Goal: Task Accomplishment & Management: Manage account settings

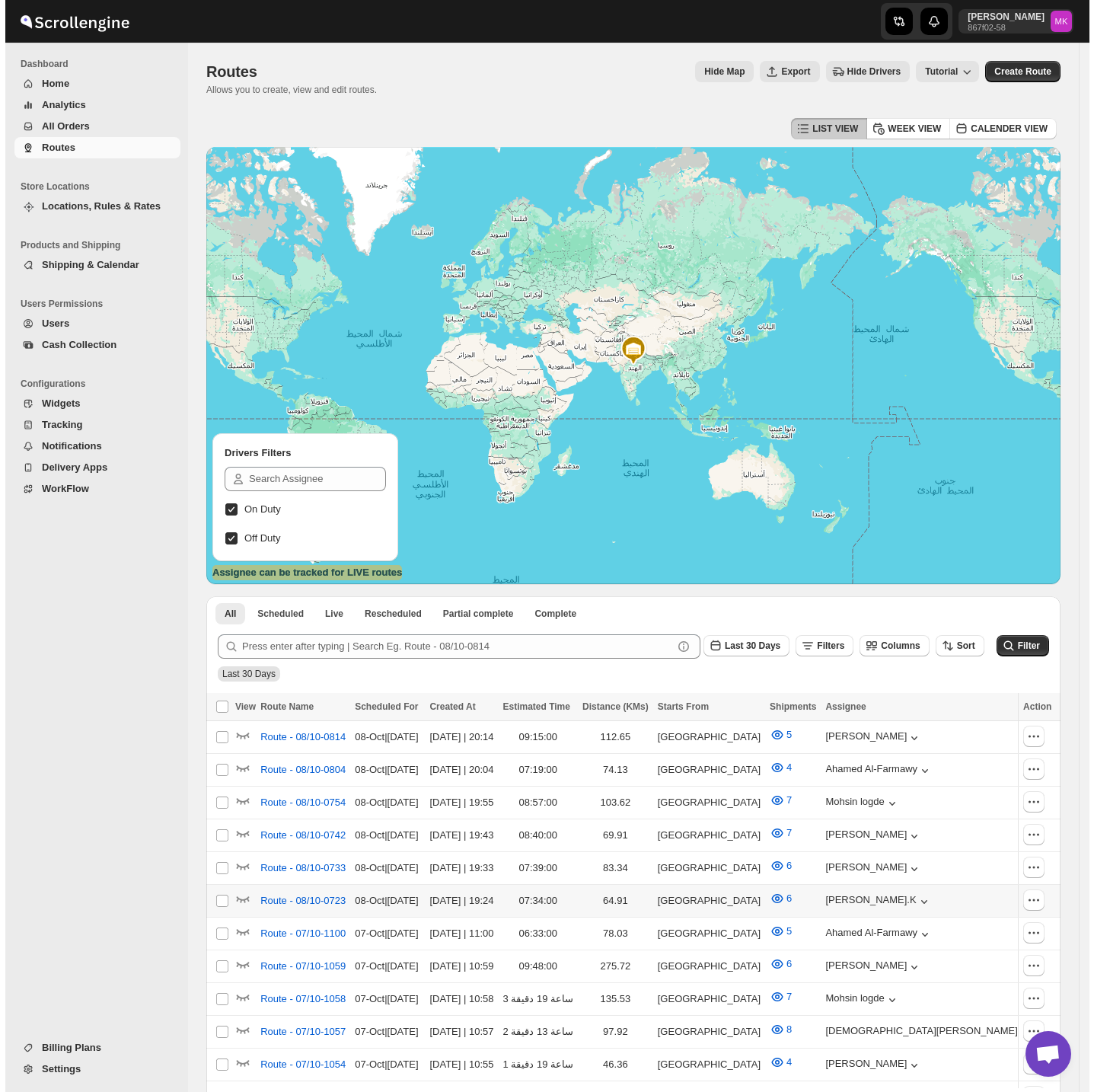
scroll to position [203, 0]
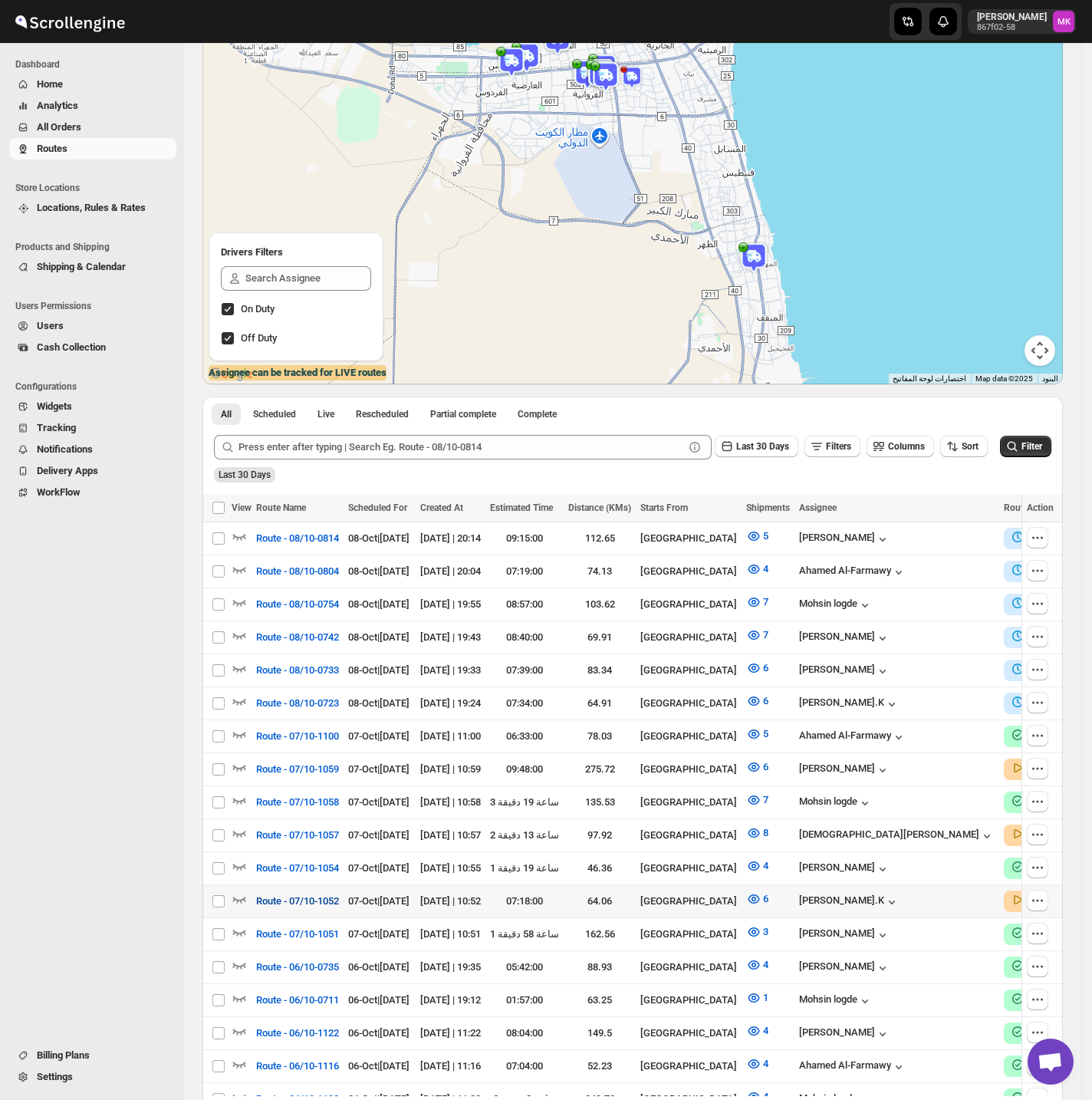
click at [302, 866] on button "Route - 07/10-1052" at bounding box center [297, 900] width 101 height 24
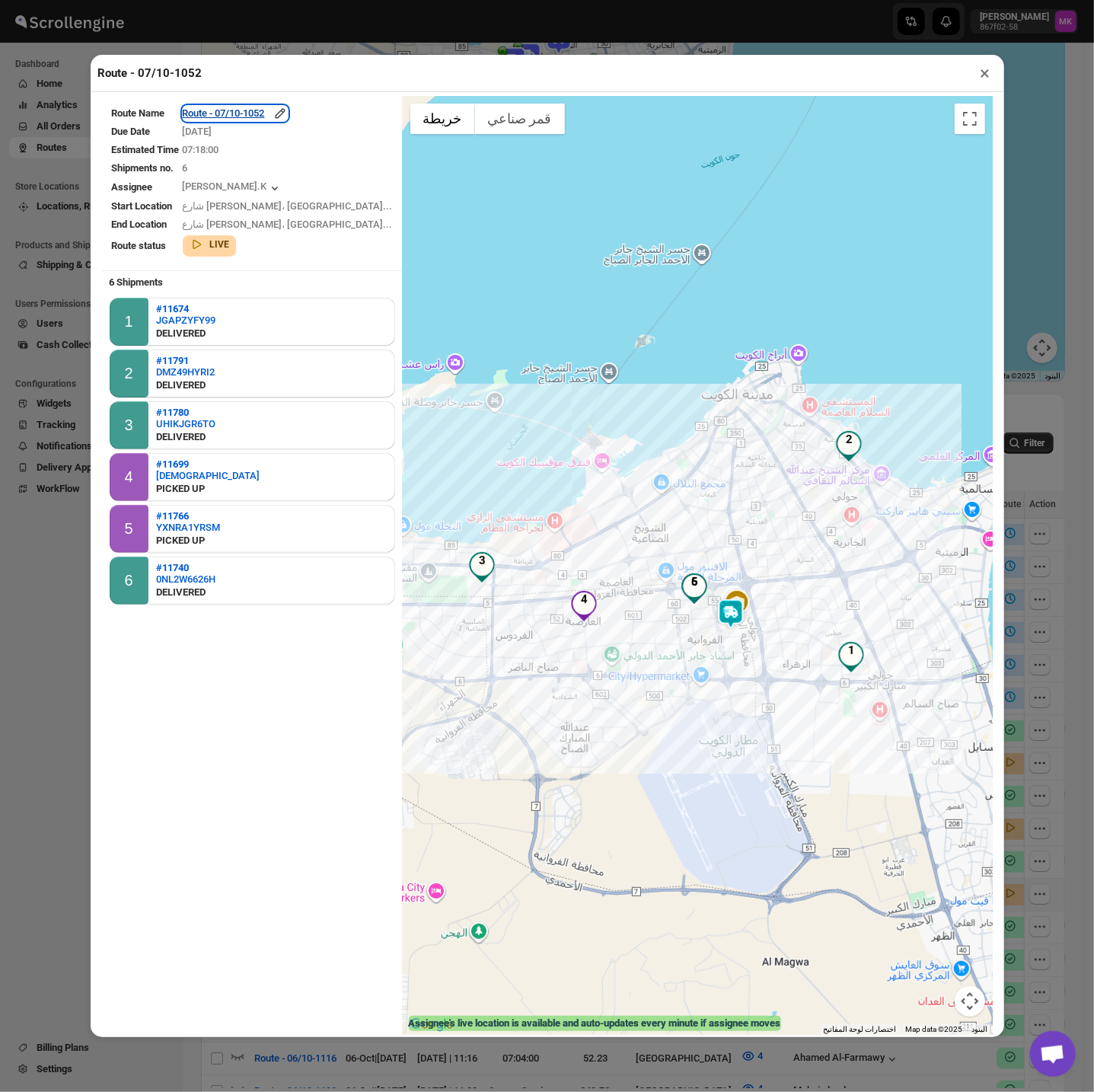
click at [238, 110] on div "Route - 07/10-1052" at bounding box center [235, 113] width 105 height 16
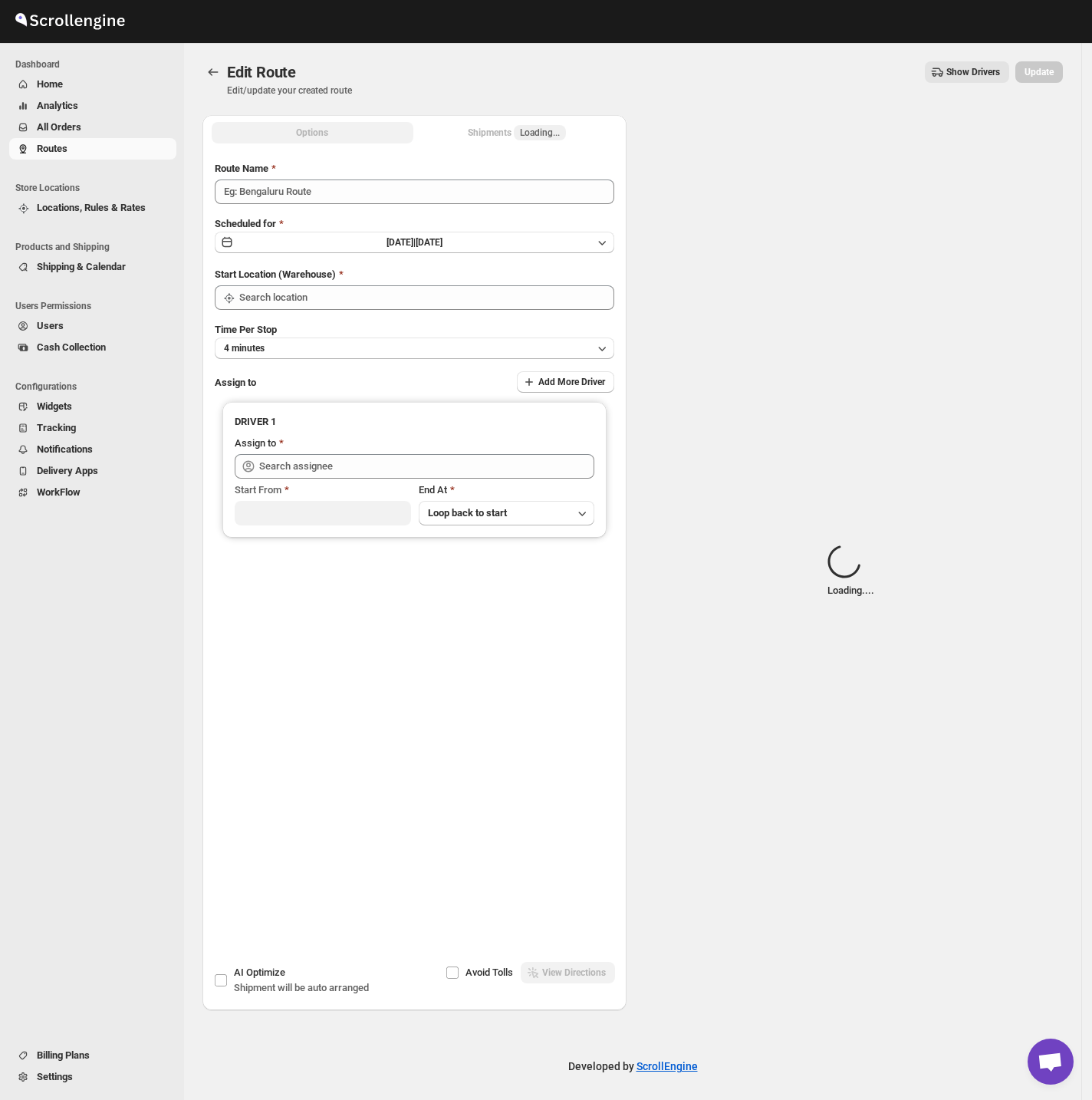
type input "Route - 07/10-1052"
type input "[GEOGRAPHIC_DATA]"
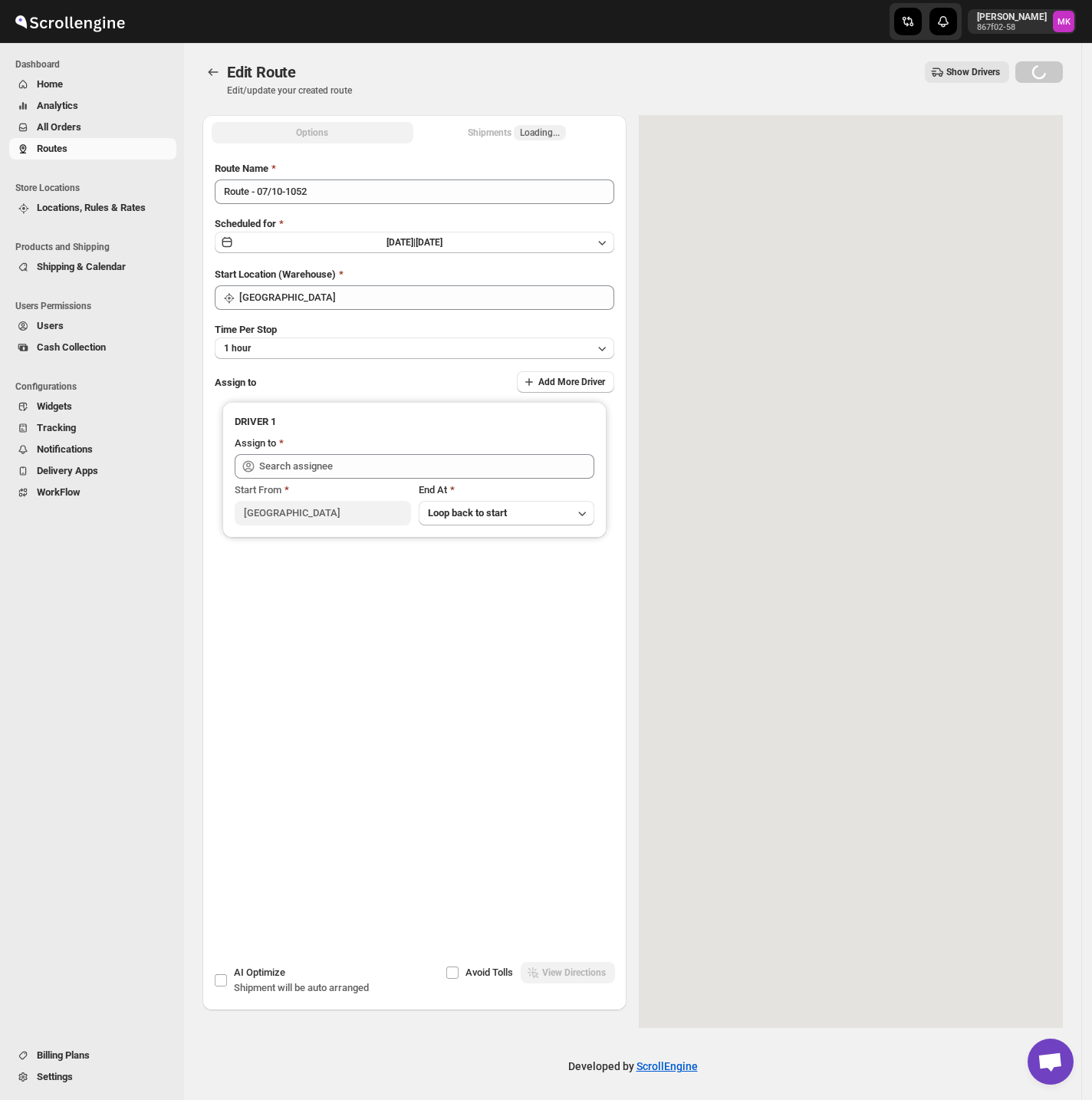
type input "[PERSON_NAME].K ([EMAIL_ADDRESS][DOMAIN_NAME])"
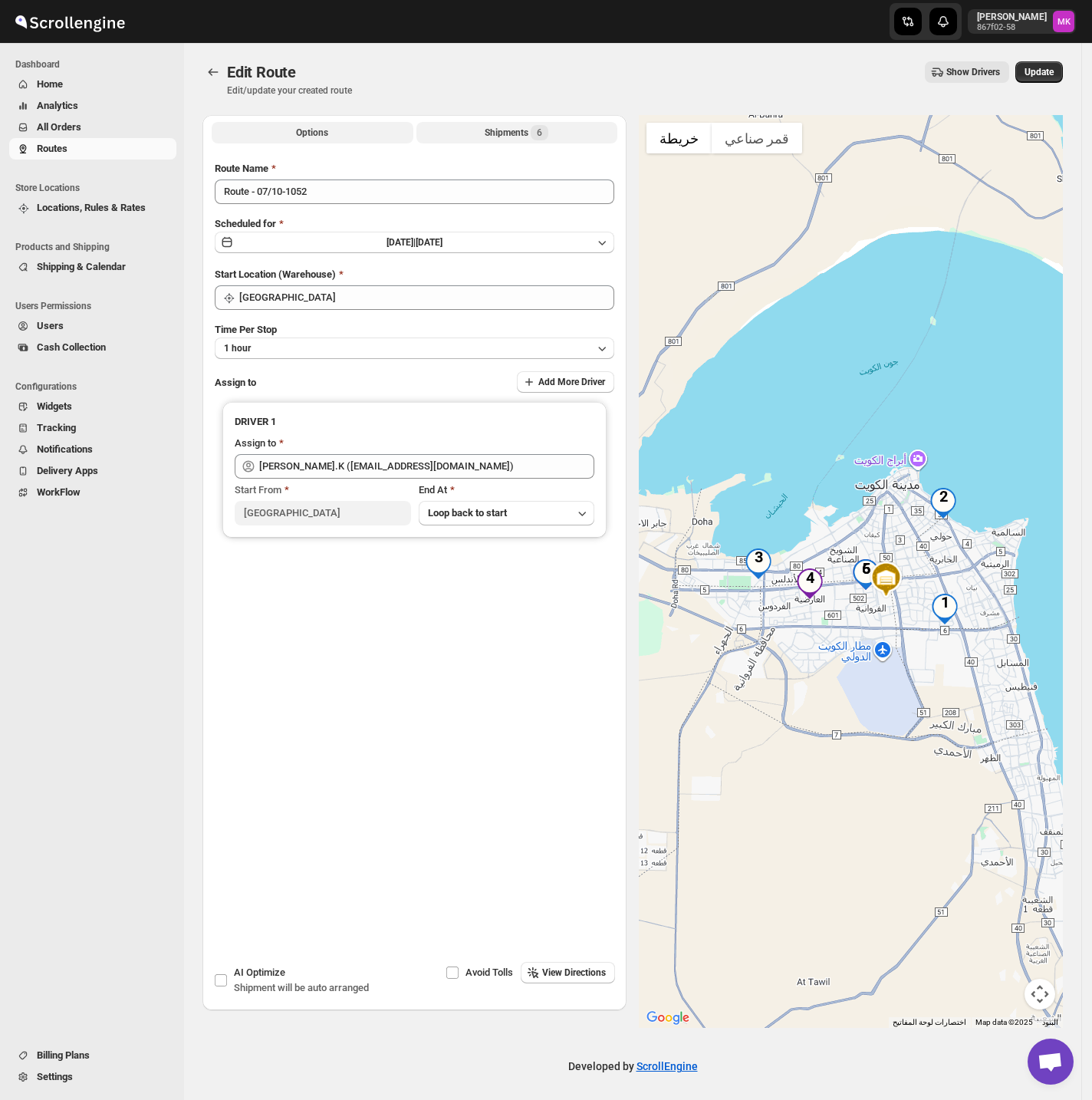
click at [525, 127] on div "Shipments 6" at bounding box center [516, 133] width 64 height 16
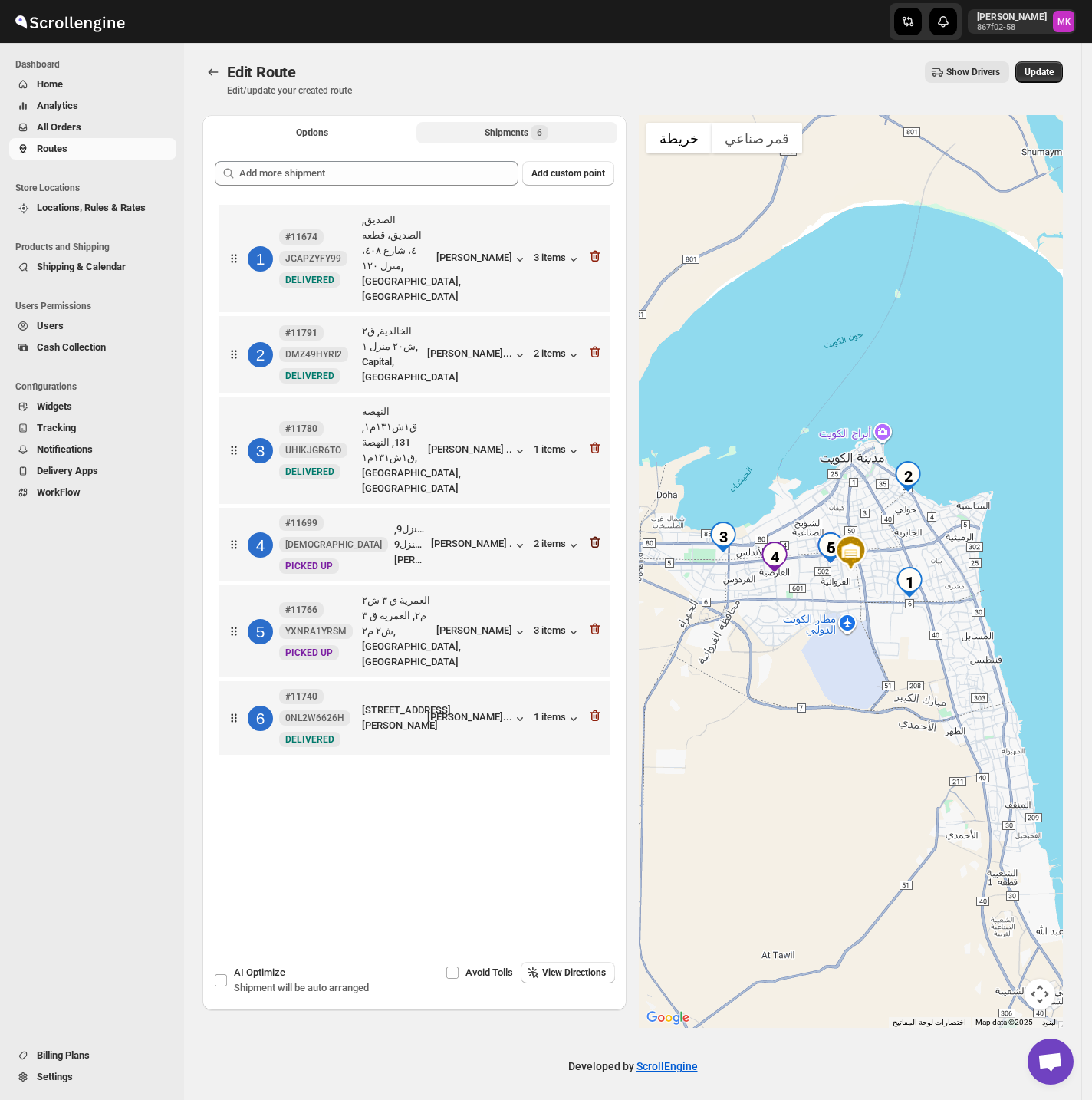
click at [603, 535] on icon "button" at bounding box center [595, 542] width 16 height 16
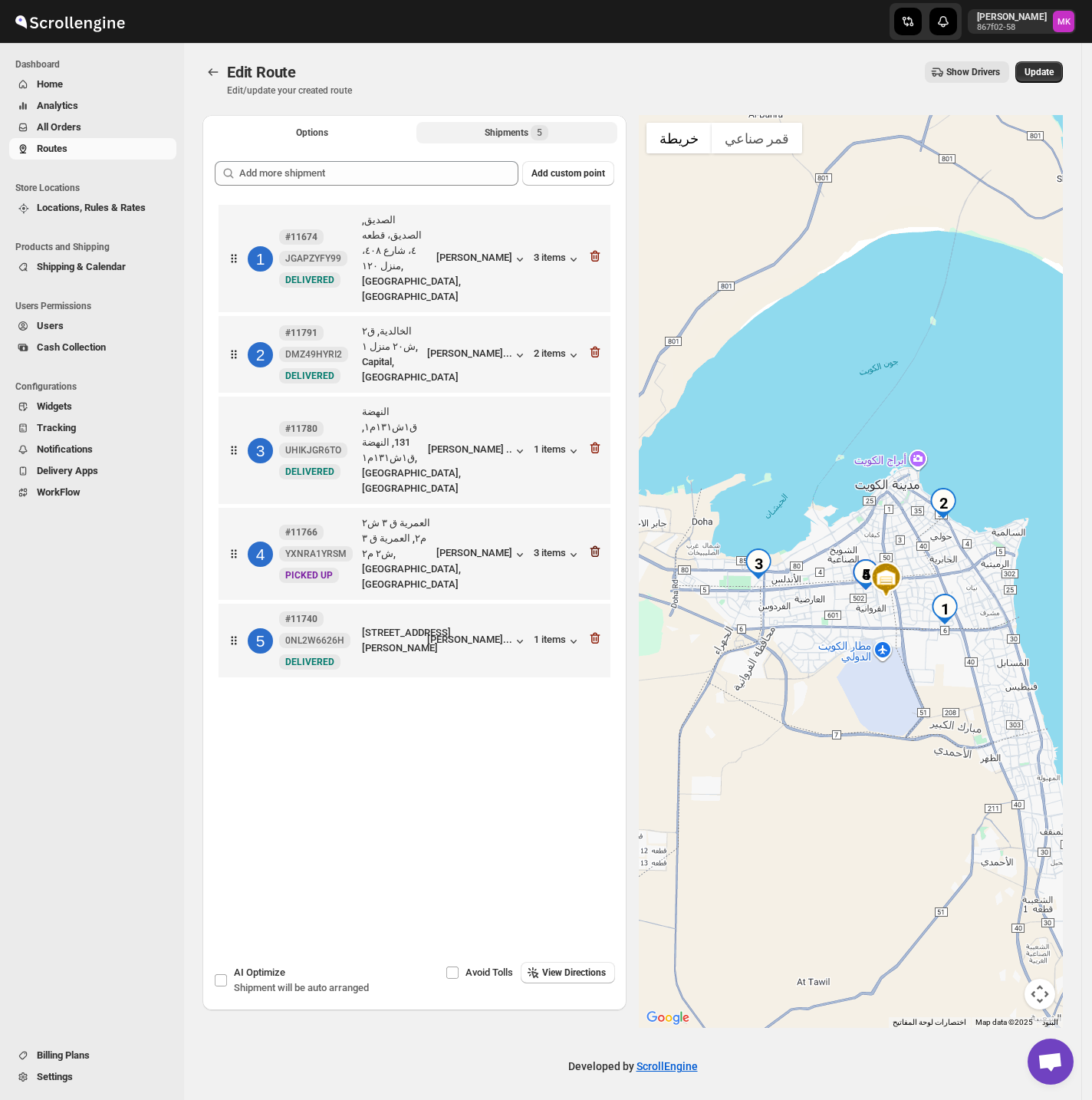
click at [598, 544] on icon "button" at bounding box center [595, 551] width 16 height 16
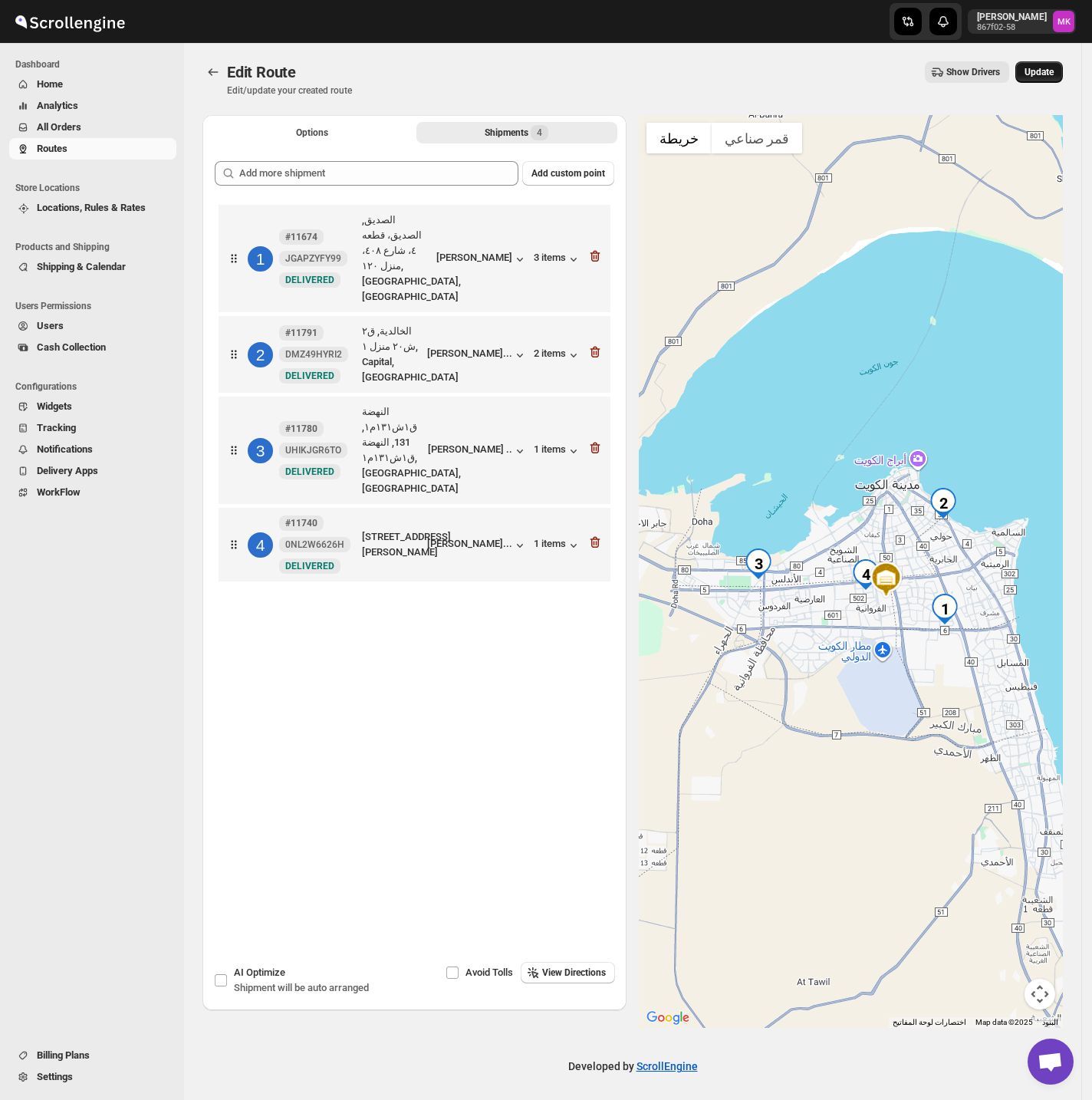
click at [1050, 73] on span "Update" at bounding box center [1039, 71] width 29 height 12
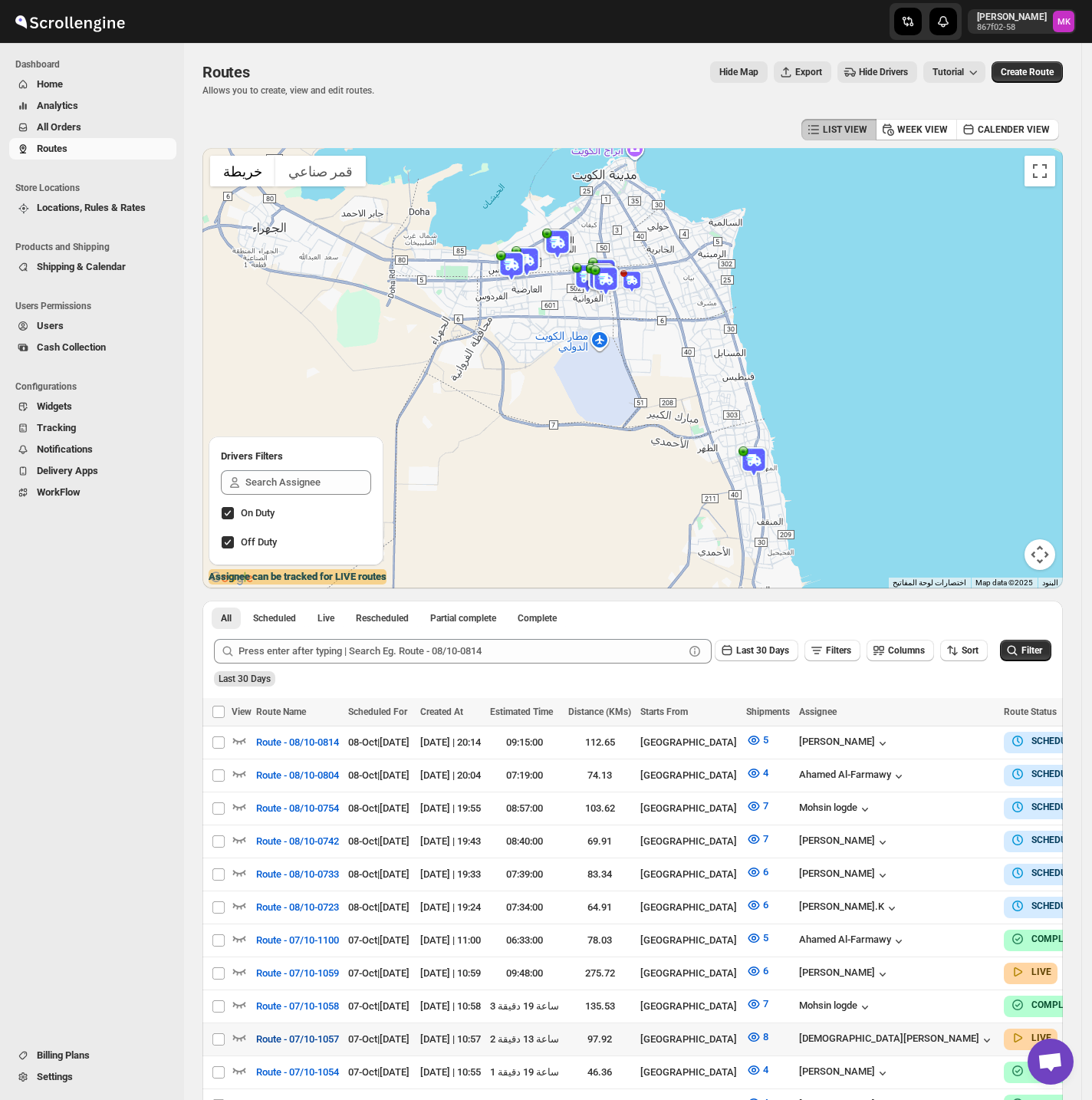
click at [323, 866] on span "Route - 07/10-1057" at bounding box center [297, 1039] width 83 height 16
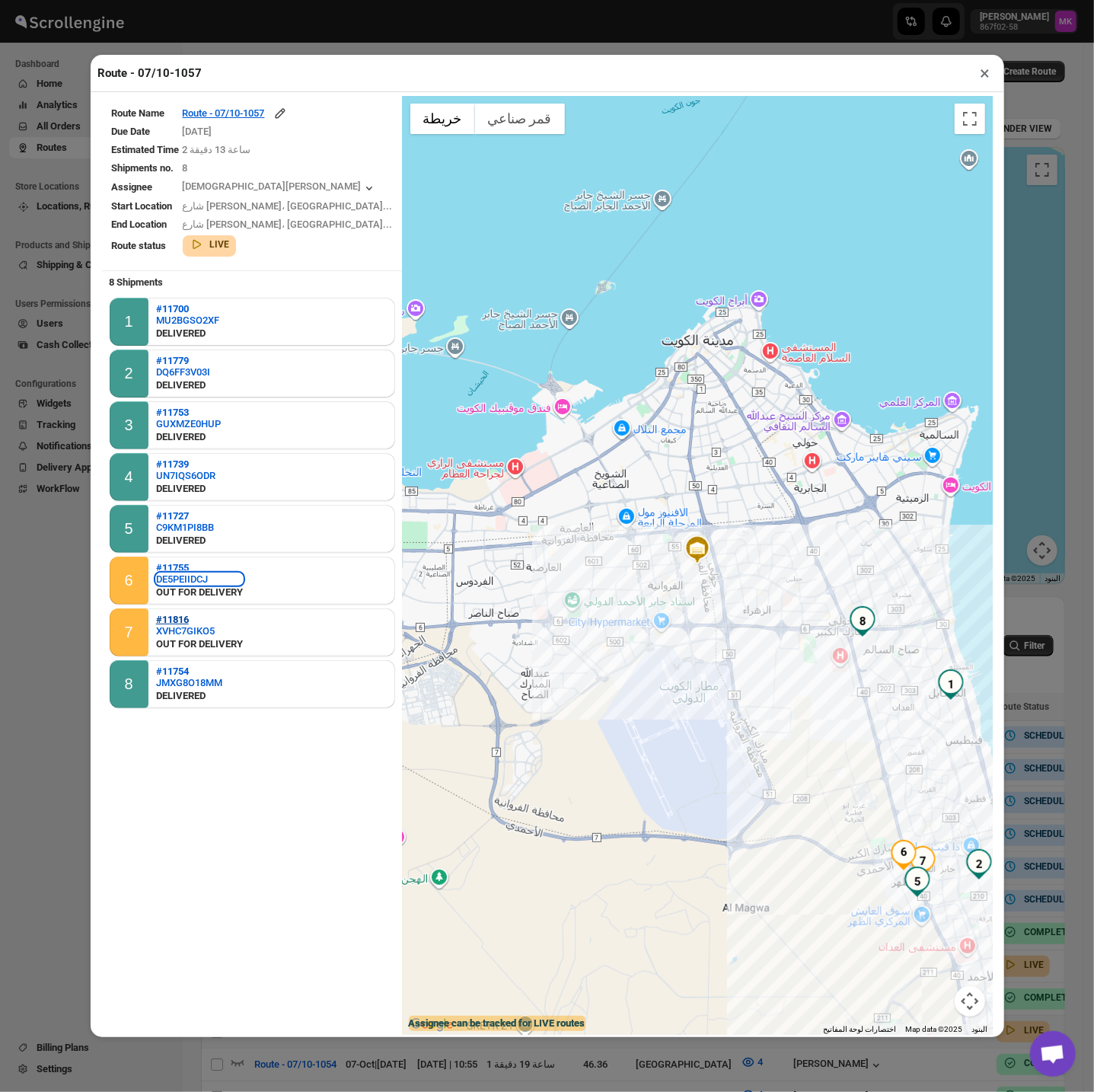
scroll to position [12, 0]
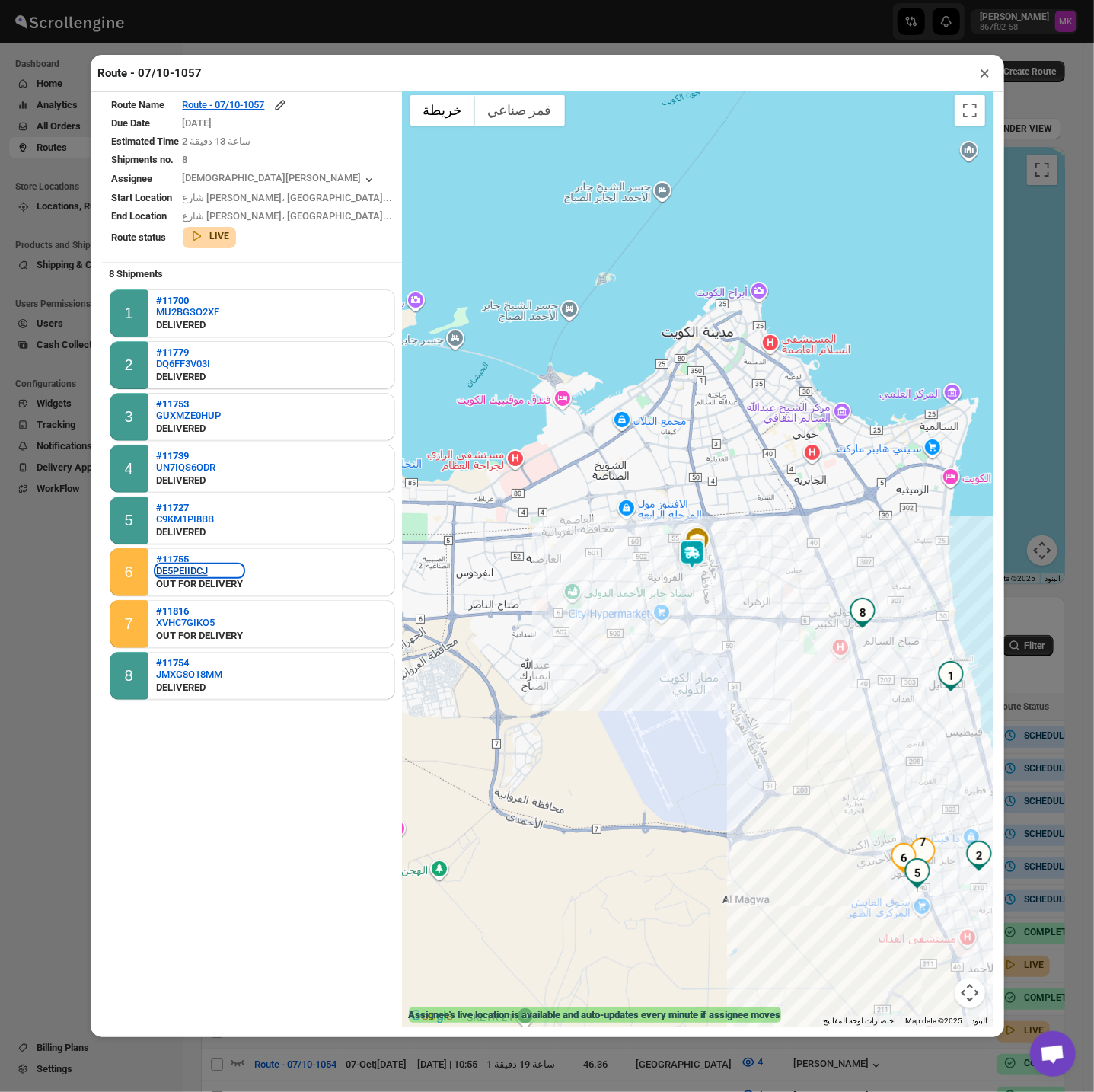
click at [190, 565] on div "DE5PEIIDCJ" at bounding box center [199, 570] width 87 height 11
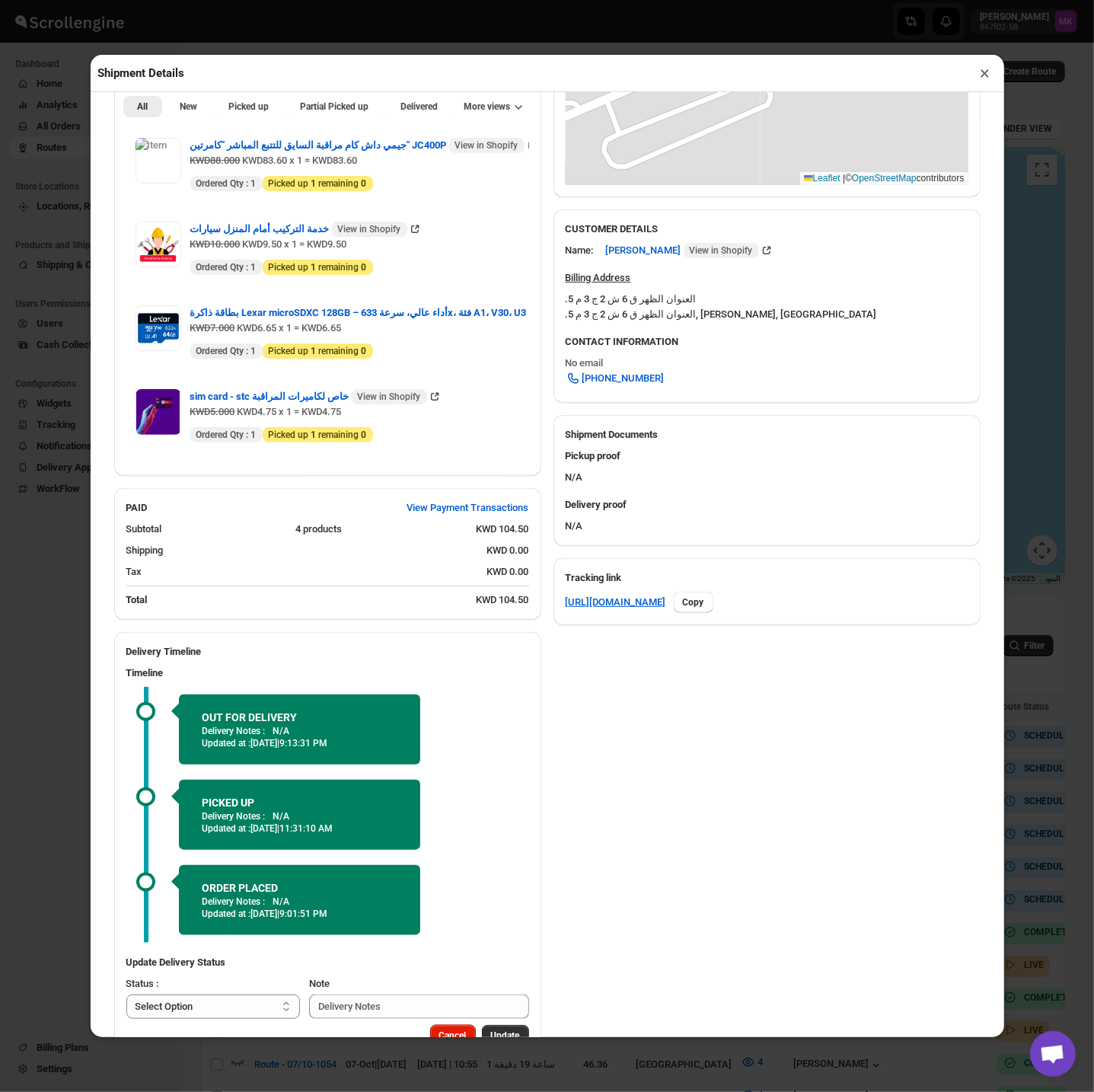
scroll to position [503, 0]
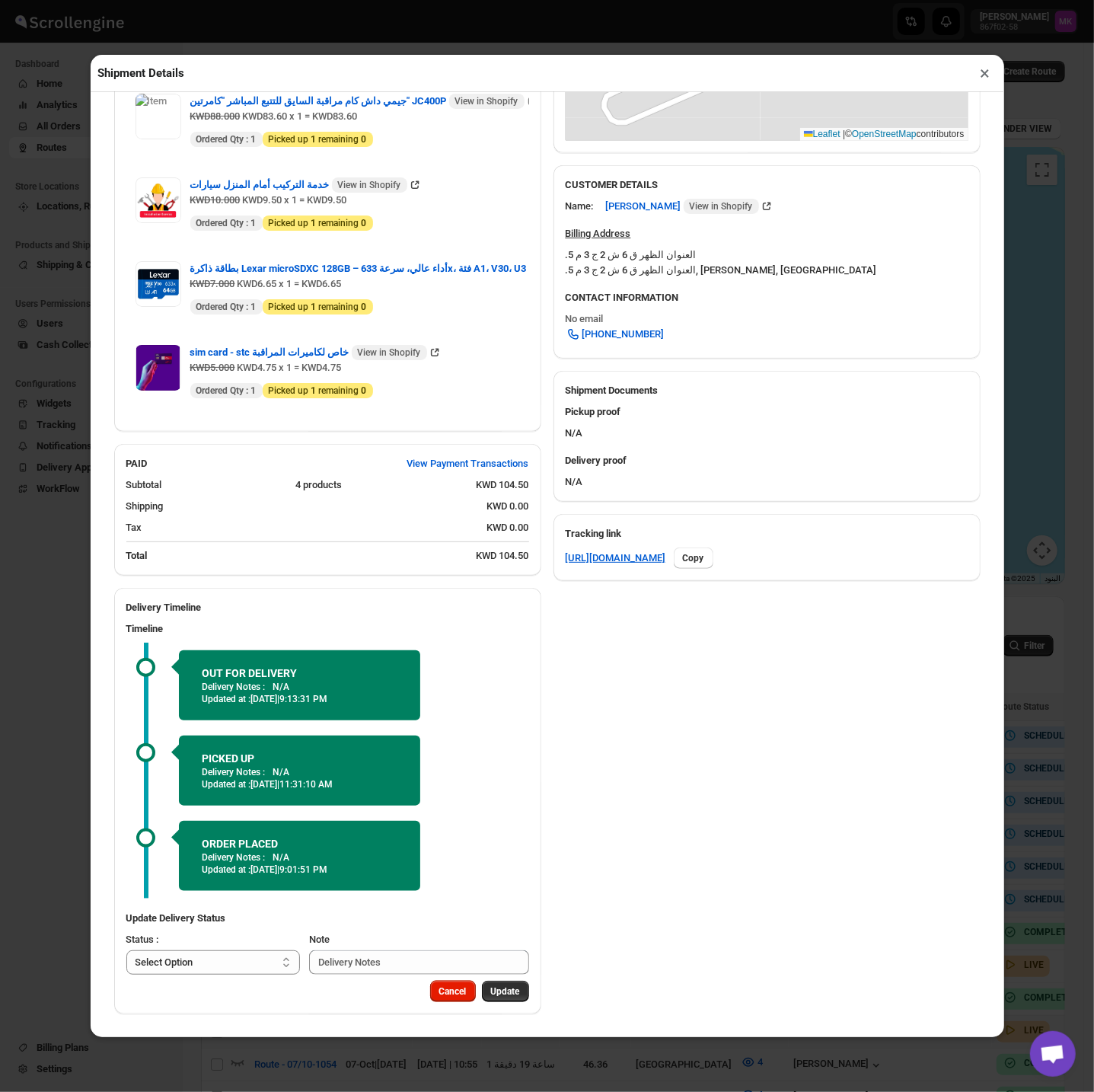
click at [164, 860] on div "Cancel Update" at bounding box center [327, 997] width 427 height 33
click at [171, 860] on select "Select Option PICKED UP DELIVERED CANCELLED" at bounding box center [213, 962] width 174 height 24
select select "DELIVERED"
click at [126, 860] on select "Select Option PICKED UP DELIVERED CANCELLED" at bounding box center [213, 962] width 174 height 24
click at [463, 860] on span "Pick Products" at bounding box center [491, 991] width 57 height 12
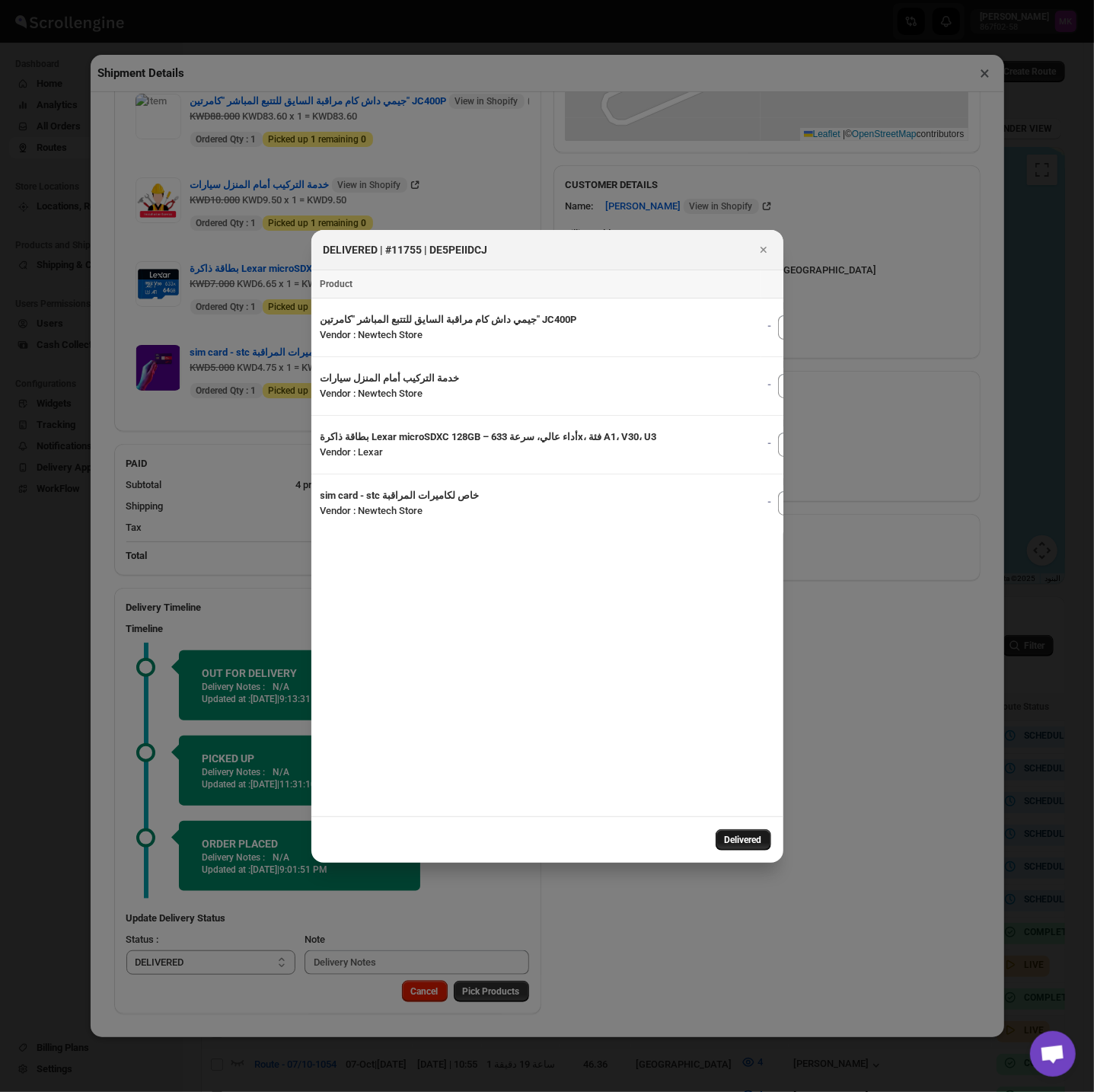
click at [743, 834] on span "Delivered" at bounding box center [743, 840] width 37 height 12
select select
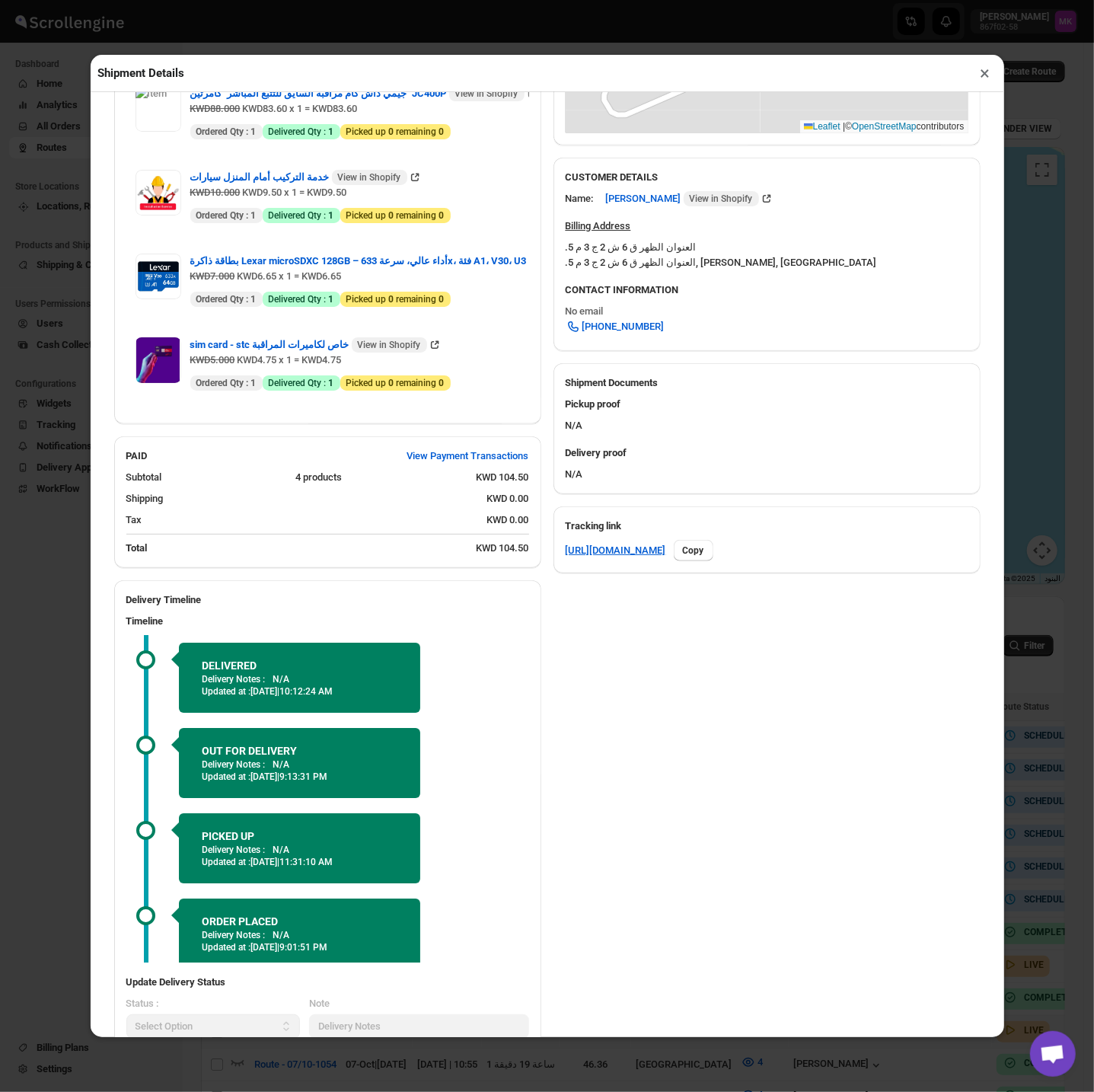
click at [991, 59] on div "Shipment Details ×" at bounding box center [547, 73] width 913 height 37
click at [987, 76] on button "×" at bounding box center [985, 73] width 22 height 21
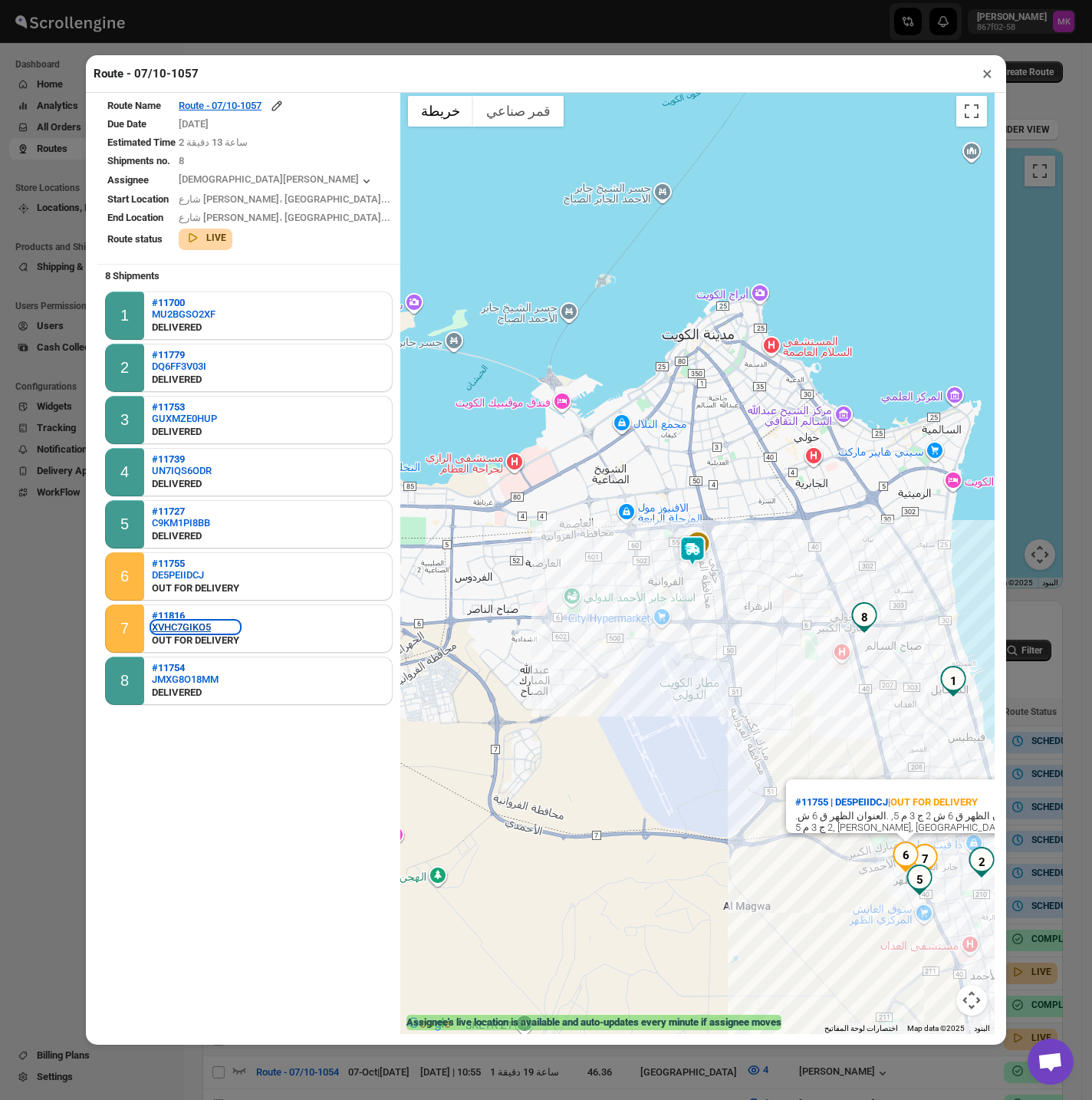
click at [170, 621] on div "XVHC7GIKO5" at bounding box center [196, 627] width 87 height 11
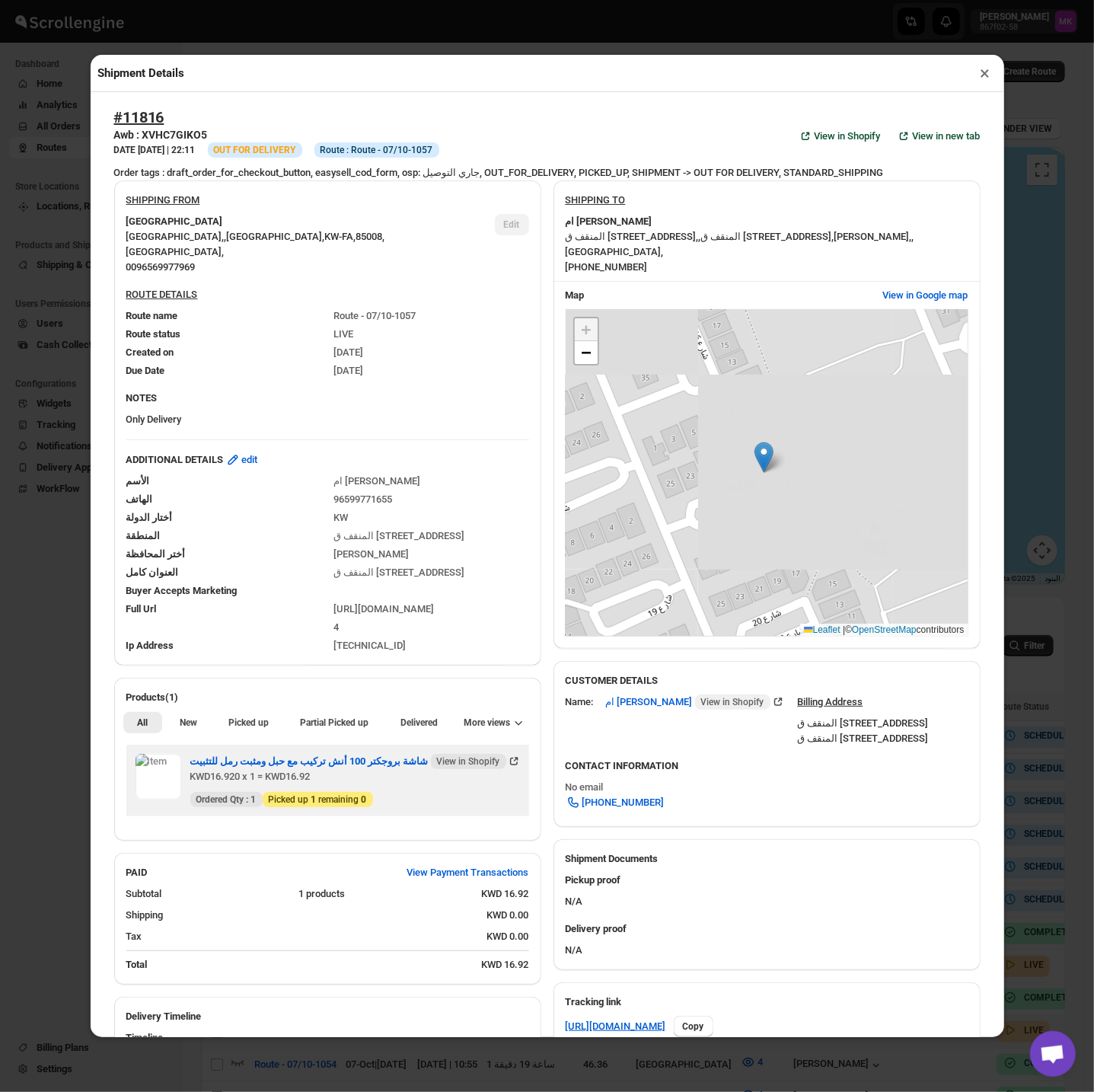
scroll to position [413, 0]
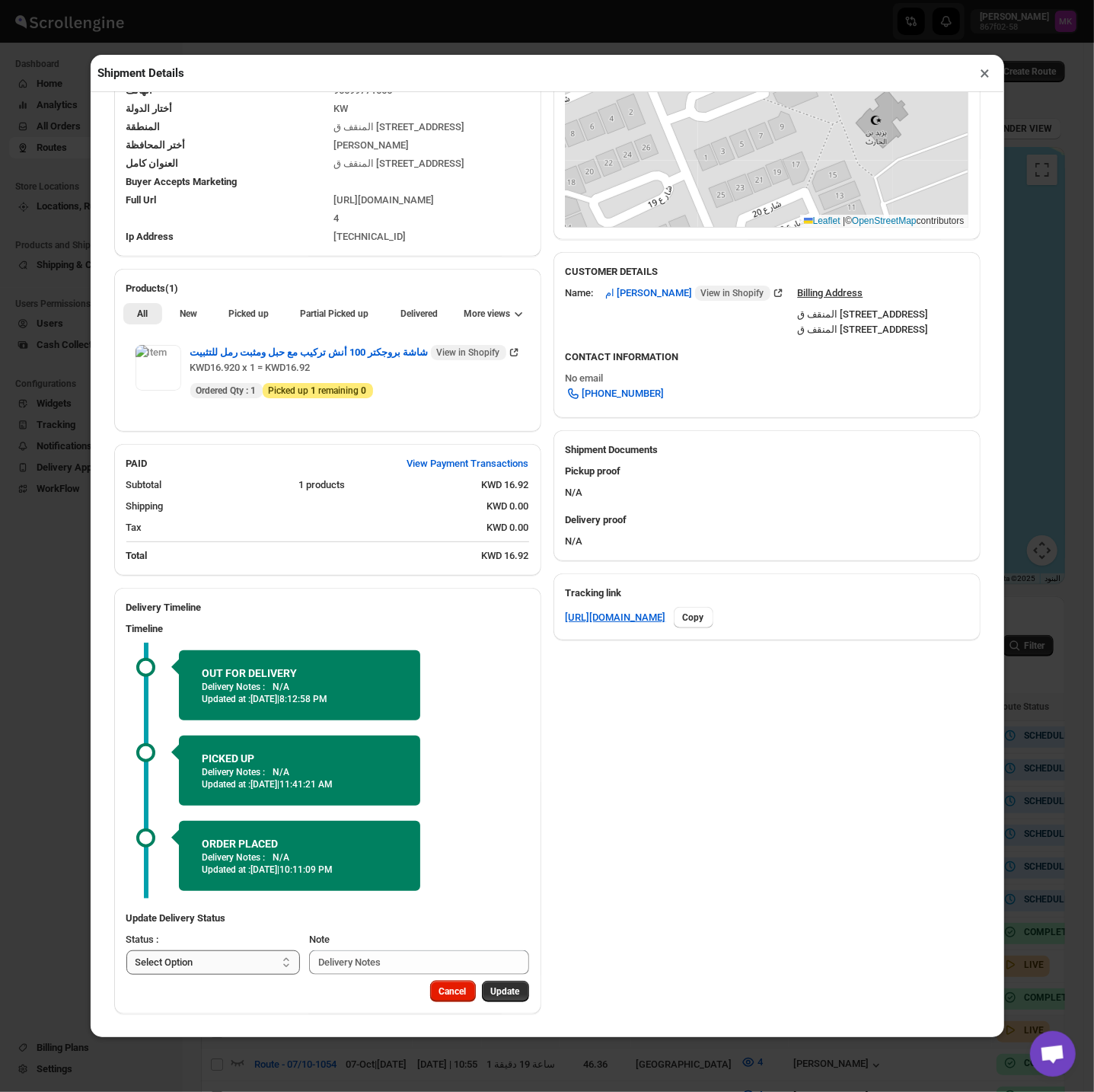
click at [239, 860] on select "Select Option PICKED UP DELIVERED CANCELLED" at bounding box center [213, 962] width 174 height 24
select select "DELIVERED"
click at [126, 860] on select "Select Option PICKED UP DELIVERED CANCELLED" at bounding box center [213, 962] width 174 height 24
click at [467, 860] on span "Pick Products" at bounding box center [491, 991] width 57 height 12
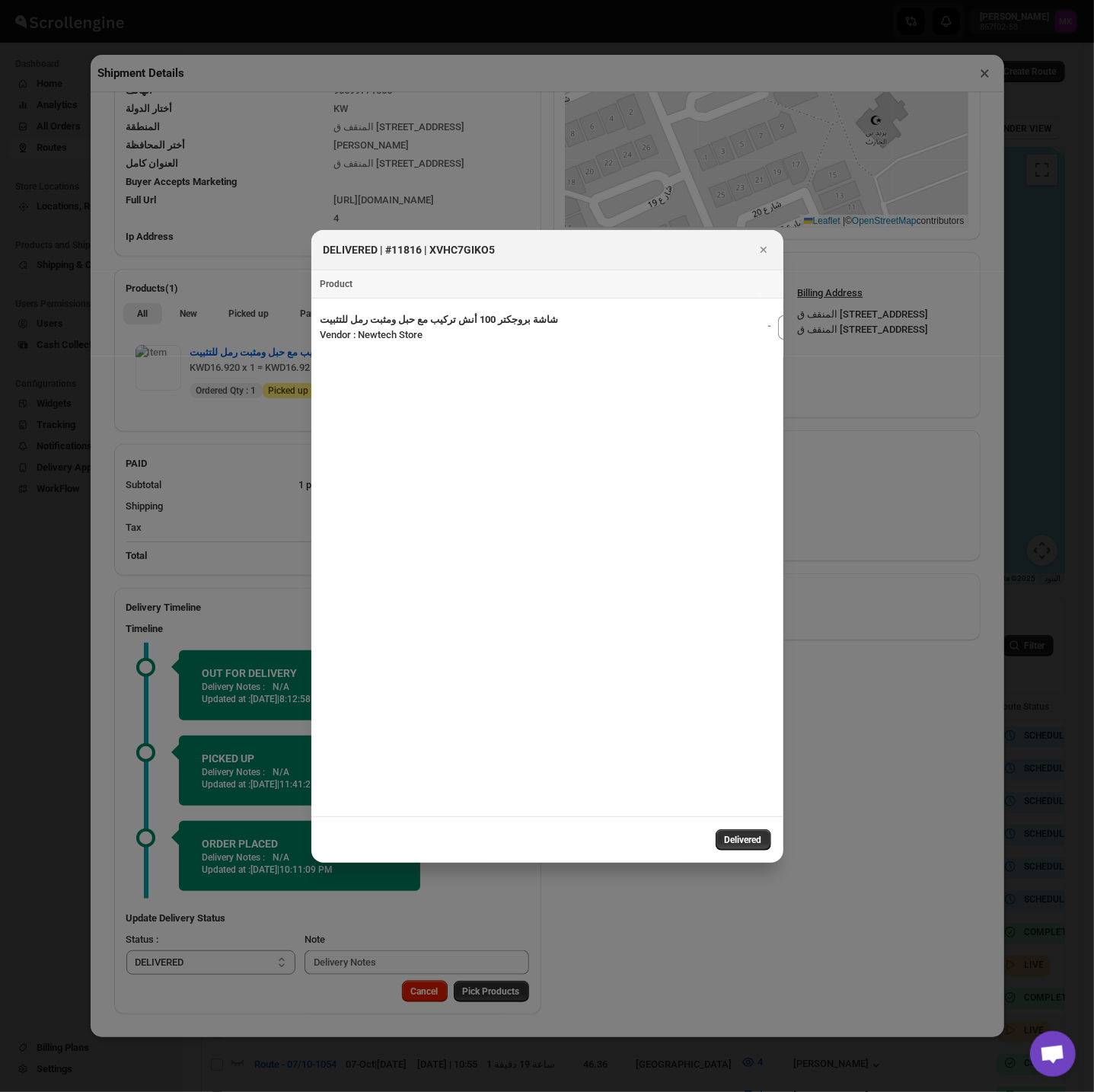
click at [769, 831] on button "Delivered" at bounding box center [744, 840] width 55 height 21
select select
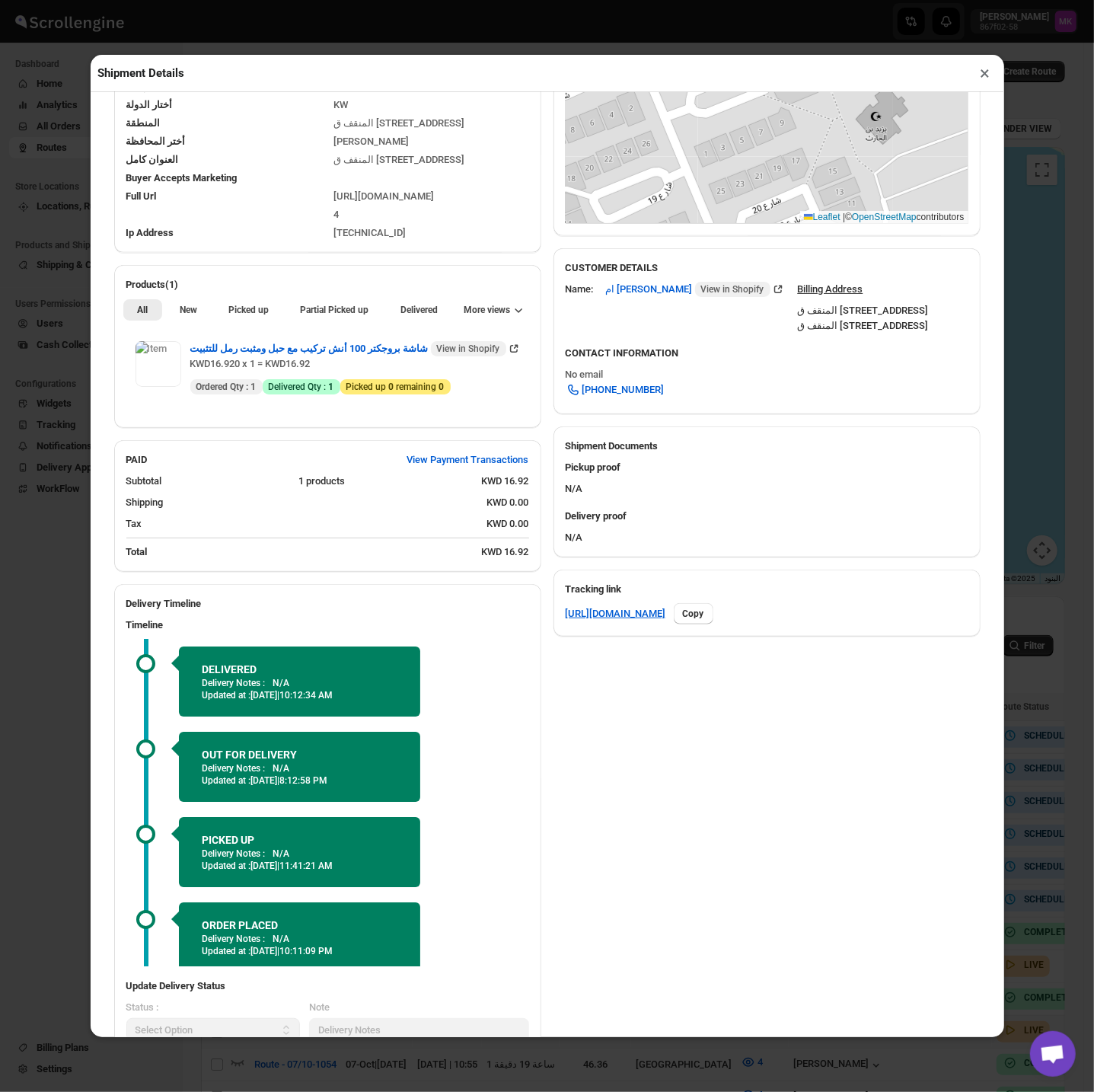
click at [987, 75] on button "×" at bounding box center [985, 73] width 22 height 21
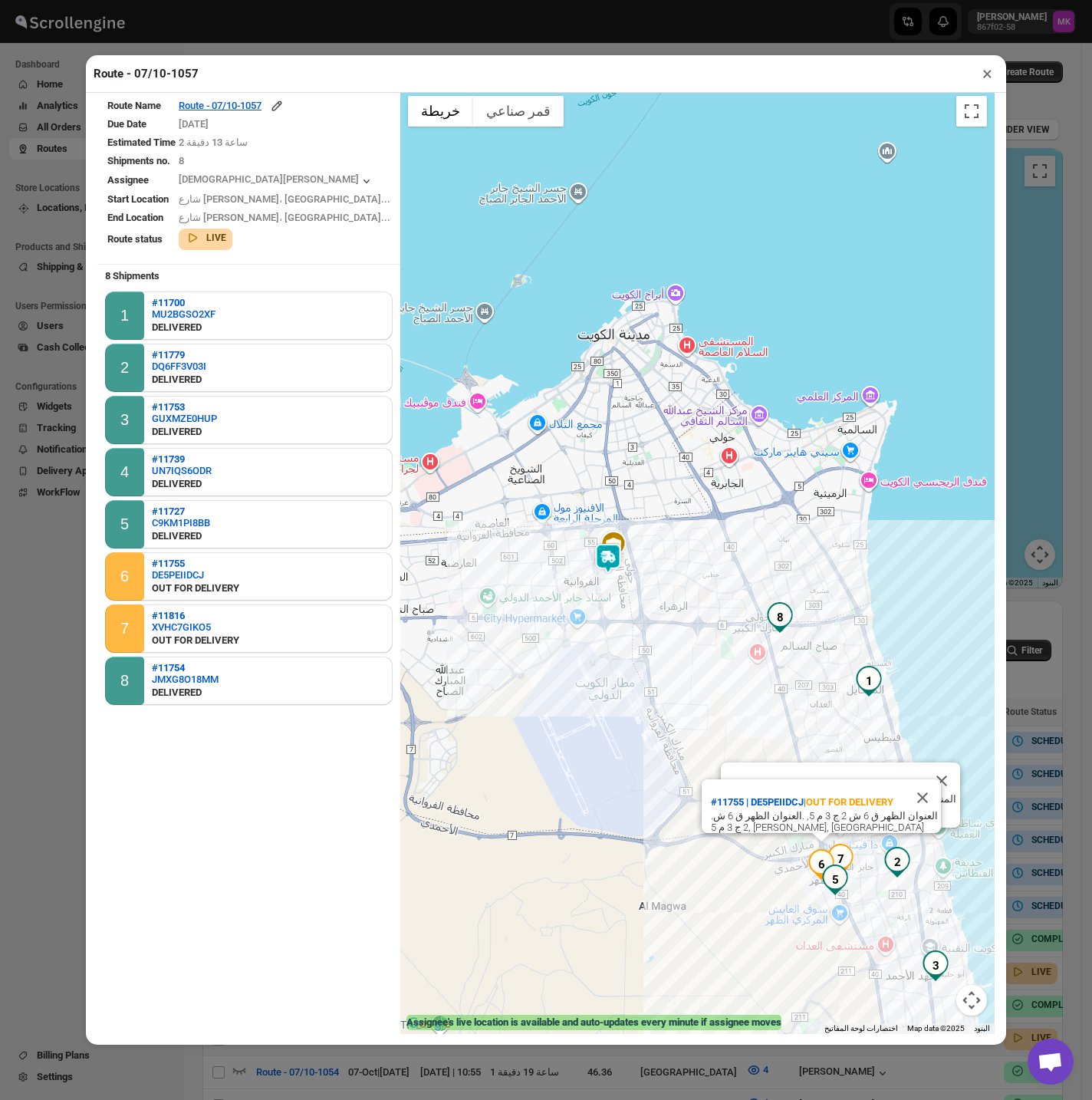
click at [982, 75] on button "×" at bounding box center [988, 73] width 22 height 21
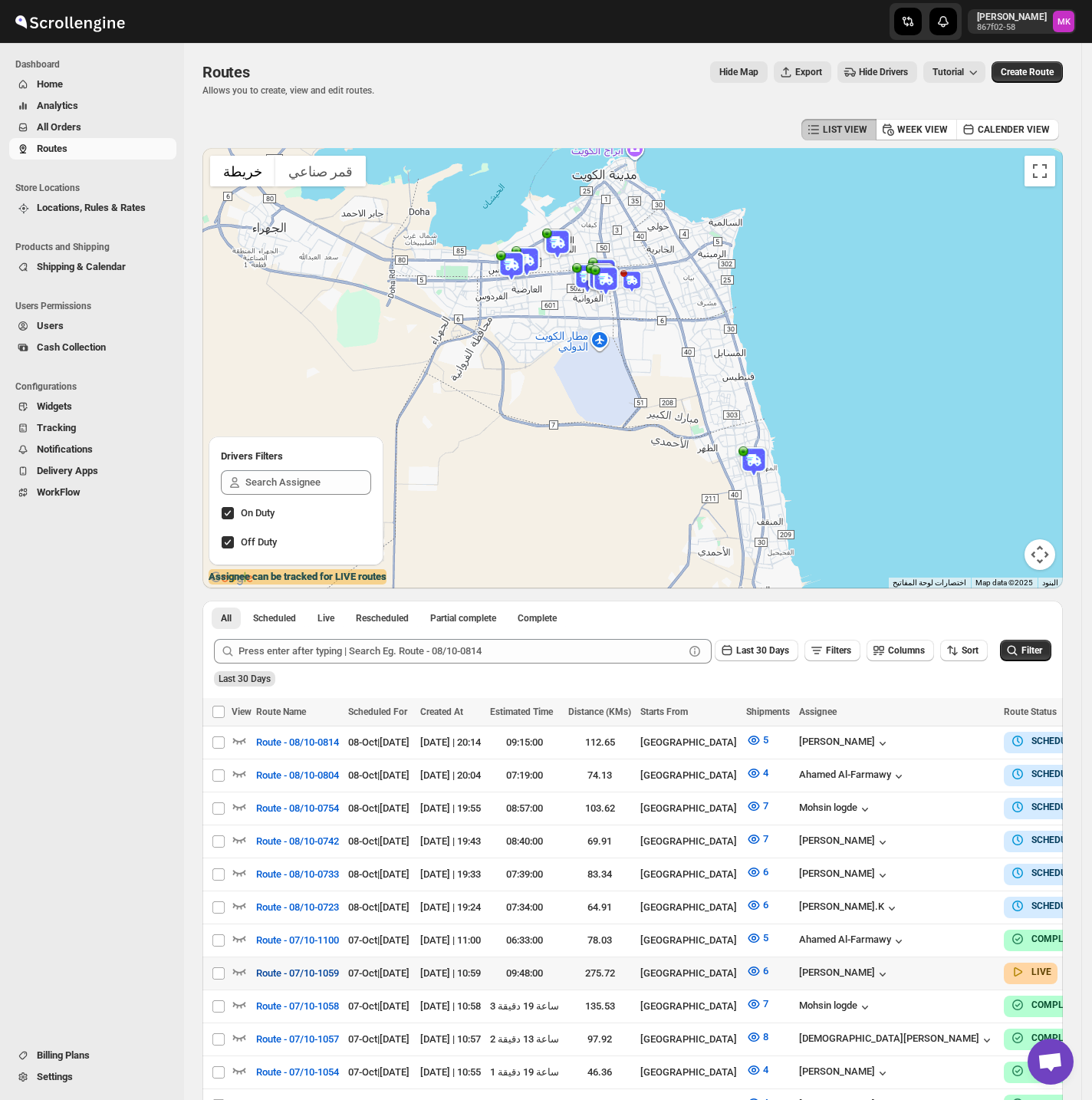
click at [311, 965] on span "Route - 07/10-1059" at bounding box center [297, 973] width 83 height 16
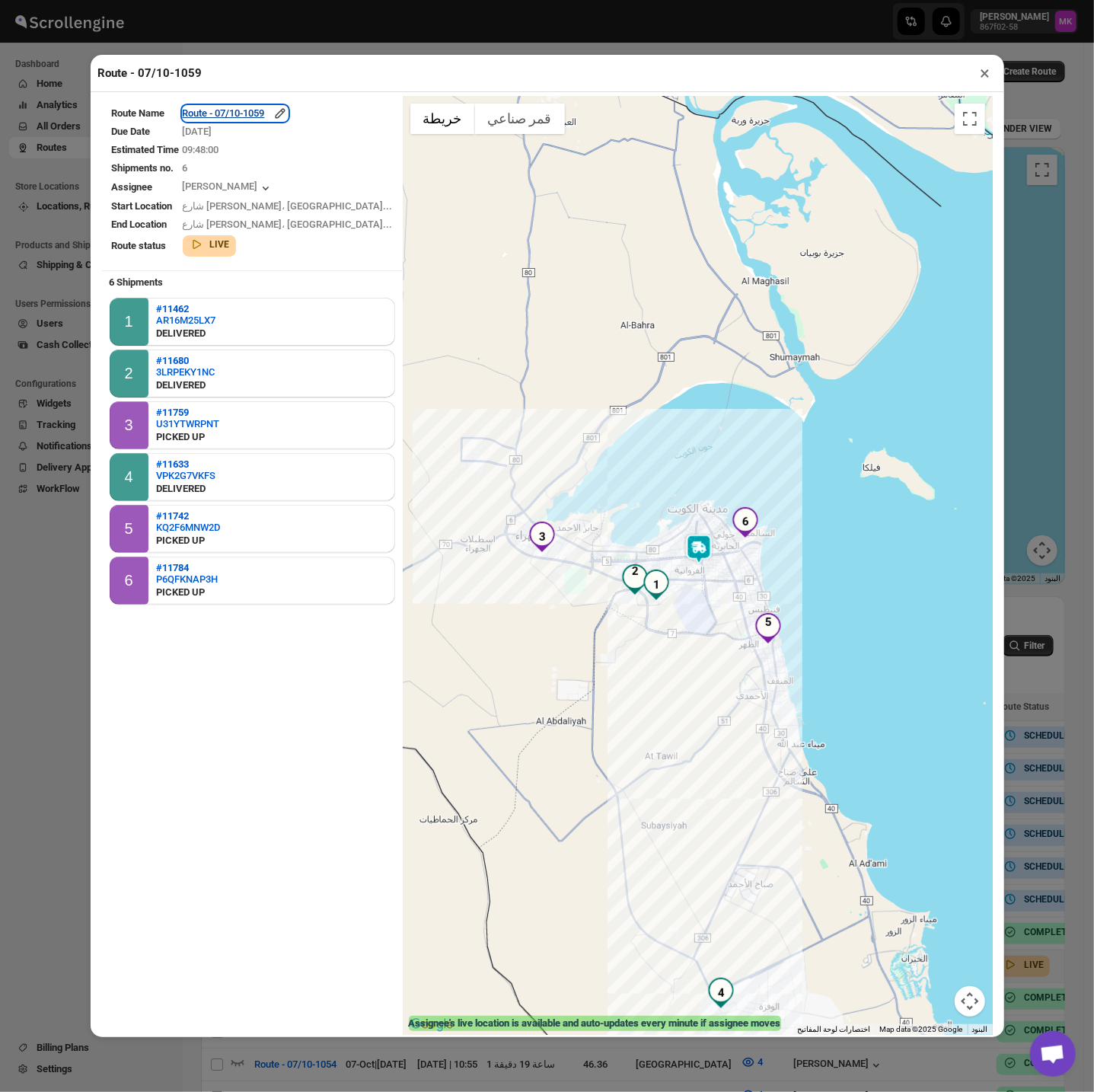
click at [248, 113] on div "Route - 07/10-1059" at bounding box center [235, 113] width 105 height 16
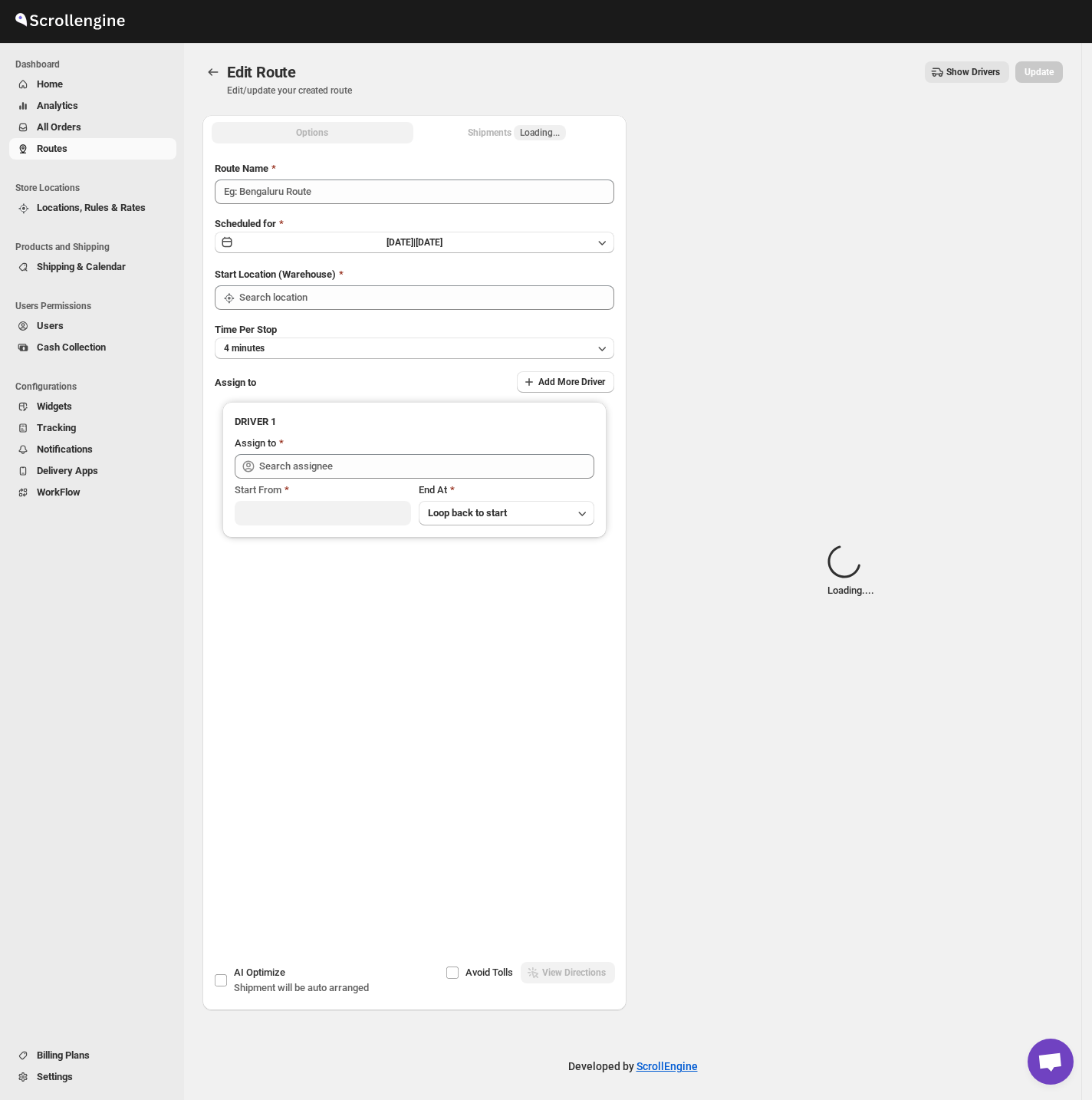
type input "Route - 07/10-1059"
type input "[GEOGRAPHIC_DATA]"
click at [526, 126] on span "Loading..." at bounding box center [540, 132] width 40 height 12
type input "[PERSON_NAME] ([EMAIL_ADDRESS][DOMAIN_NAME])"
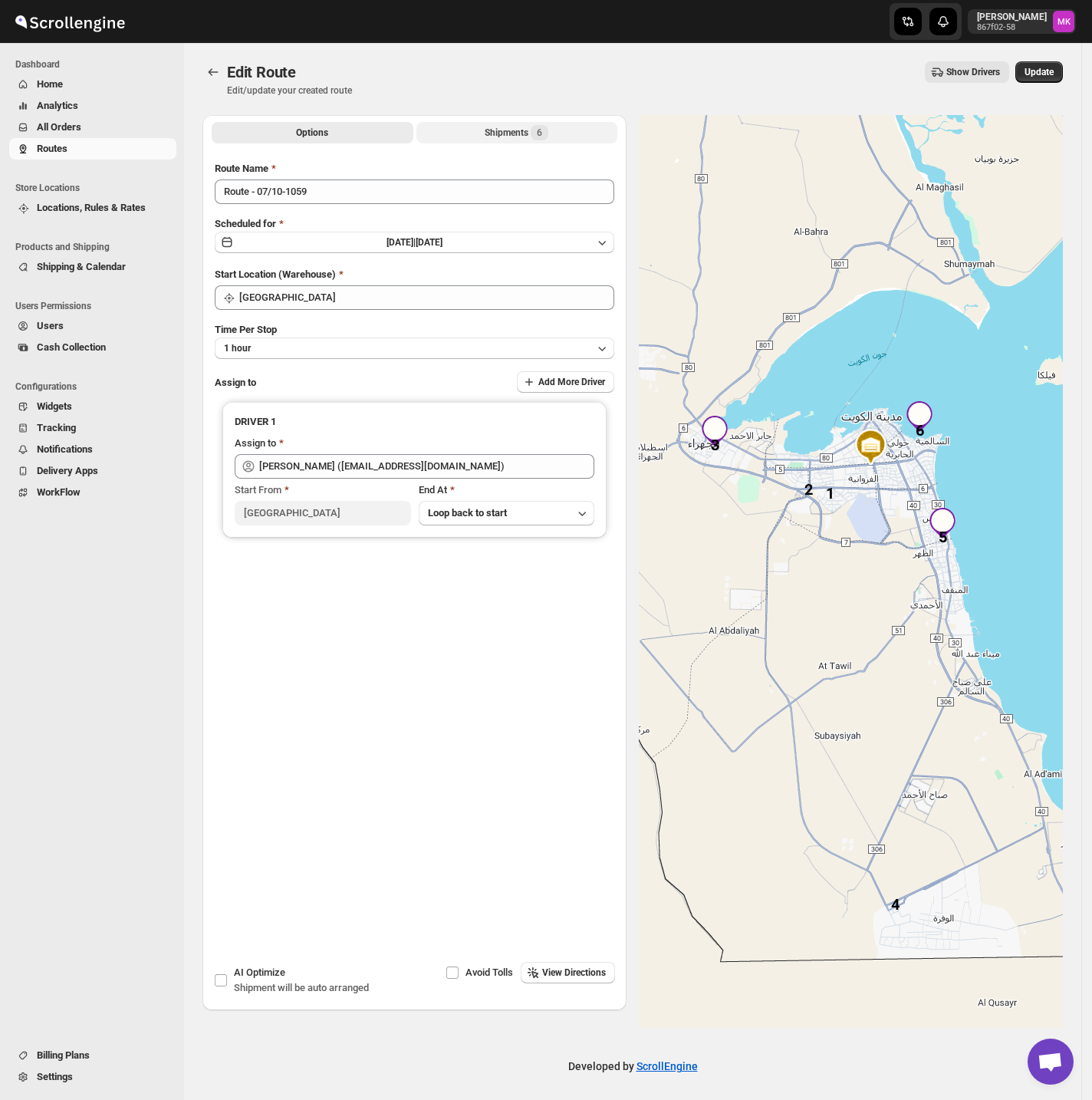
click at [488, 133] on div "Shipments 6" at bounding box center [516, 133] width 64 height 16
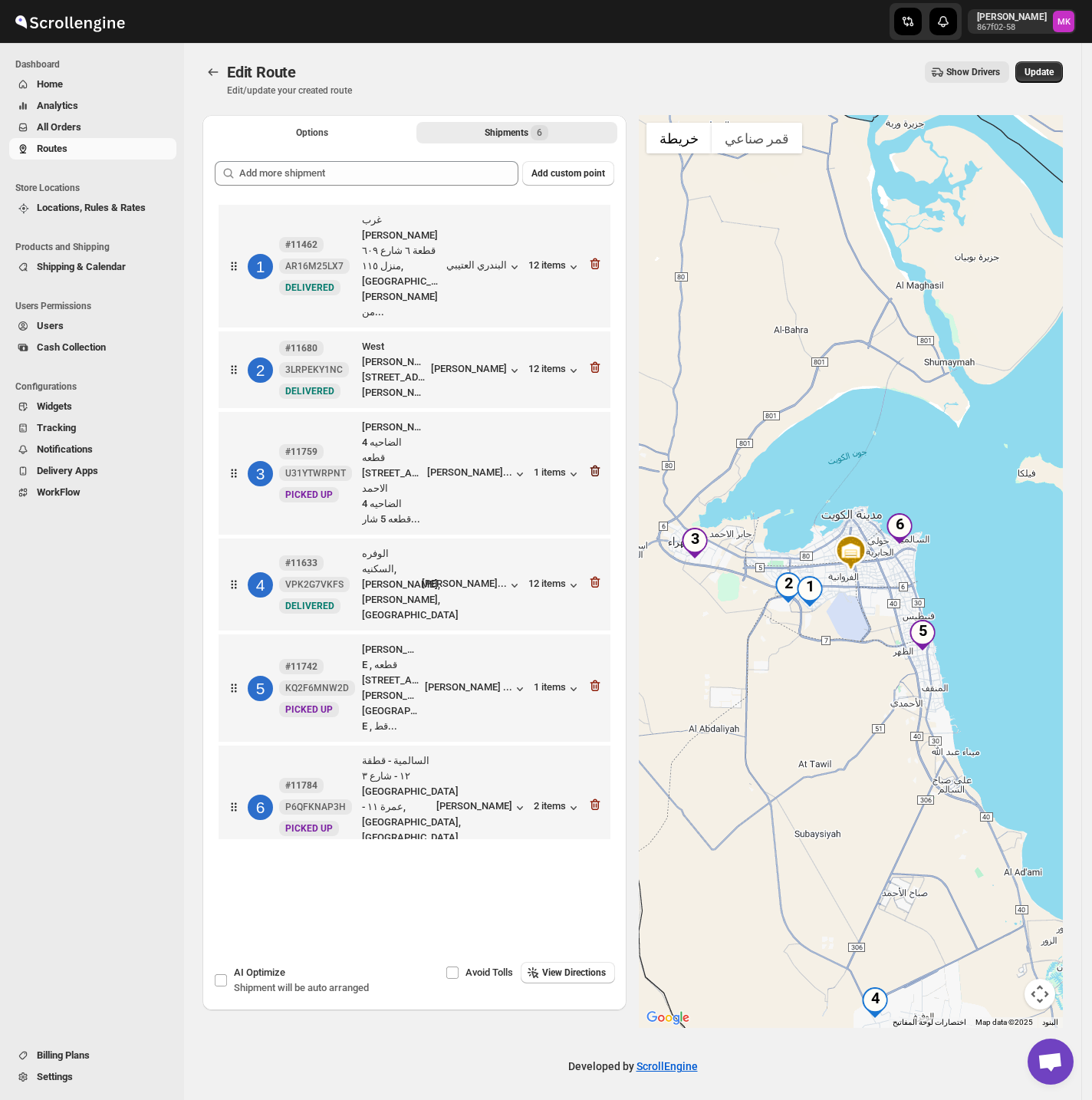
click at [598, 463] on icon "button" at bounding box center [595, 471] width 16 height 16
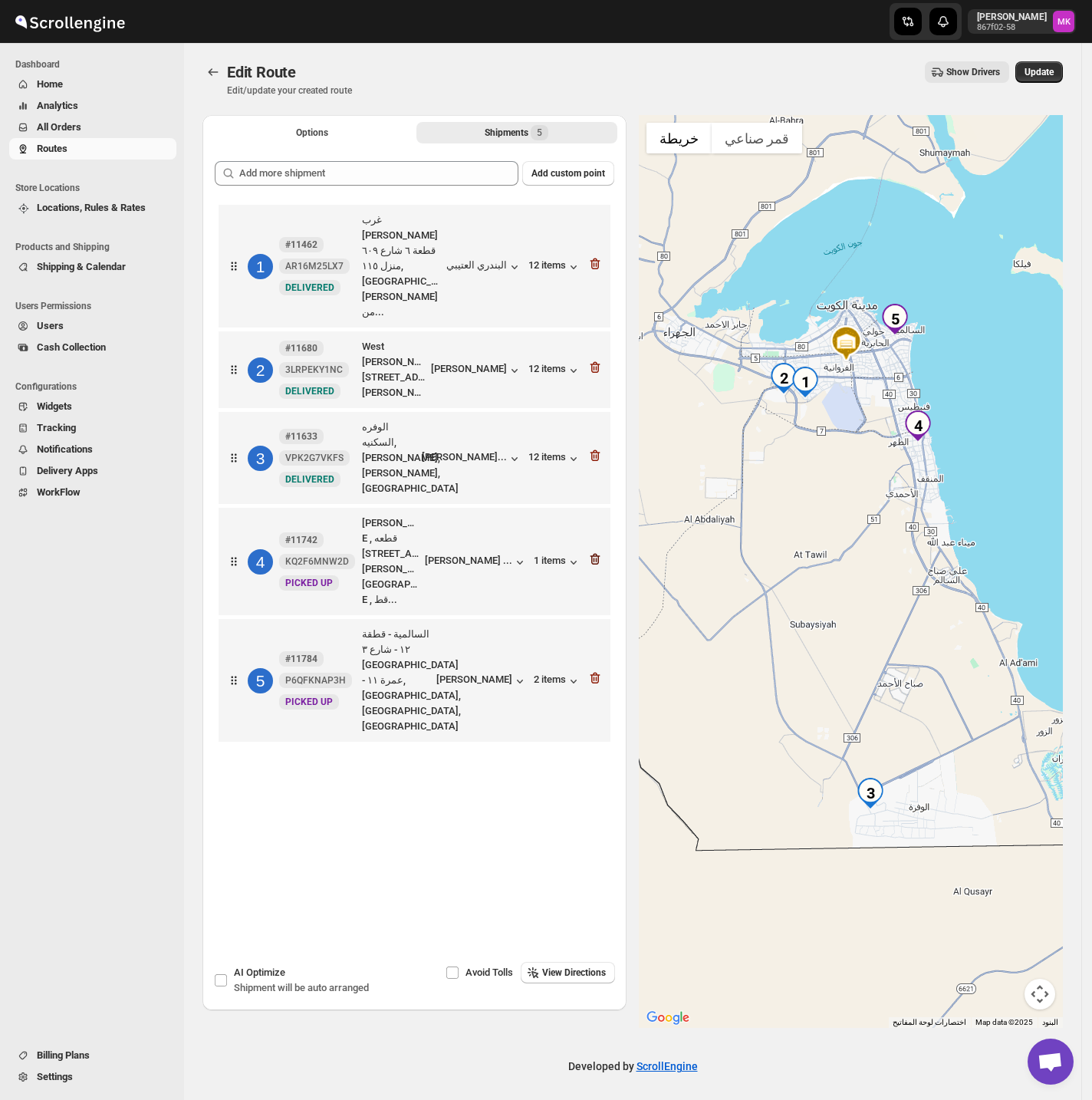
click at [599, 553] on icon "button" at bounding box center [595, 559] width 10 height 11
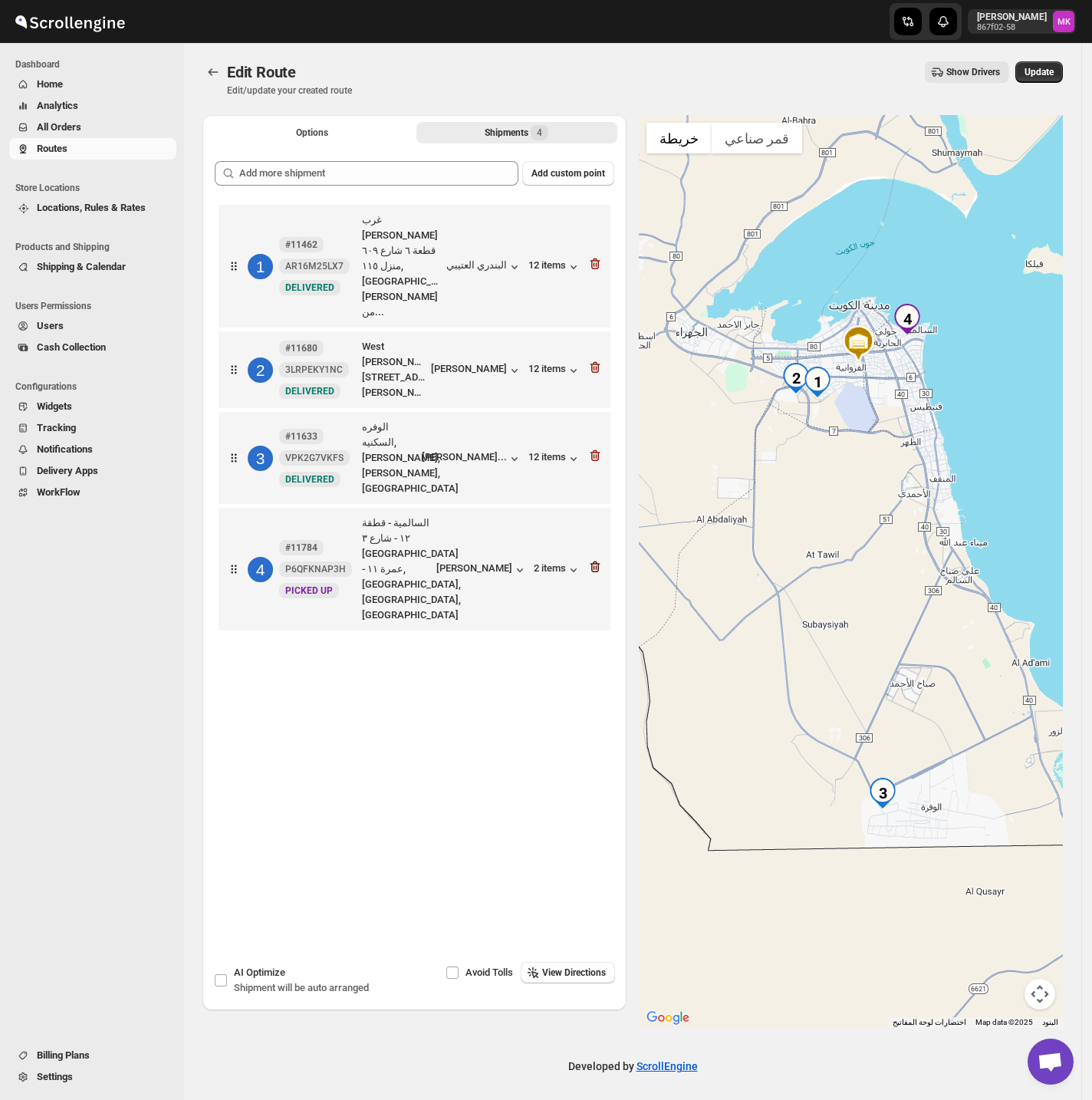
click at [601, 562] on icon "button" at bounding box center [595, 567] width 10 height 11
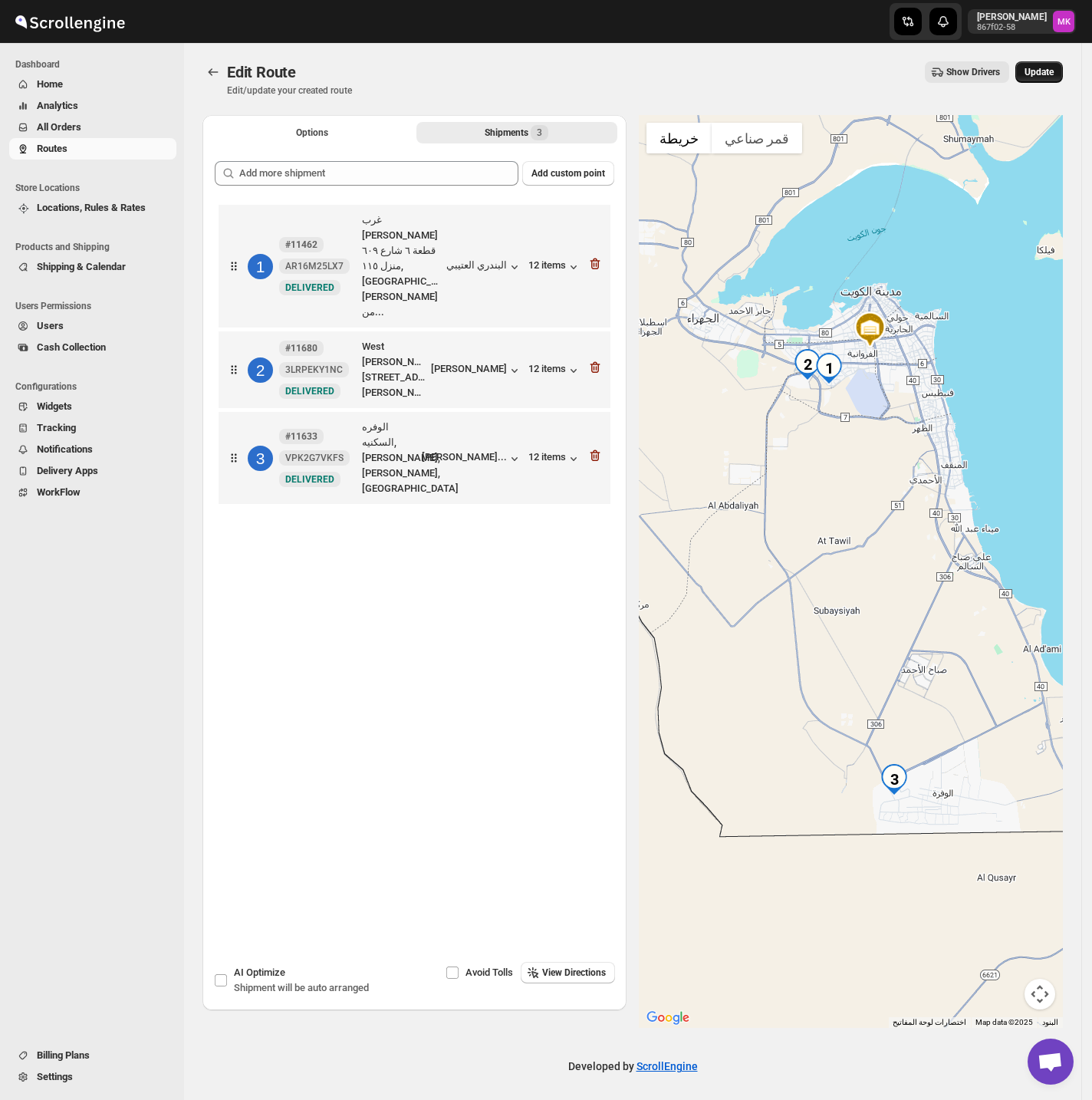
click at [1050, 75] on span "Update" at bounding box center [1039, 71] width 29 height 12
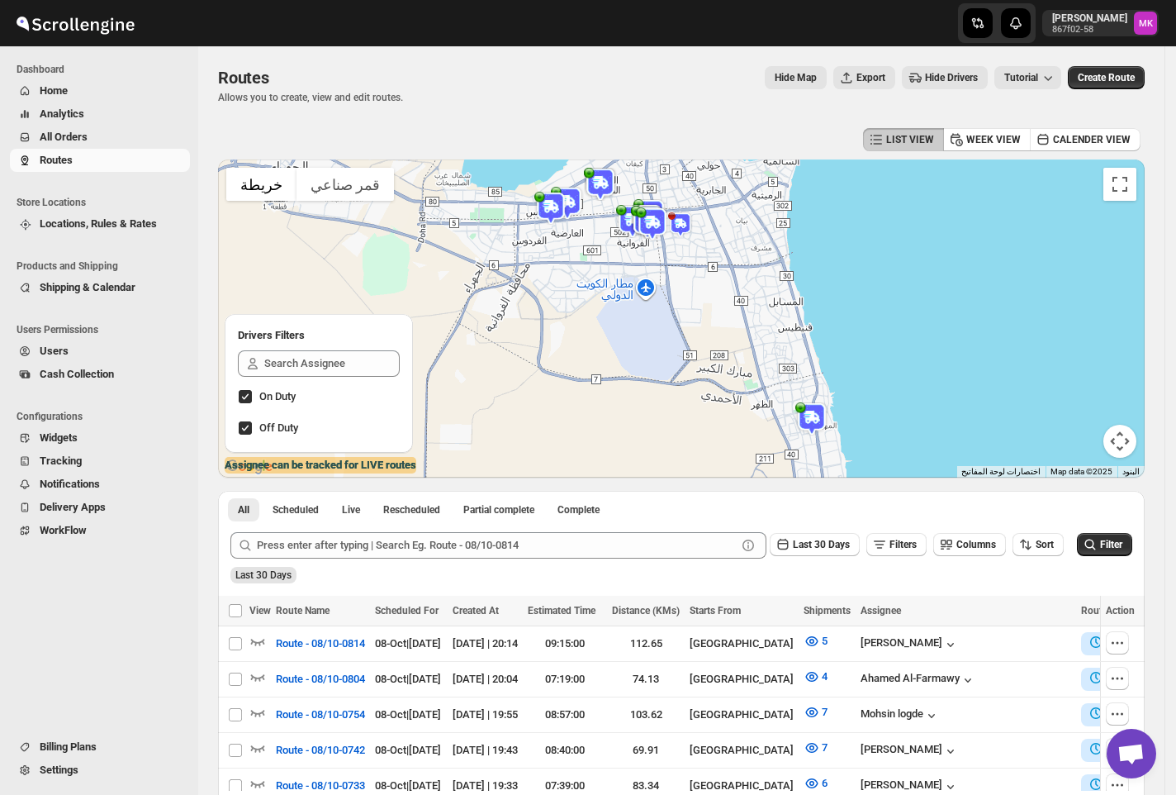
click at [86, 137] on span "All Orders" at bounding box center [64, 137] width 48 height 12
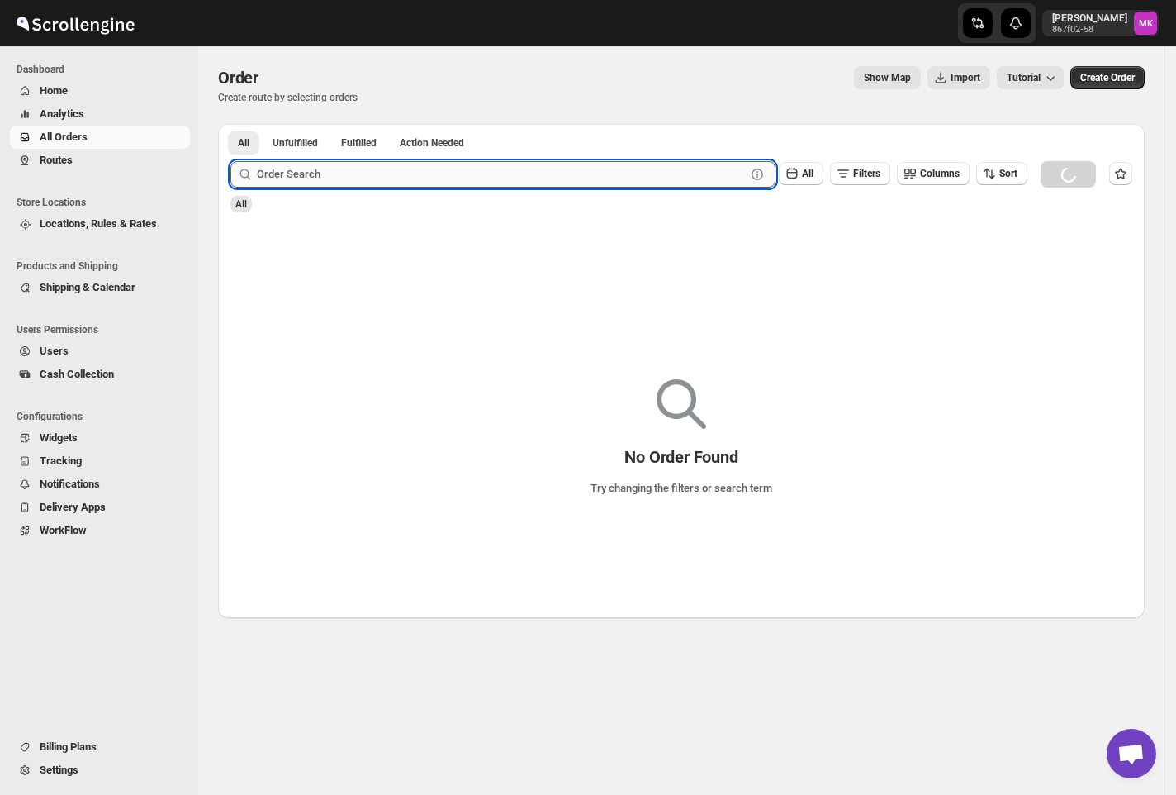
click at [321, 172] on input "text" at bounding box center [501, 174] width 489 height 26
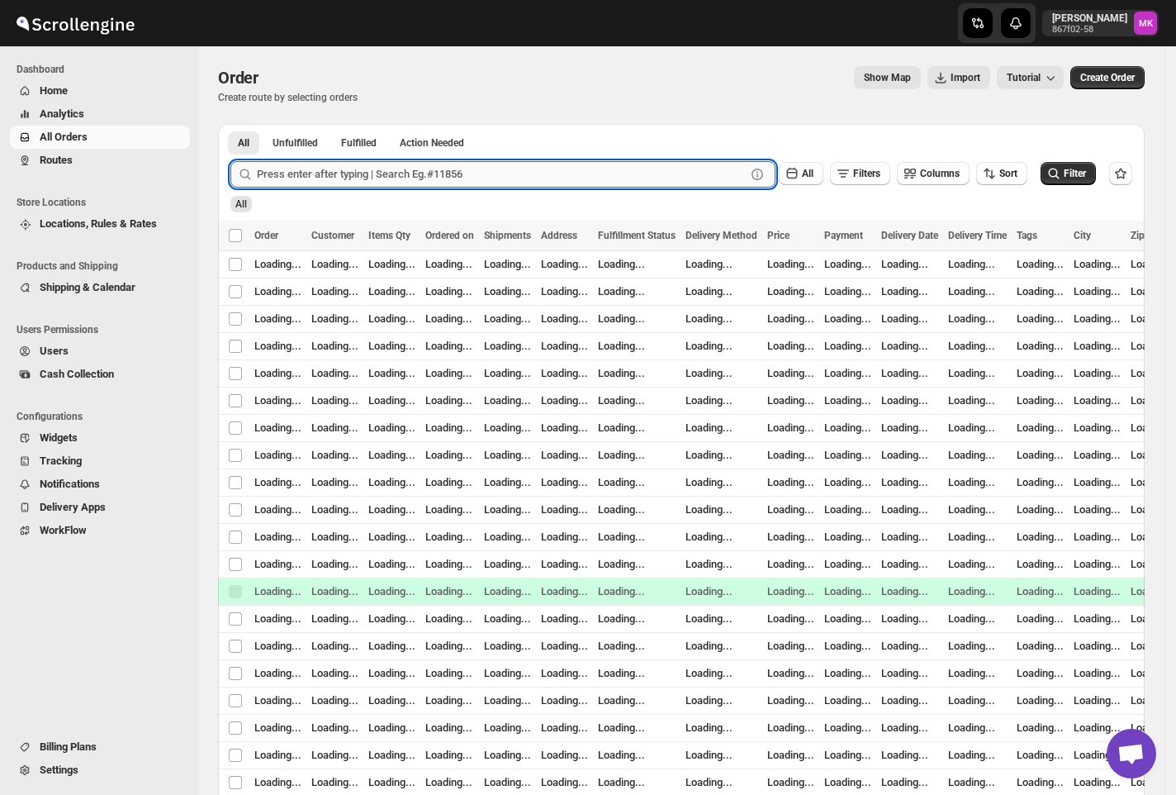
paste input "11855"
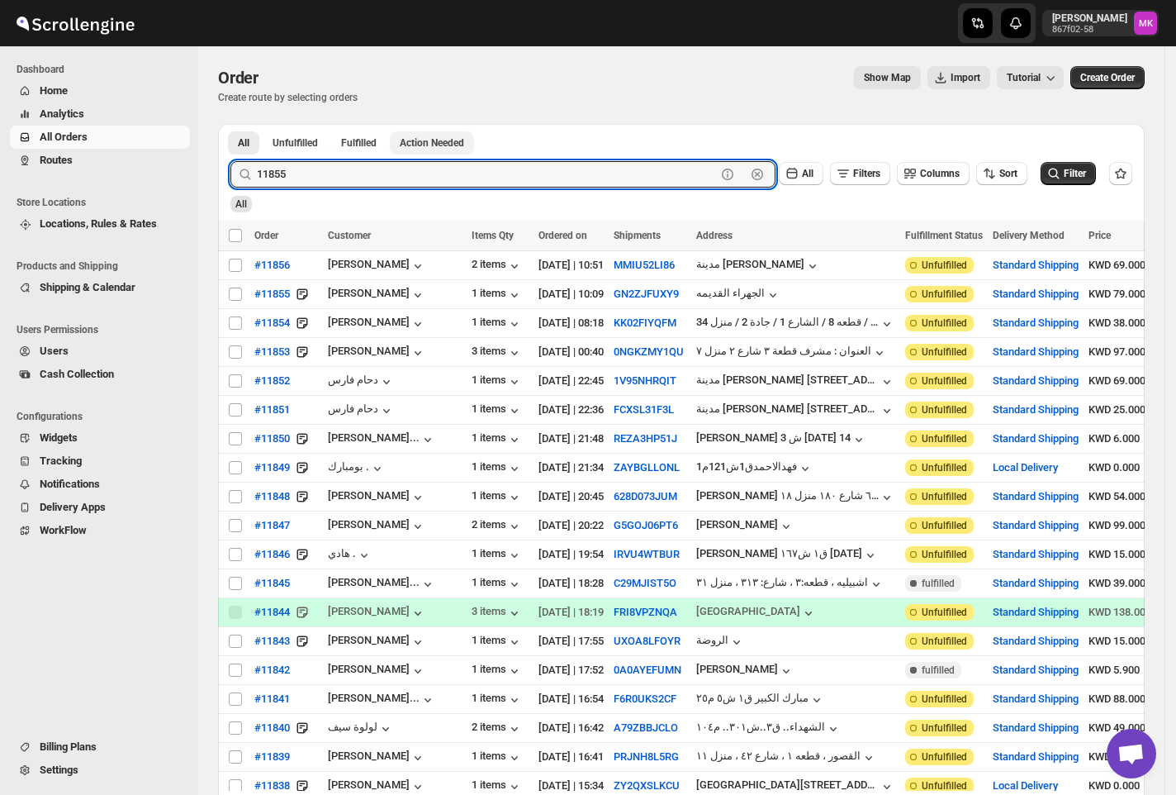
type input "11855"
click at [230, 124] on button "Submit" at bounding box center [253, 132] width 47 height 17
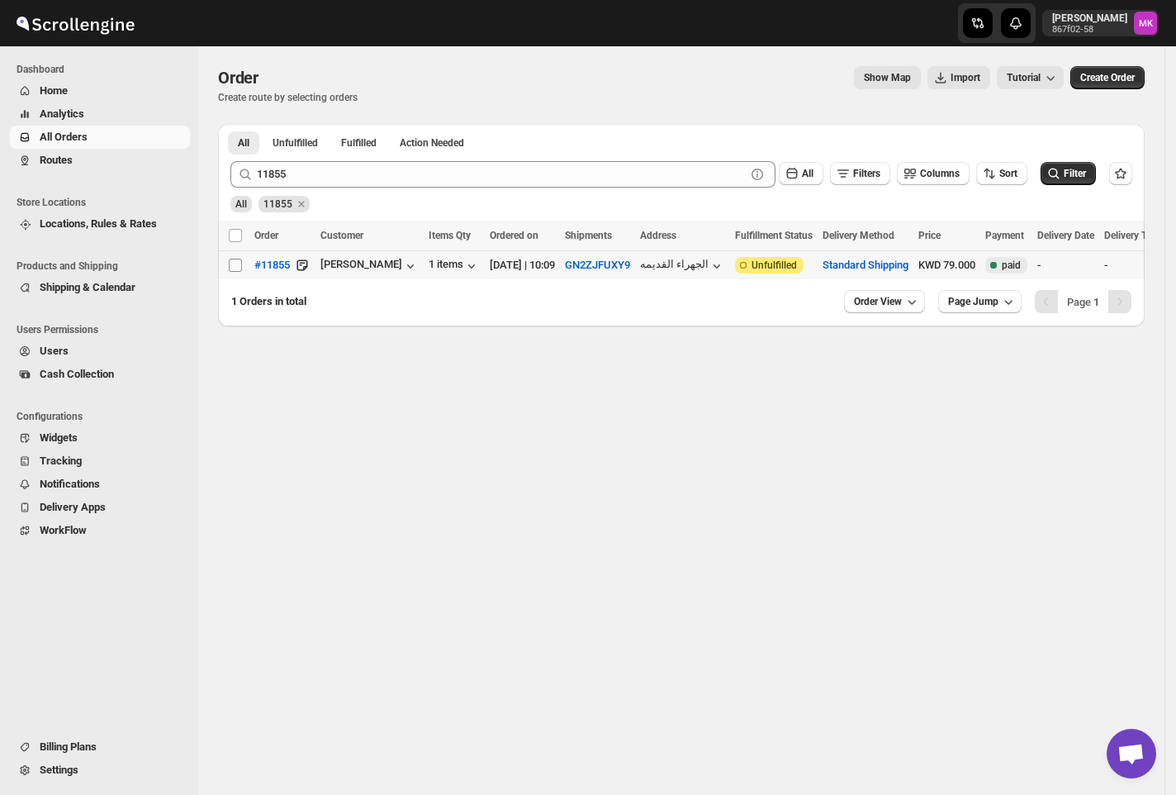
click at [239, 272] on input "Select order" at bounding box center [235, 265] width 13 height 13
checkbox input "true"
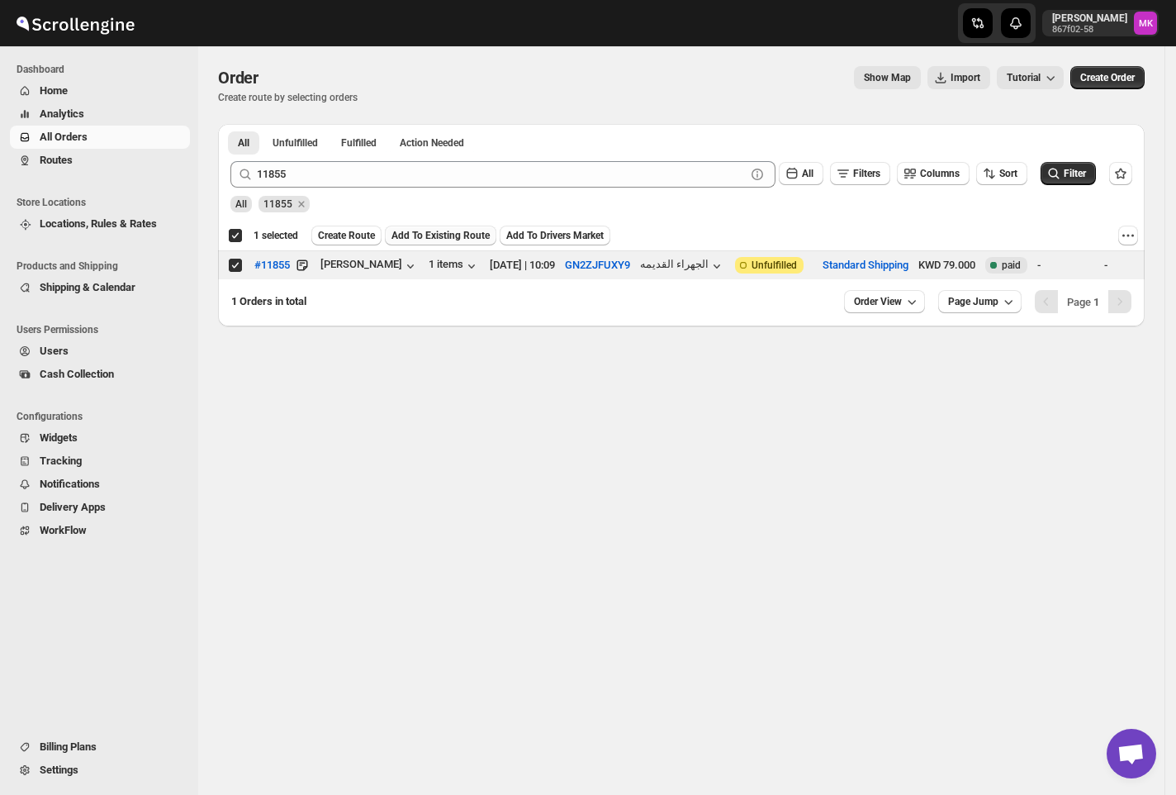
click at [406, 239] on span "Add To Existing Route" at bounding box center [441, 235] width 98 height 13
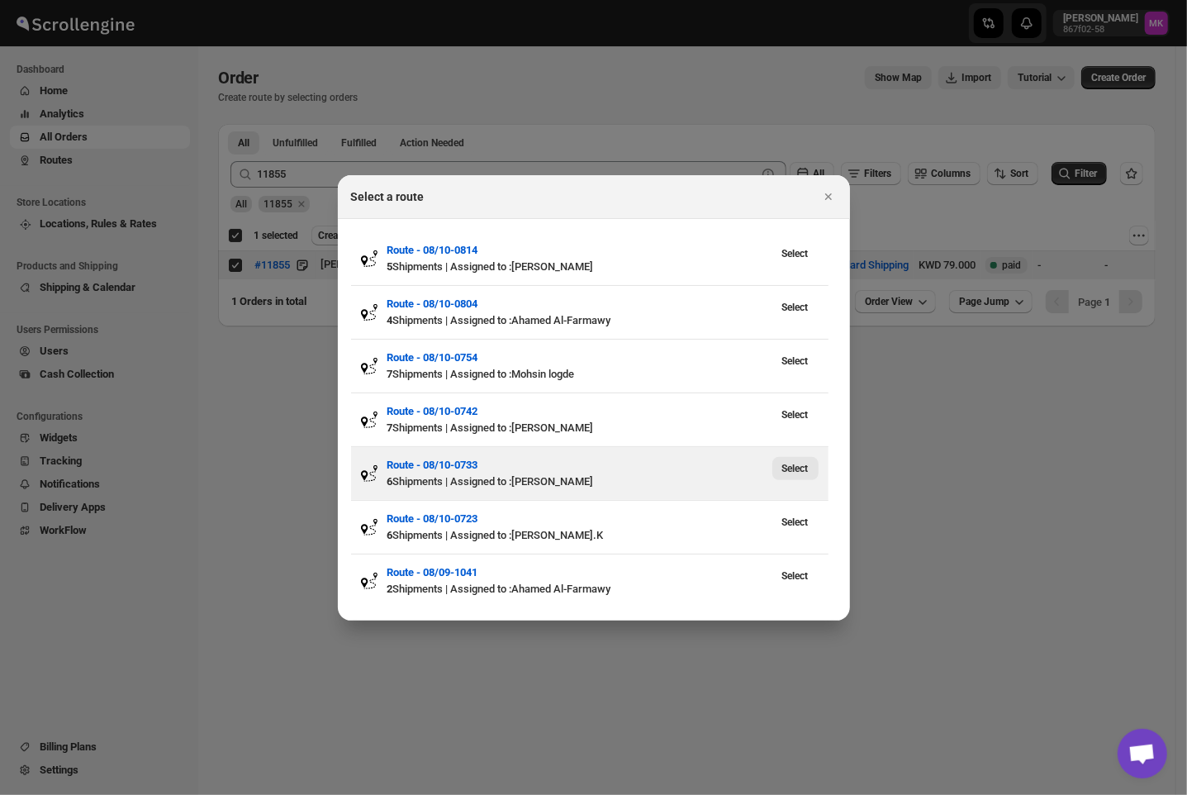
click at [788, 464] on span "Select" at bounding box center [795, 468] width 26 height 13
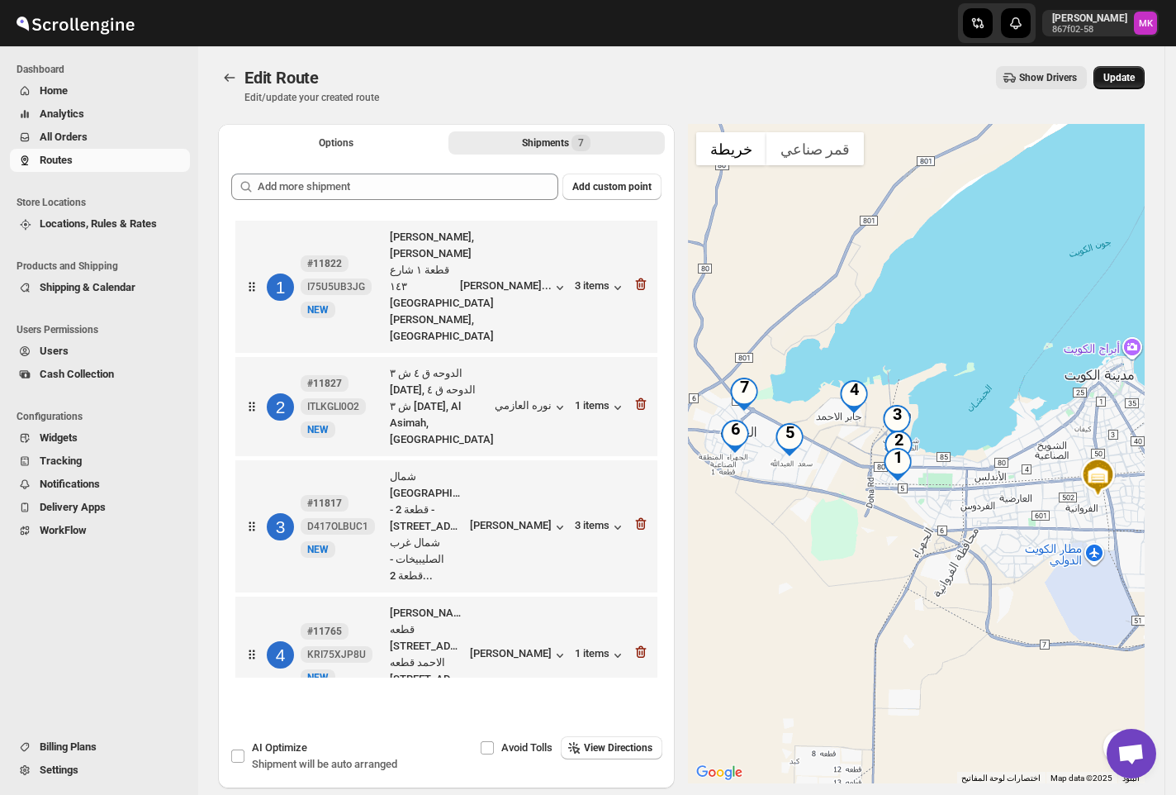
click at [1124, 87] on button "Update" at bounding box center [1119, 77] width 51 height 23
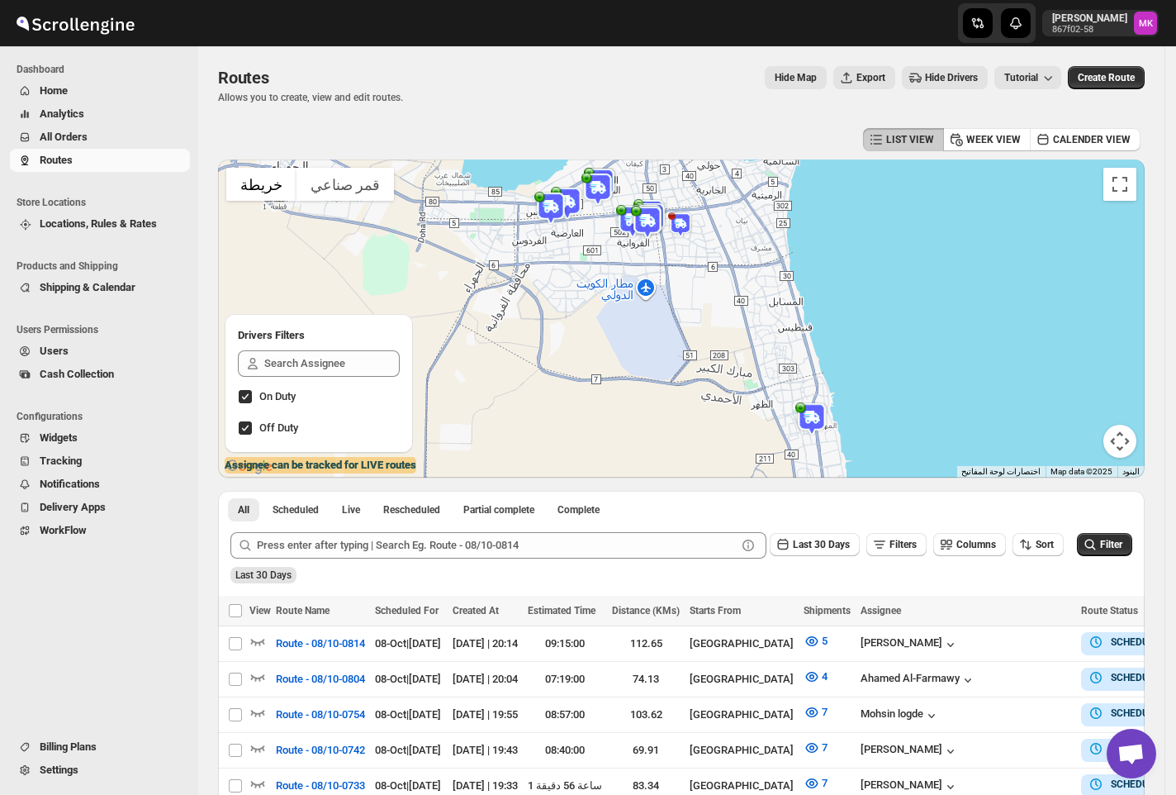
click at [44, 144] on span "All Orders" at bounding box center [113, 137] width 147 height 17
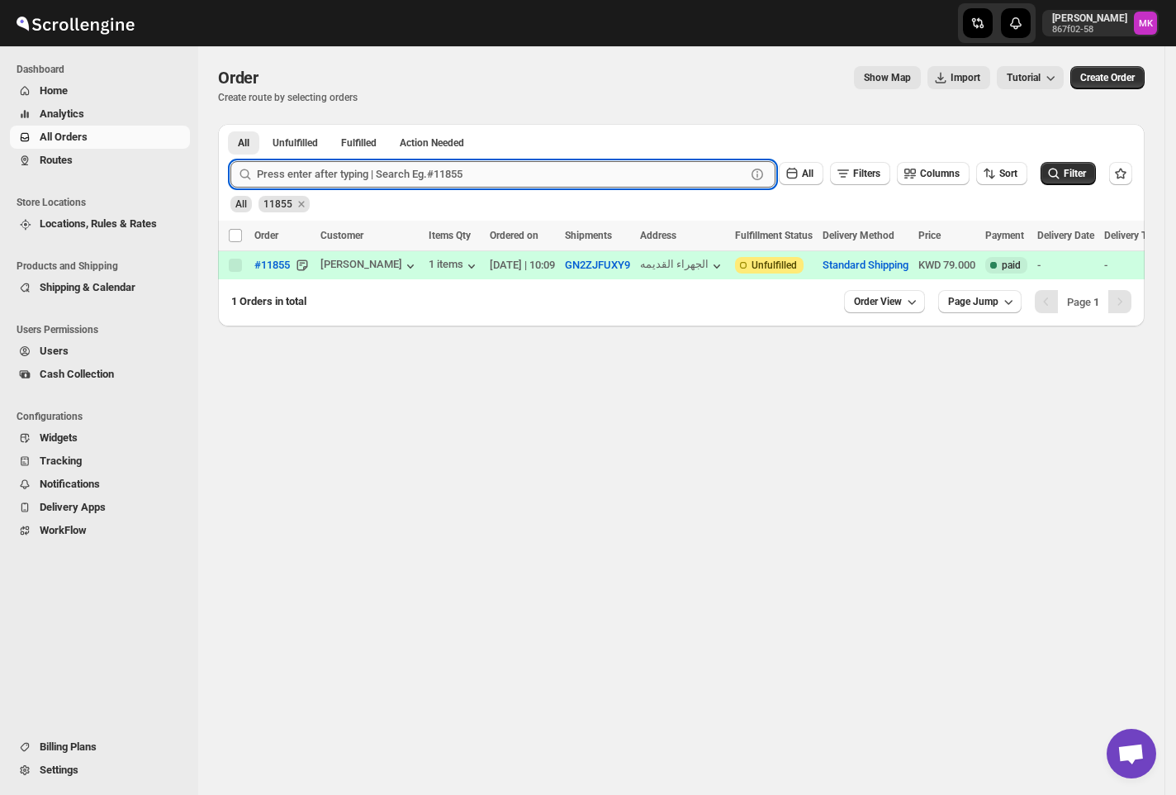
click at [344, 169] on input "text" at bounding box center [501, 174] width 489 height 26
paste input "11850"
type input "11850"
click at [230, 124] on button "Submit" at bounding box center [253, 132] width 47 height 17
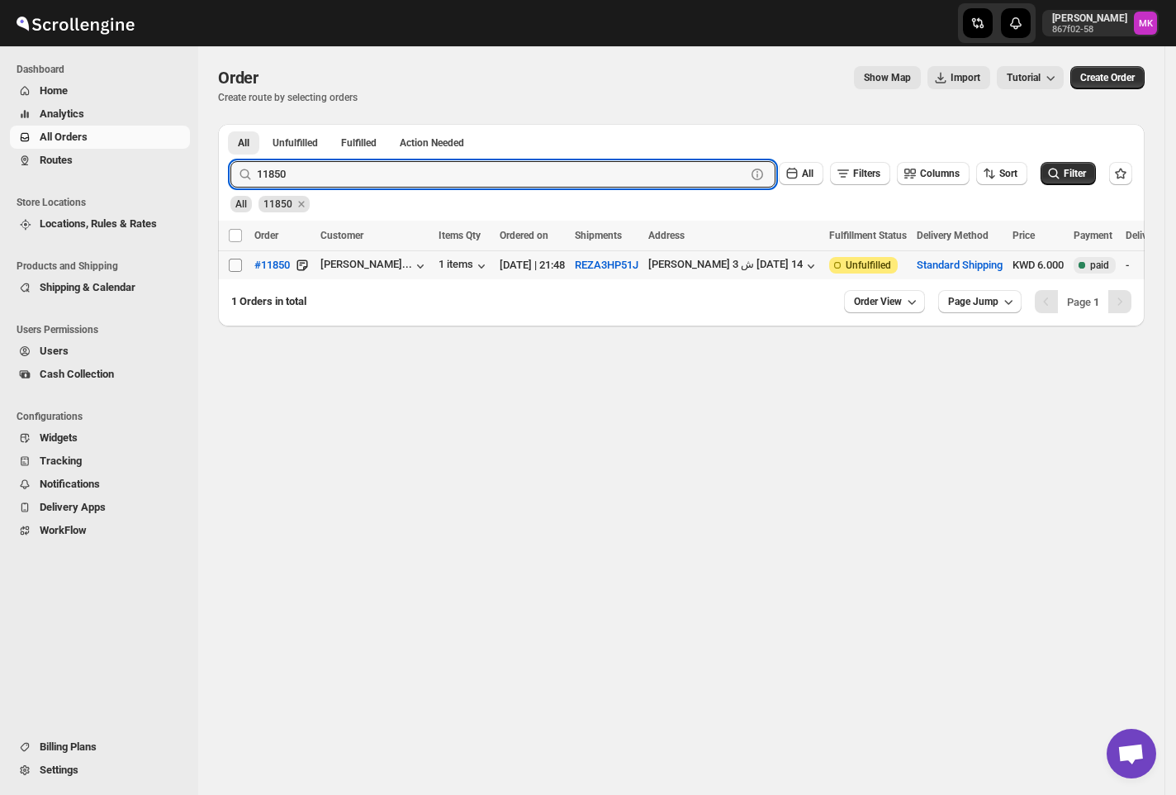
click at [231, 266] on input "Select order" at bounding box center [235, 265] width 13 height 13
checkbox input "true"
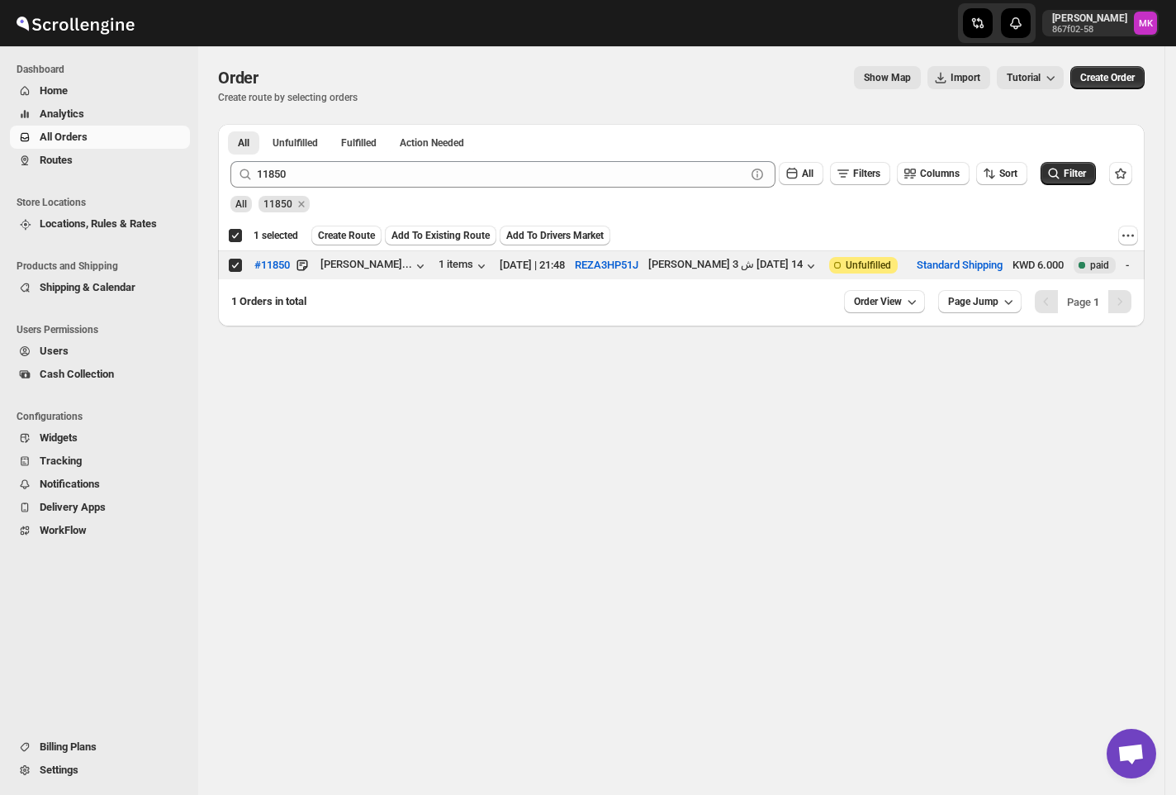
click at [415, 235] on span "Add To Existing Route" at bounding box center [441, 235] width 98 height 13
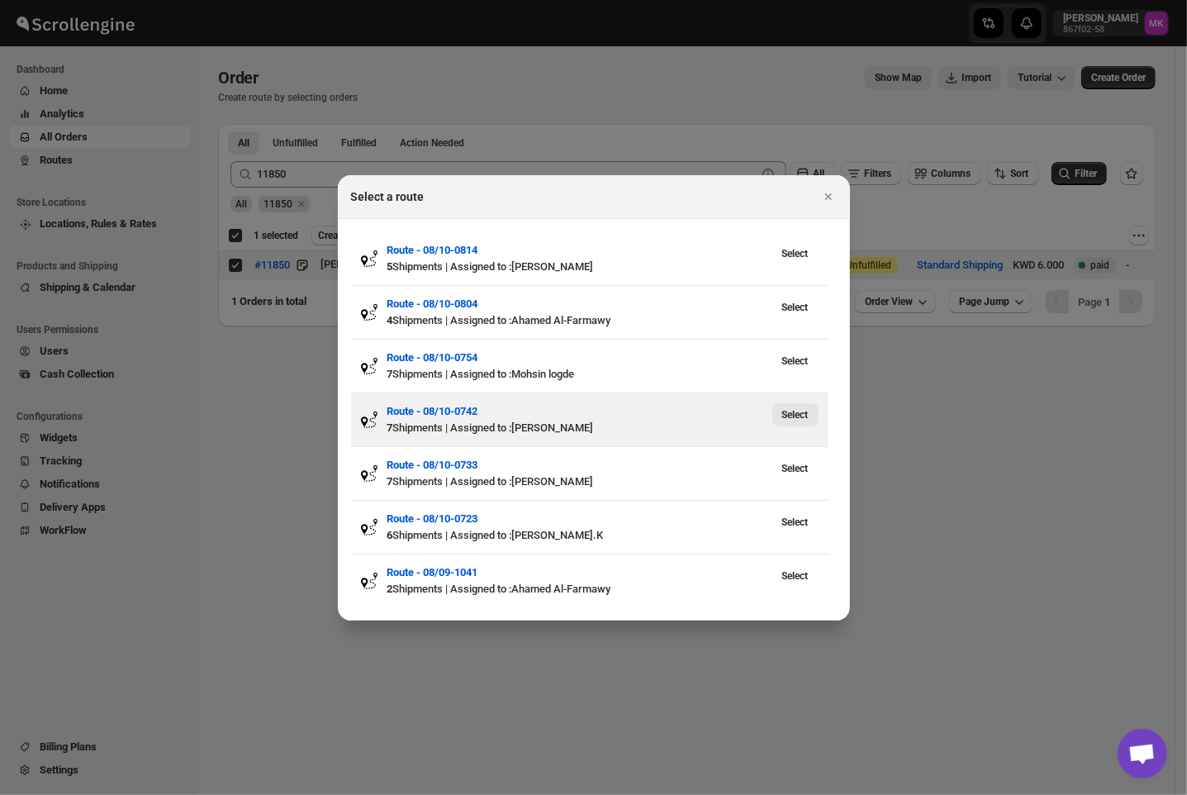
click at [801, 420] on span "Select" at bounding box center [795, 414] width 26 height 13
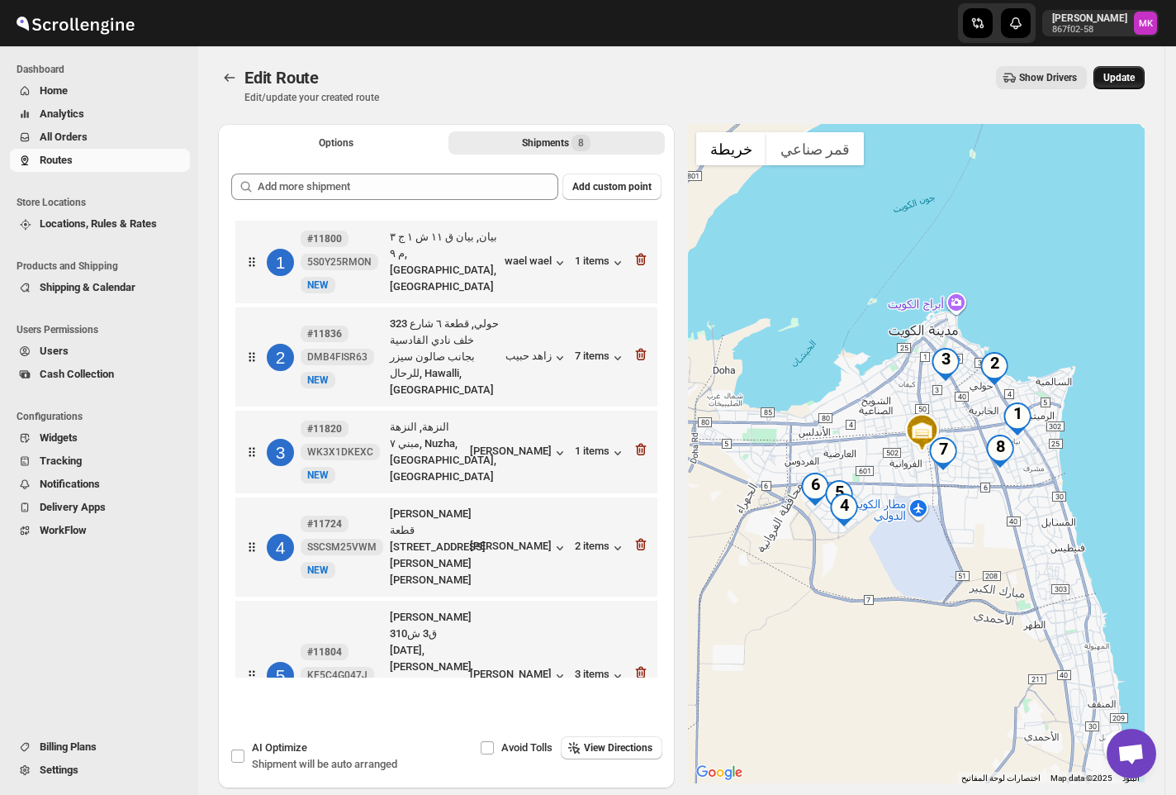
click at [1134, 77] on span "Update" at bounding box center [1119, 77] width 31 height 13
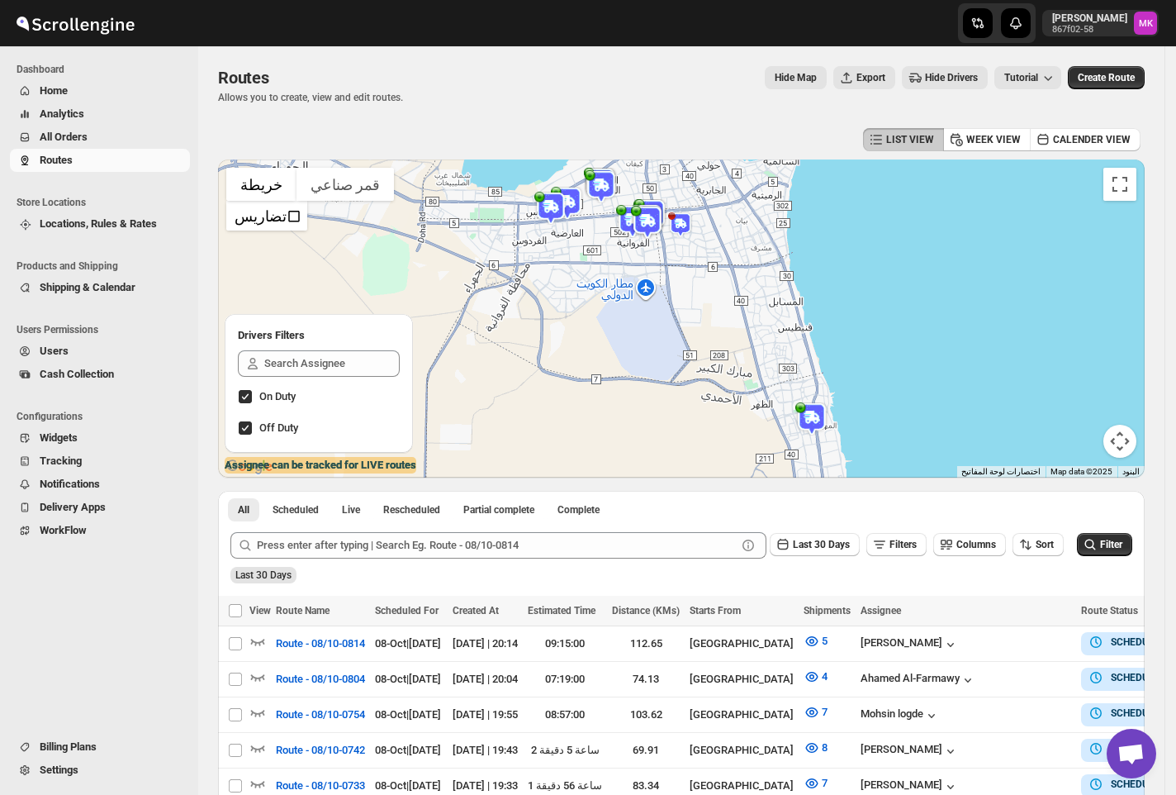
click at [89, 145] on button "All Orders" at bounding box center [100, 137] width 180 height 23
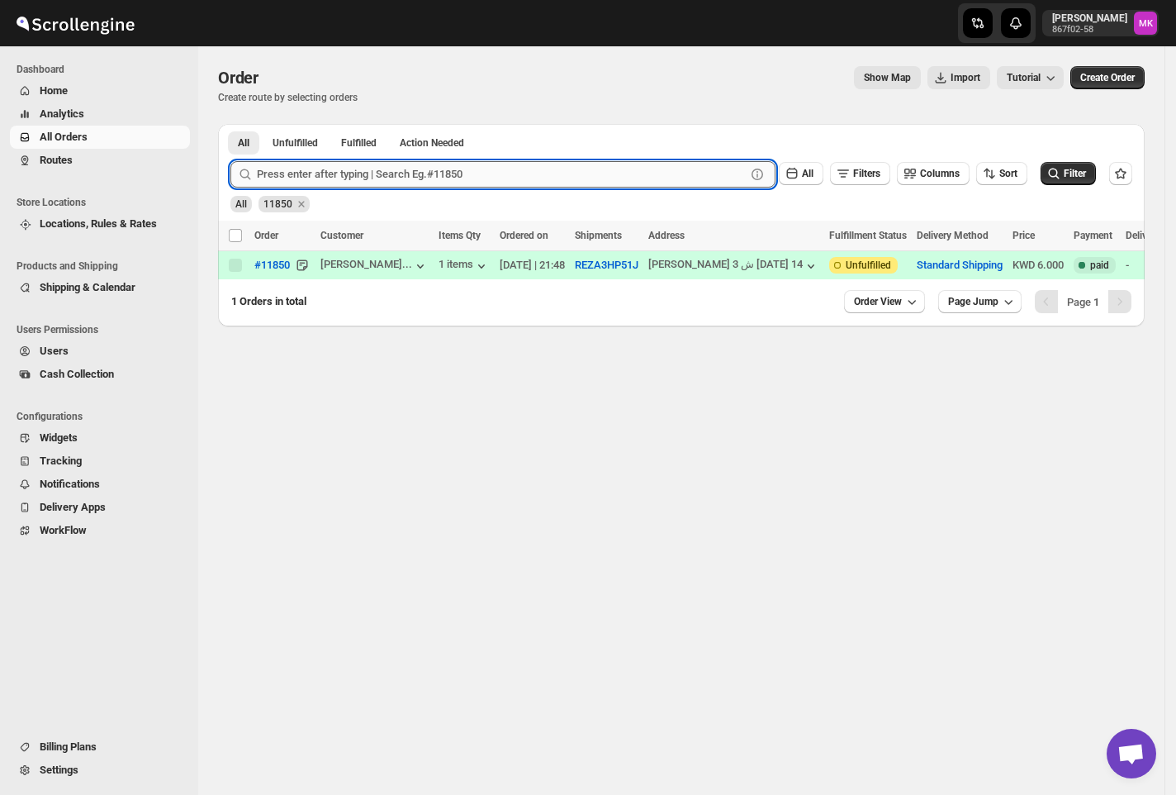
drag, startPoint x: 316, startPoint y: 186, endPoint x: 304, endPoint y: 185, distance: 11.6
click at [316, 185] on input "text" at bounding box center [501, 174] width 489 height 26
paste input "11848"
type input "11848"
click at [230, 124] on button "Submit" at bounding box center [253, 132] width 47 height 17
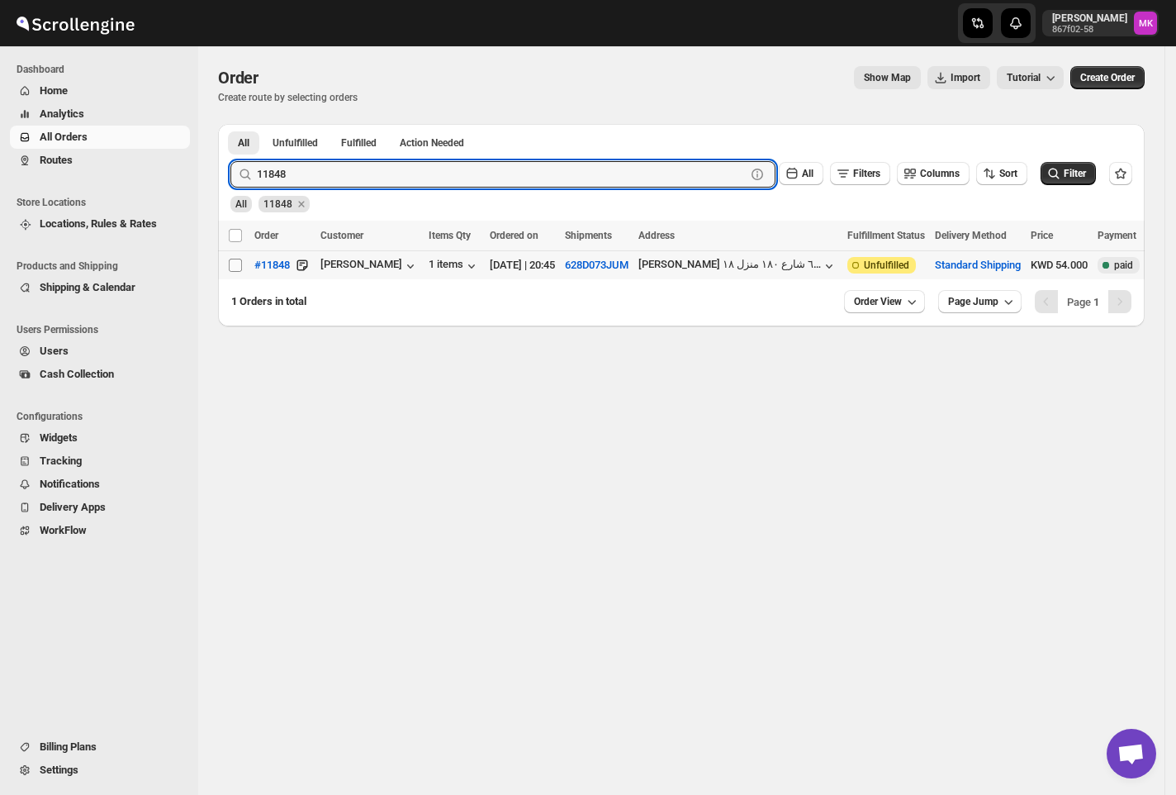
click at [239, 269] on input "Select order" at bounding box center [235, 265] width 13 height 13
checkbox input "true"
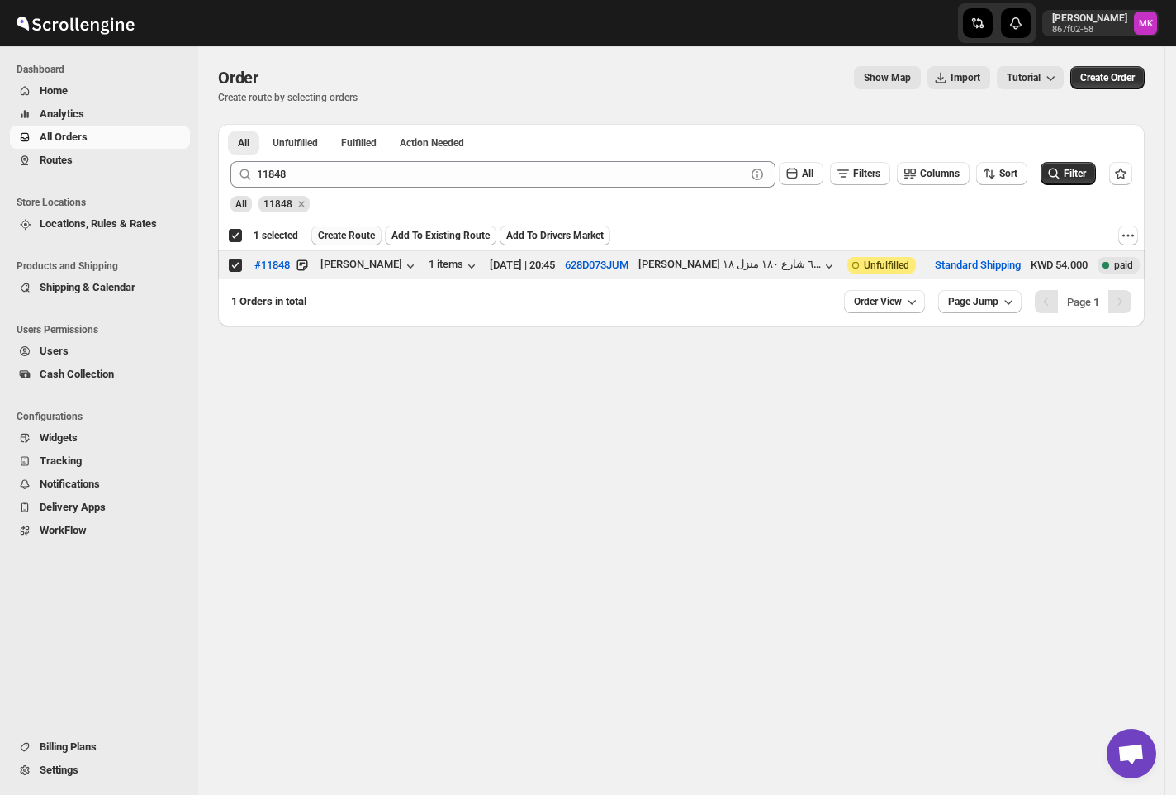
click at [350, 238] on span "Create Route" at bounding box center [346, 235] width 57 height 13
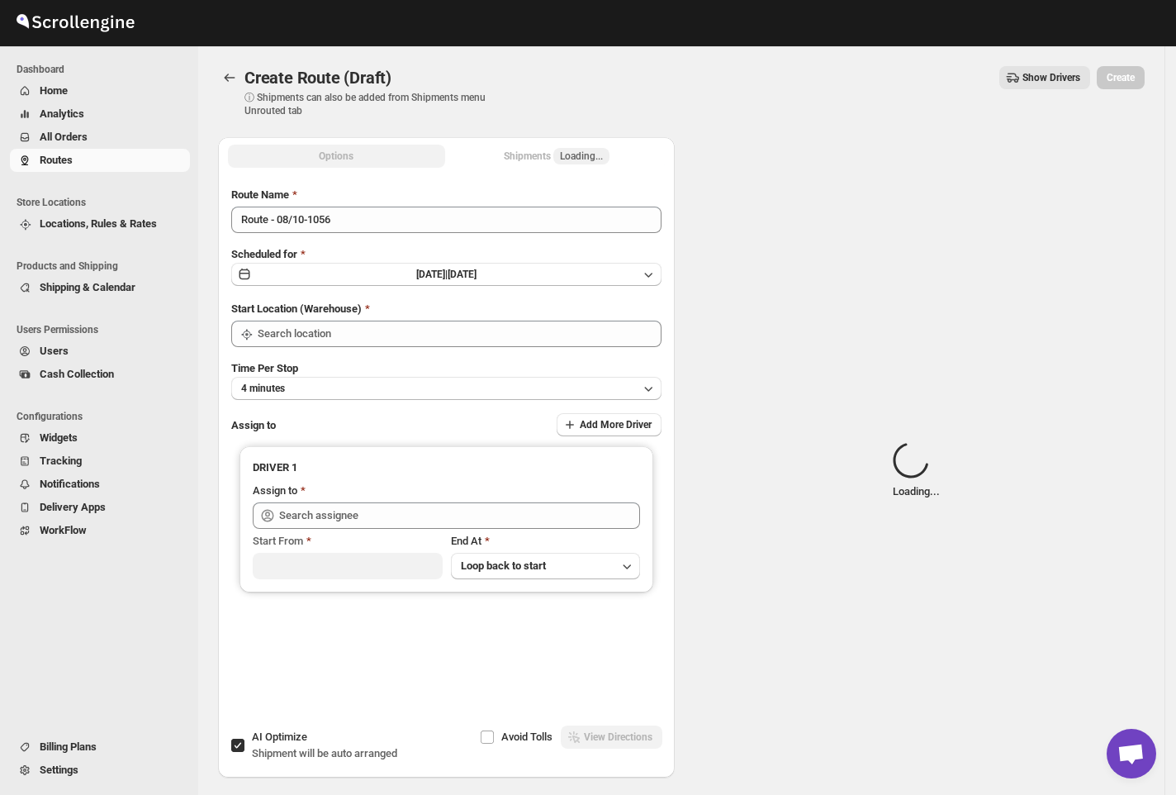
type input "[GEOGRAPHIC_DATA]"
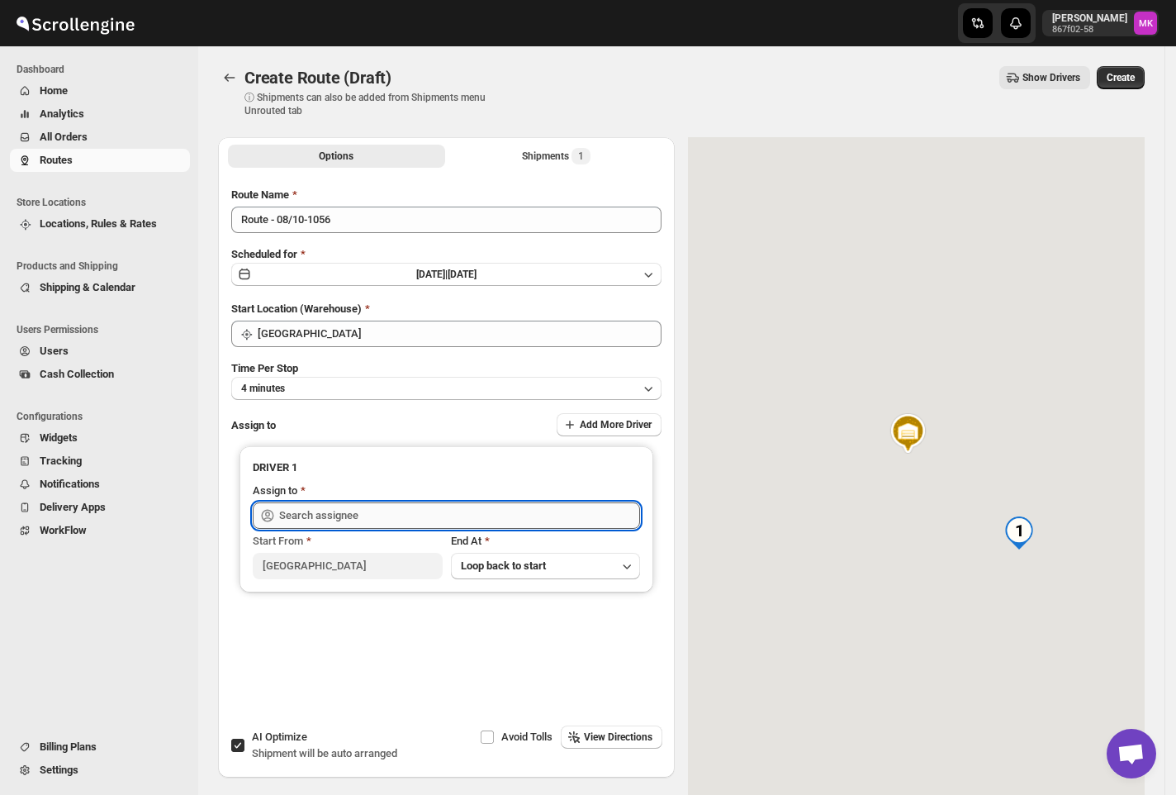
click at [325, 522] on input "text" at bounding box center [459, 515] width 361 height 26
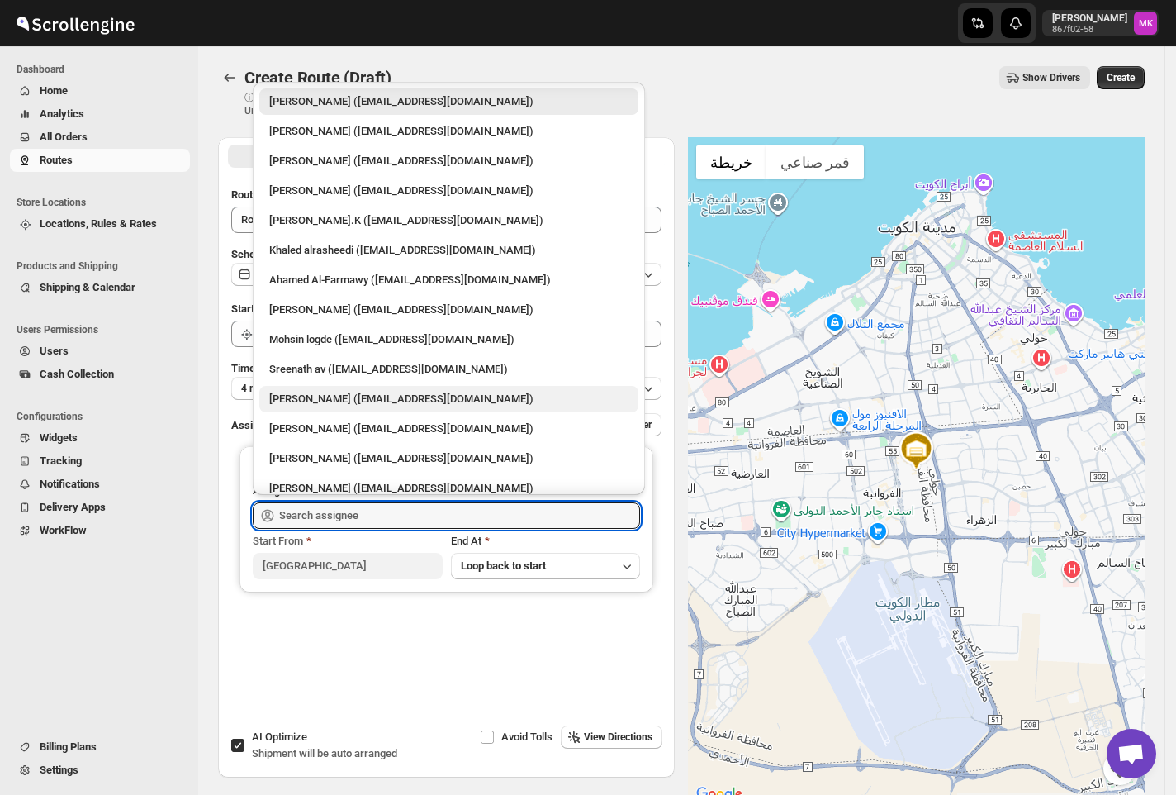
scroll to position [43, 0]
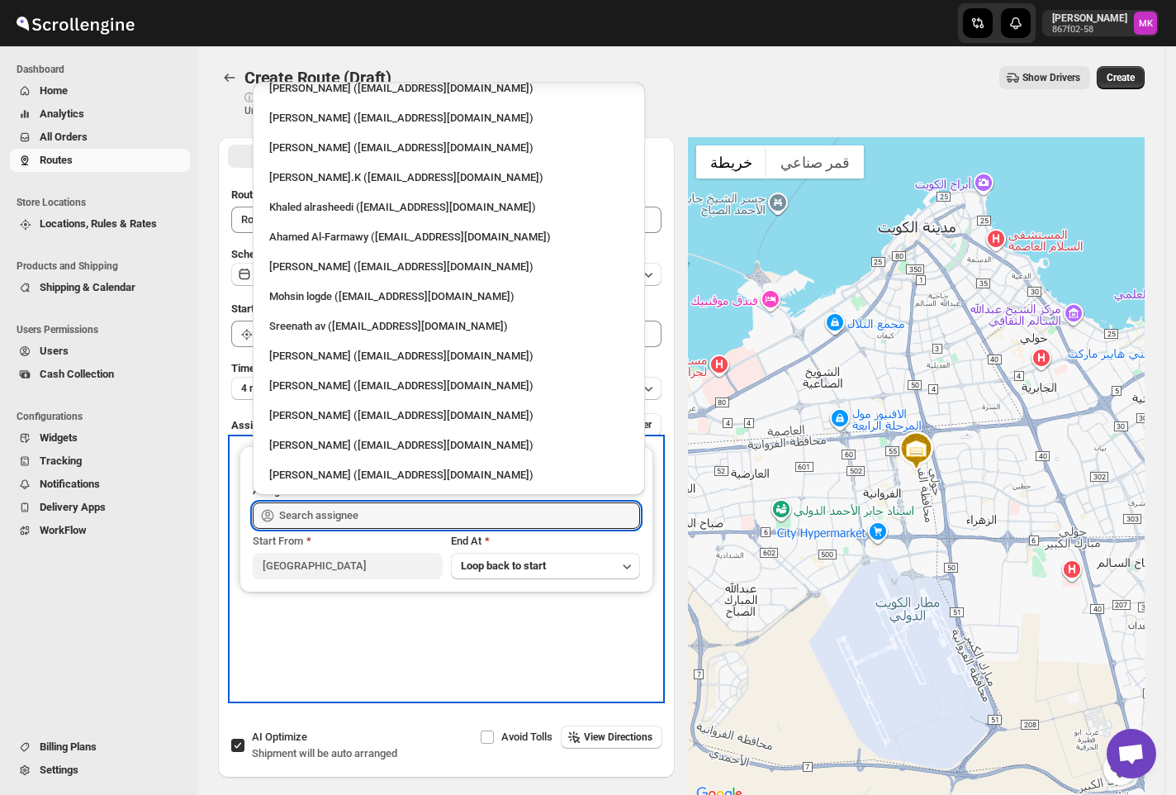
click at [493, 636] on div "DRIVER 1 Assign to Start From [GEOGRAPHIC_DATA] At Loop back to start" at bounding box center [446, 569] width 430 height 262
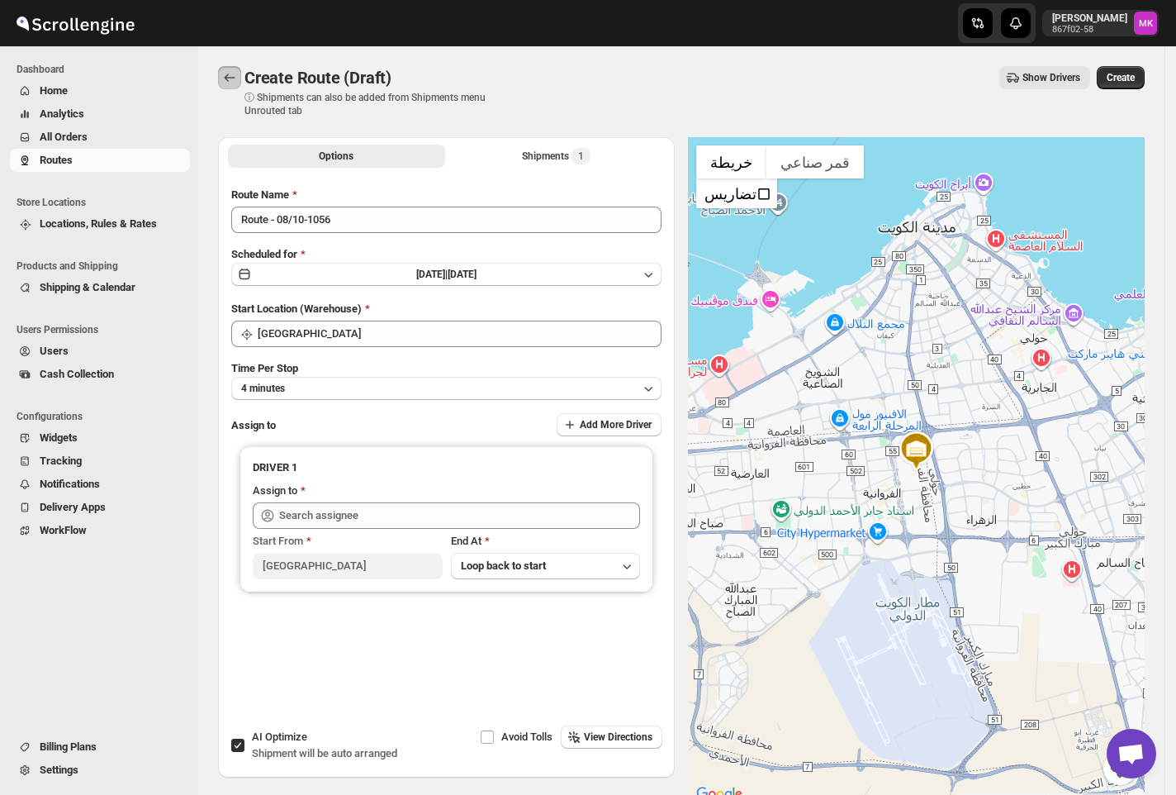
click at [223, 74] on icon "Routes" at bounding box center [229, 77] width 17 height 17
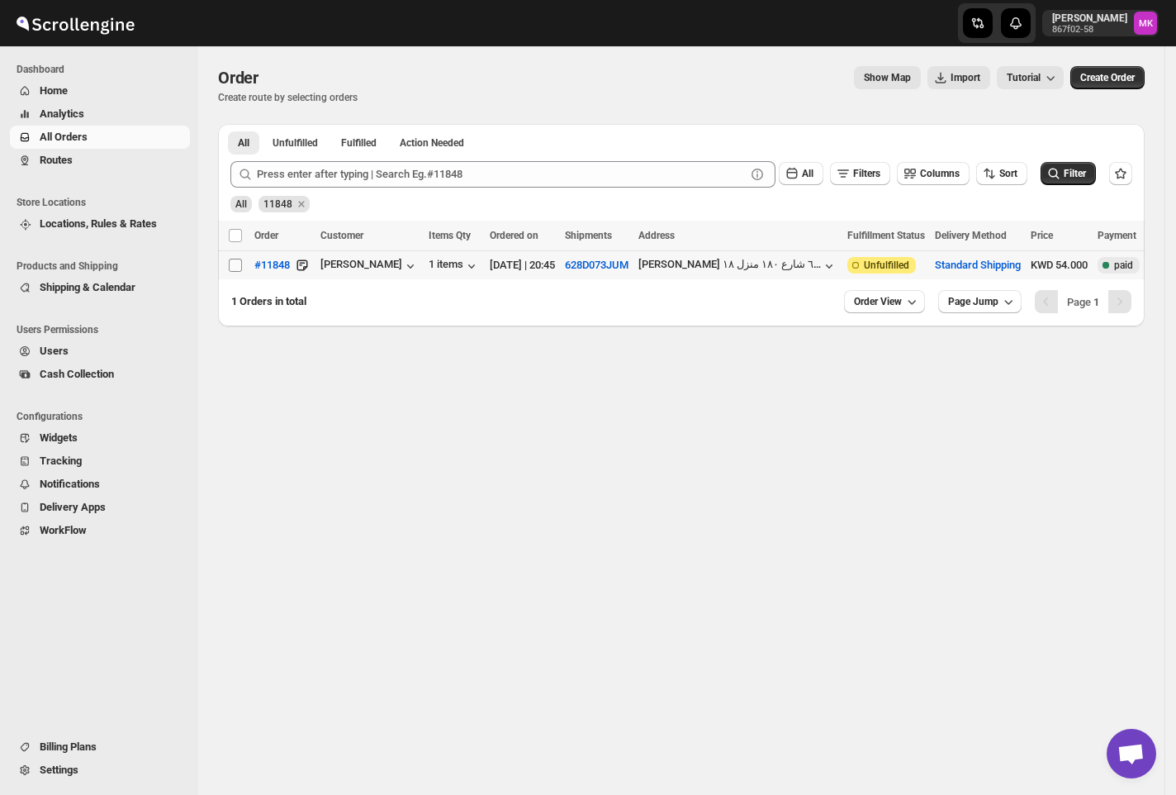
click at [238, 262] on input "Select order" at bounding box center [235, 265] width 13 height 13
checkbox input "true"
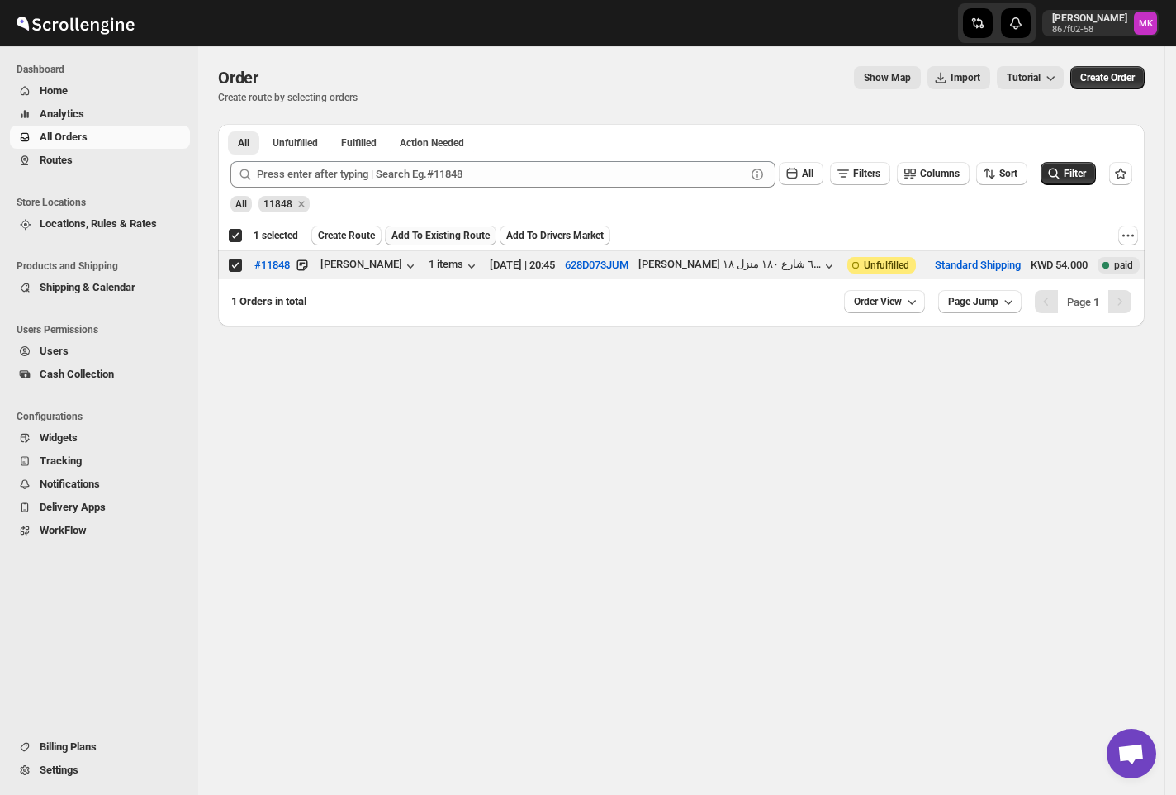
click at [407, 240] on span "Add To Existing Route" at bounding box center [441, 235] width 98 height 13
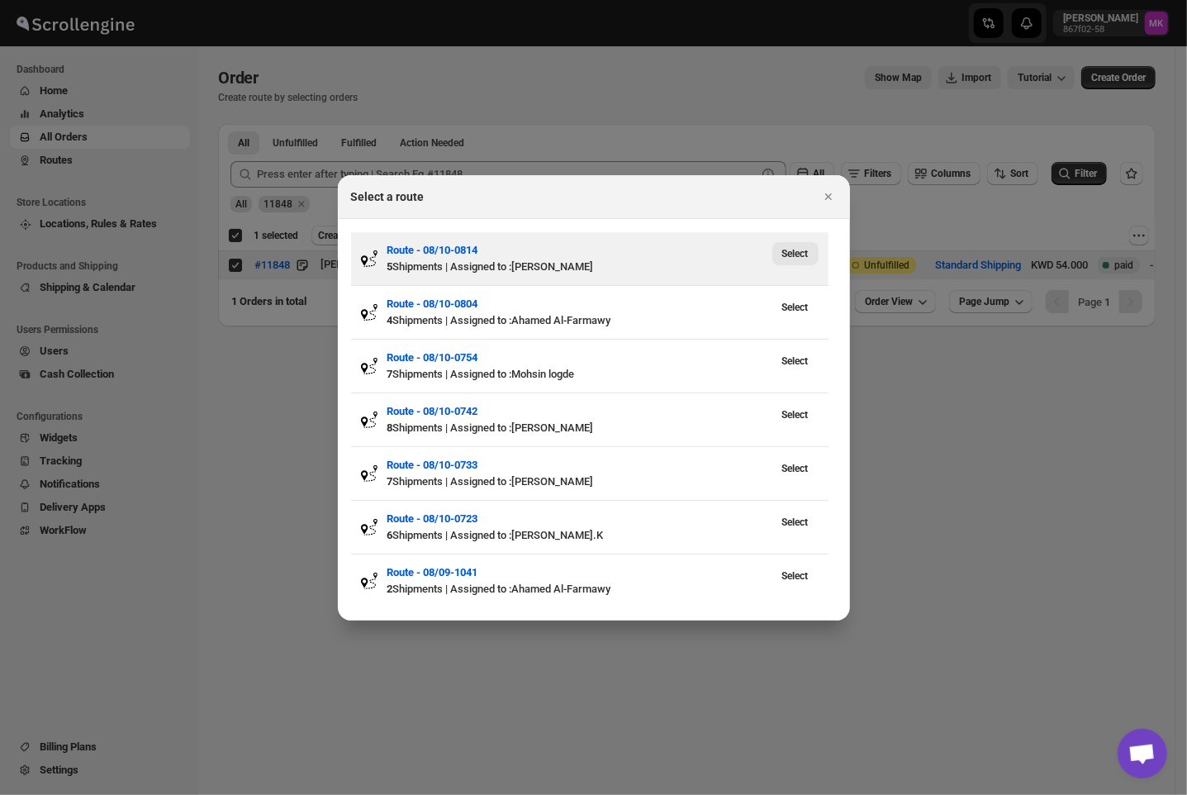
click at [777, 253] on button "Select" at bounding box center [795, 253] width 46 height 23
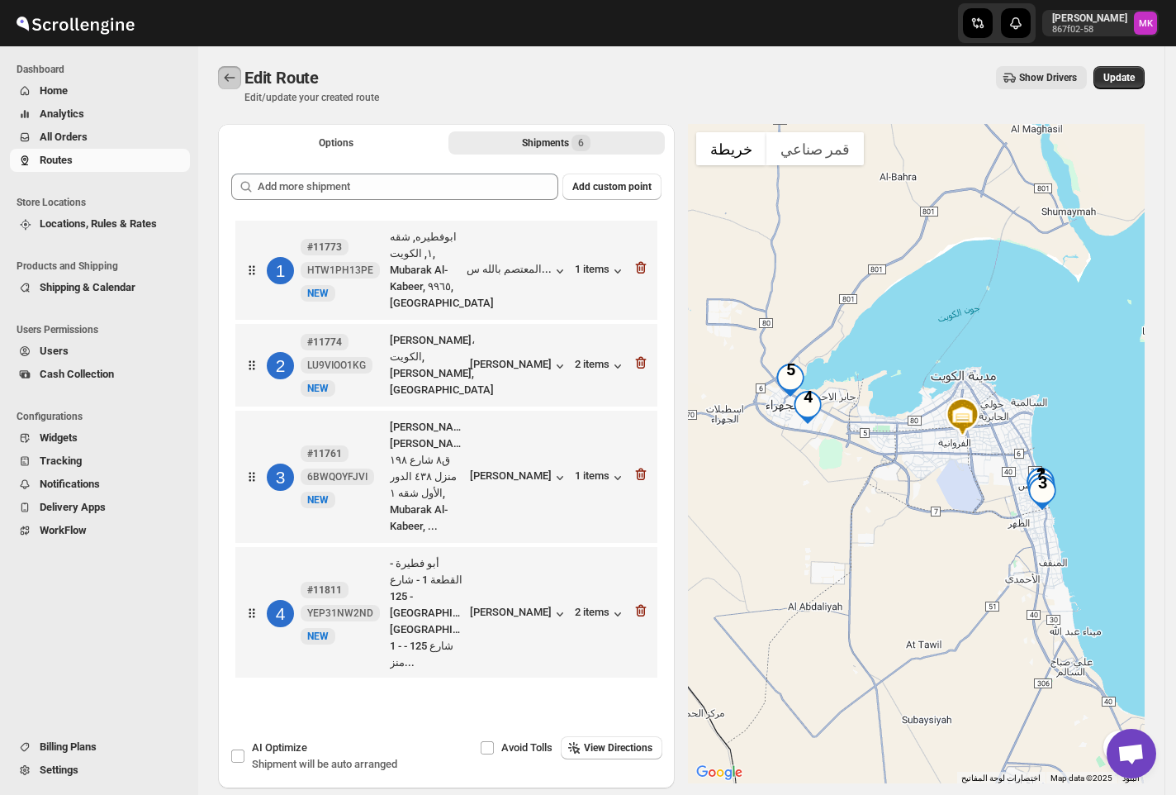
click at [225, 69] on icon "Routes" at bounding box center [229, 77] width 17 height 17
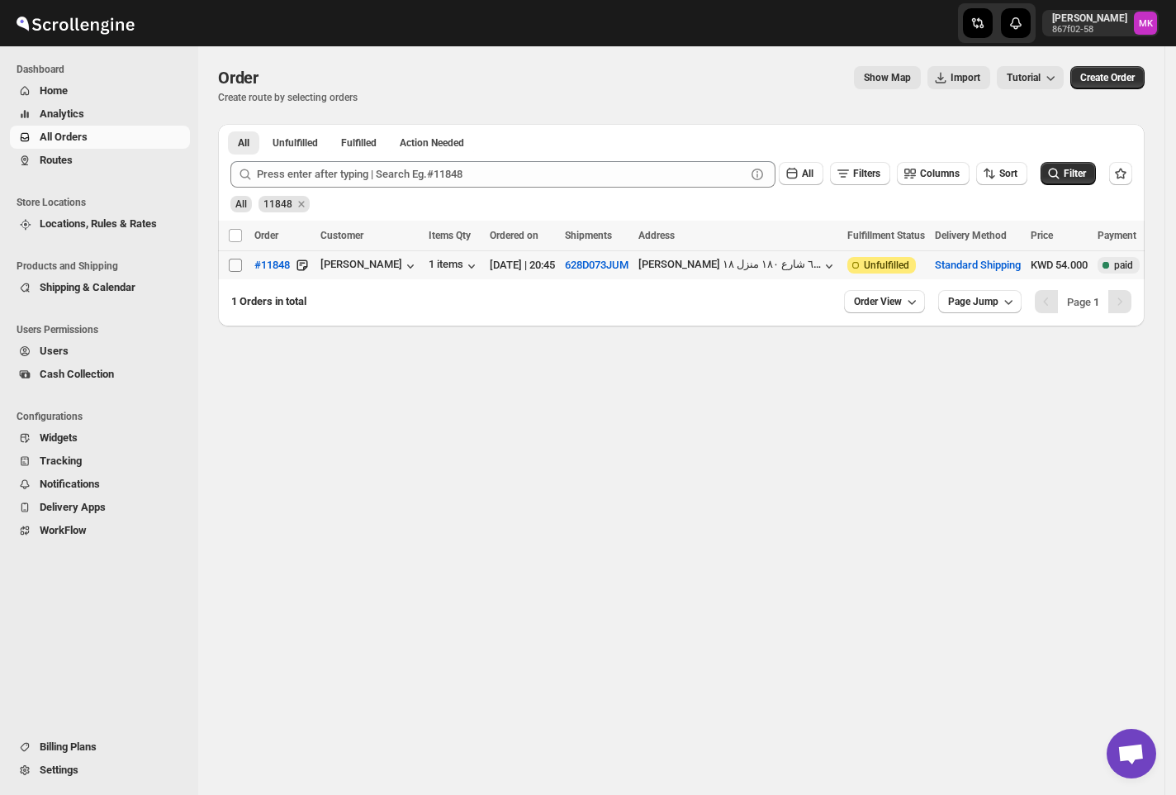
click at [233, 268] on input "Select order" at bounding box center [235, 265] width 13 height 13
checkbox input "true"
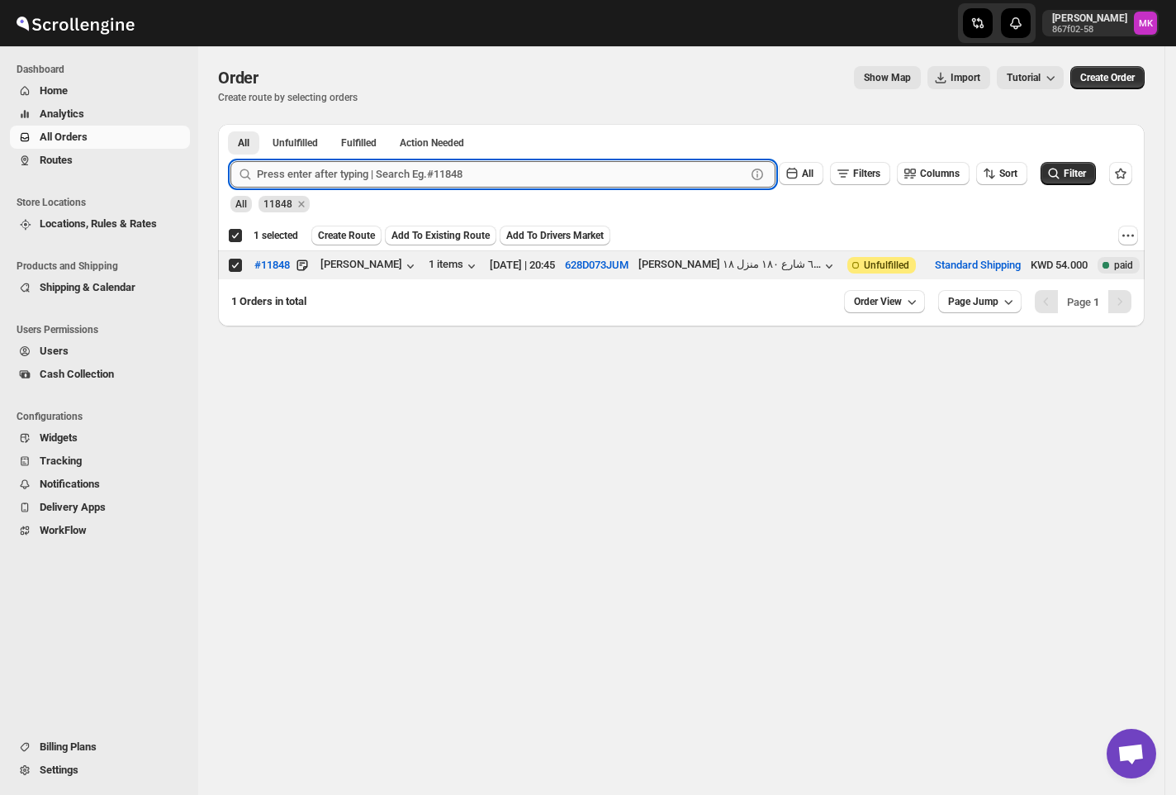
click at [317, 164] on input "text" at bounding box center [501, 174] width 489 height 26
paste input "11742"
type input "11742"
click at [230, 124] on button "Submit" at bounding box center [253, 132] width 47 height 17
click at [232, 263] on input "Select order" at bounding box center [235, 265] width 13 height 13
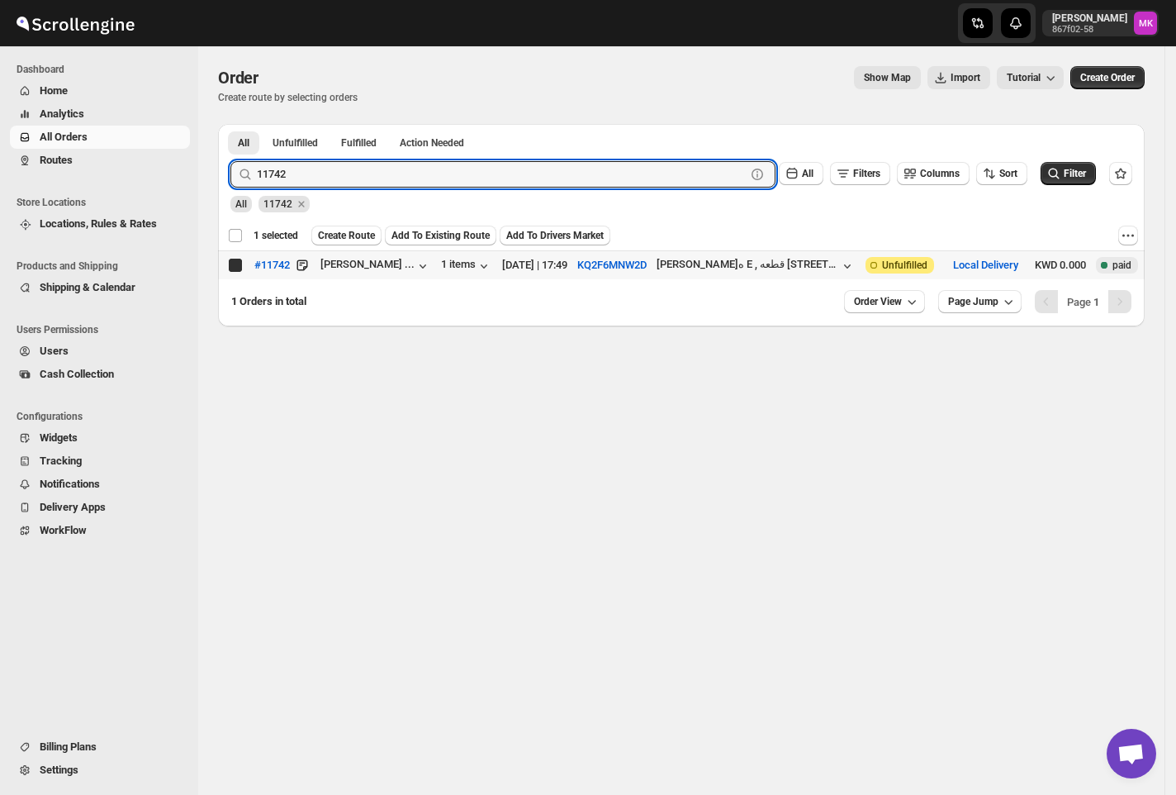
checkbox input "true"
checkbox input "false"
drag, startPoint x: 348, startPoint y: 178, endPoint x: 335, endPoint y: 183, distance: 13.8
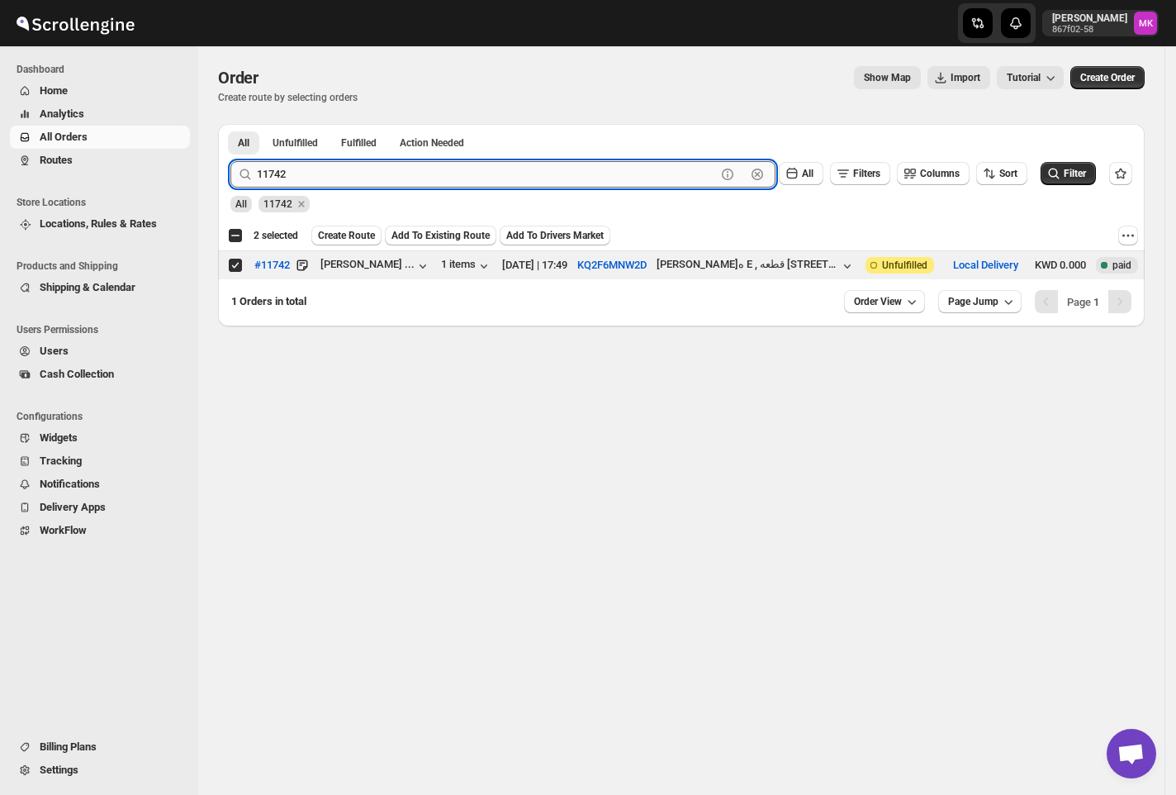
click at [348, 178] on input "11742" at bounding box center [486, 174] width 459 height 26
paste input "59"
type input "11759"
click at [230, 124] on button "Submit" at bounding box center [253, 132] width 47 height 17
click at [233, 274] on td "Select order" at bounding box center [233, 265] width 31 height 29
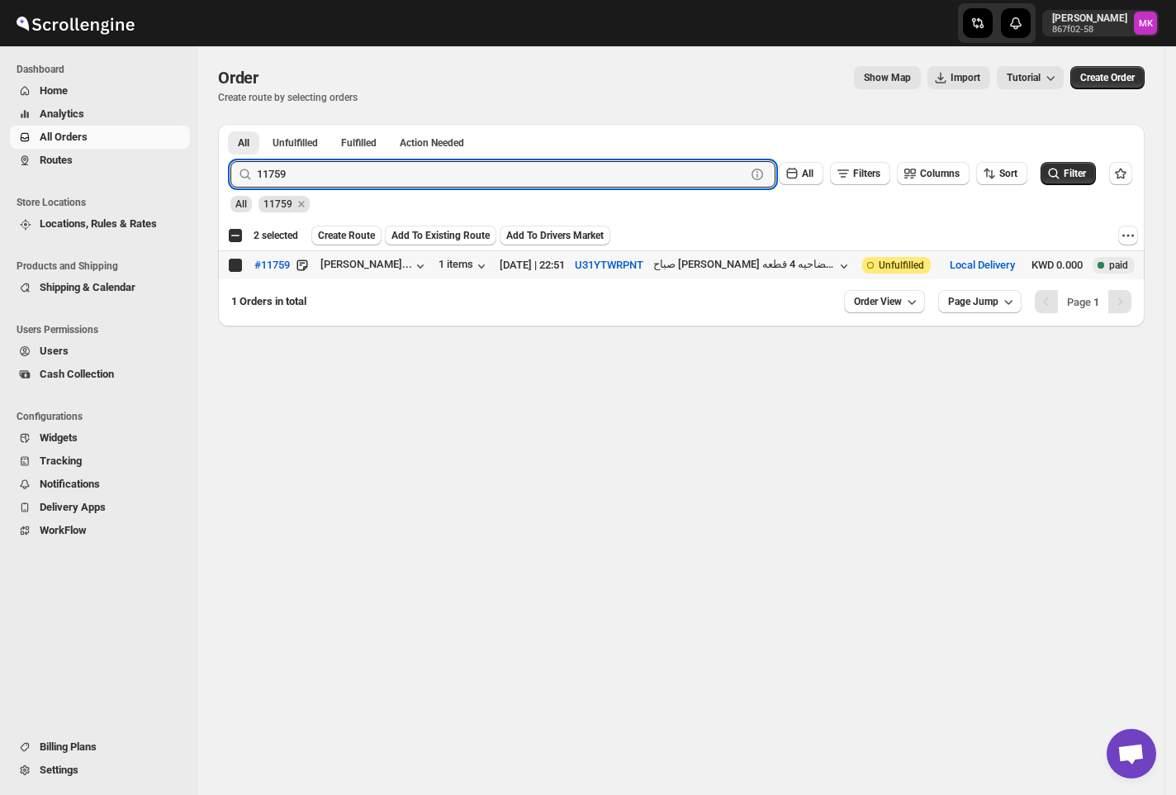
checkbox input "true"
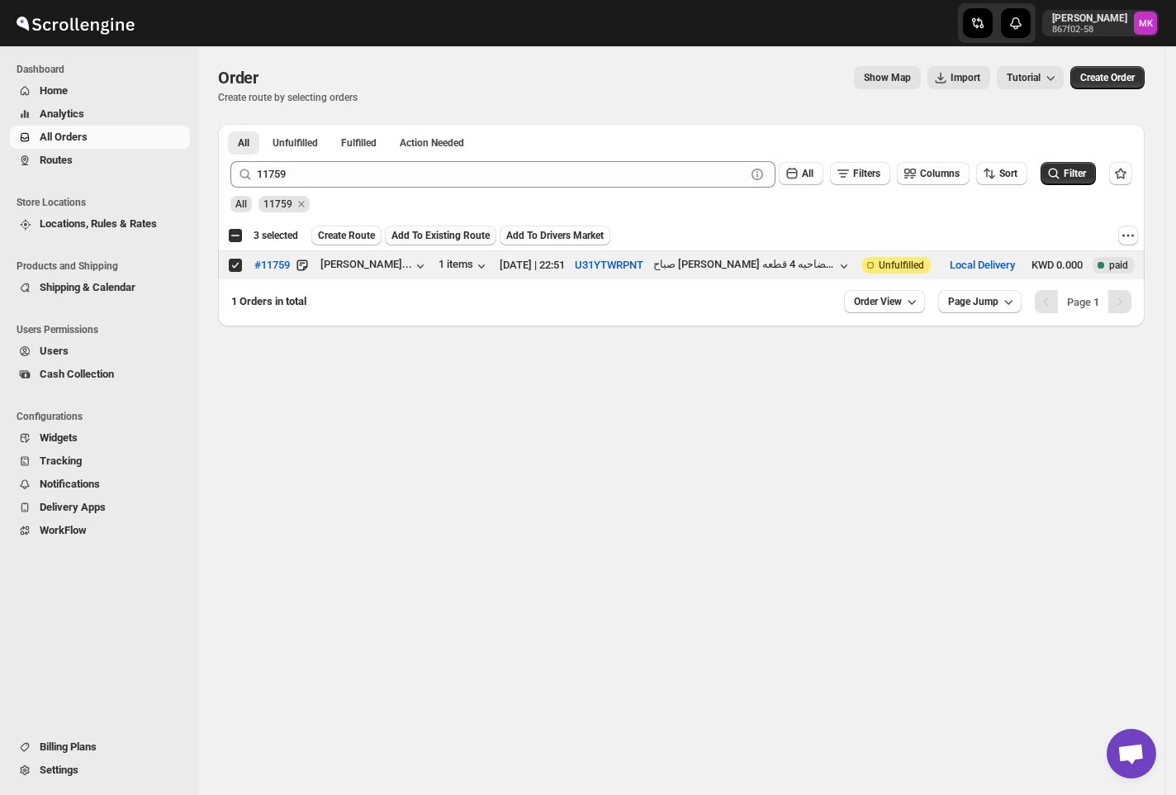
click at [446, 245] on button "Add To Existing Route" at bounding box center [441, 236] width 112 height 20
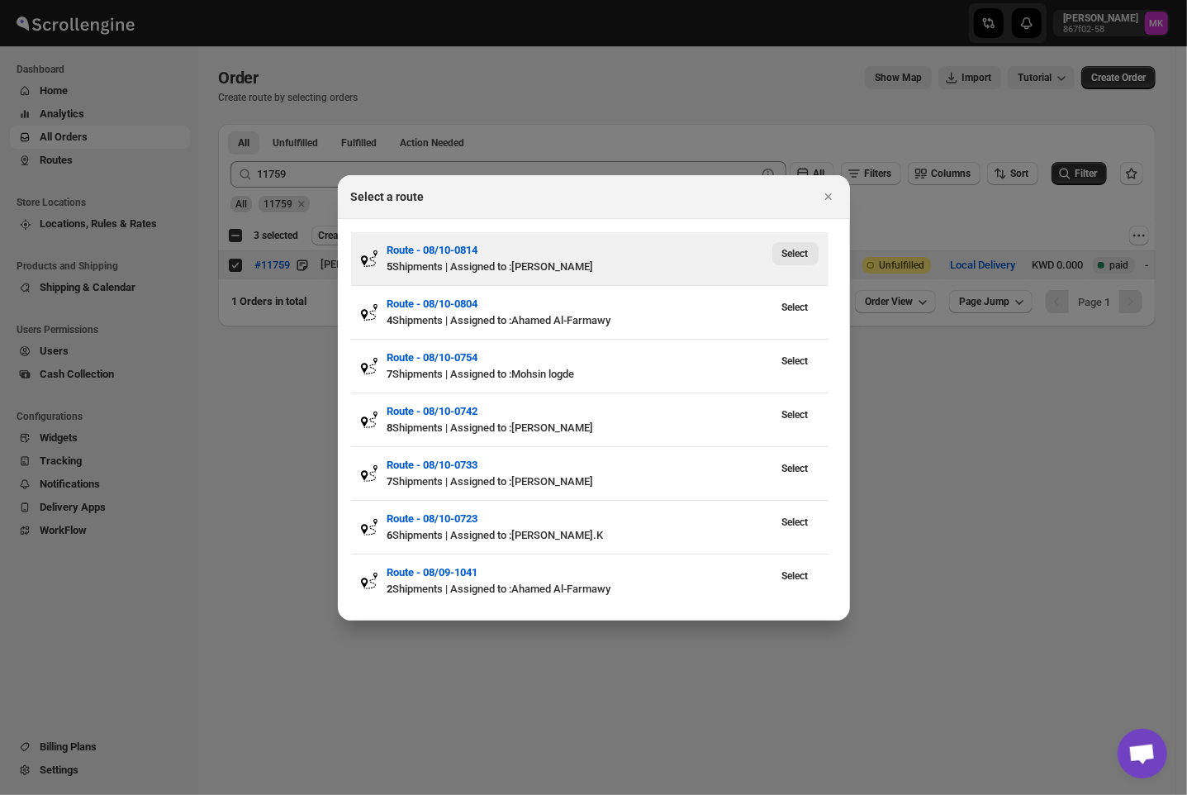
click at [803, 256] on span "Select" at bounding box center [795, 253] width 26 height 13
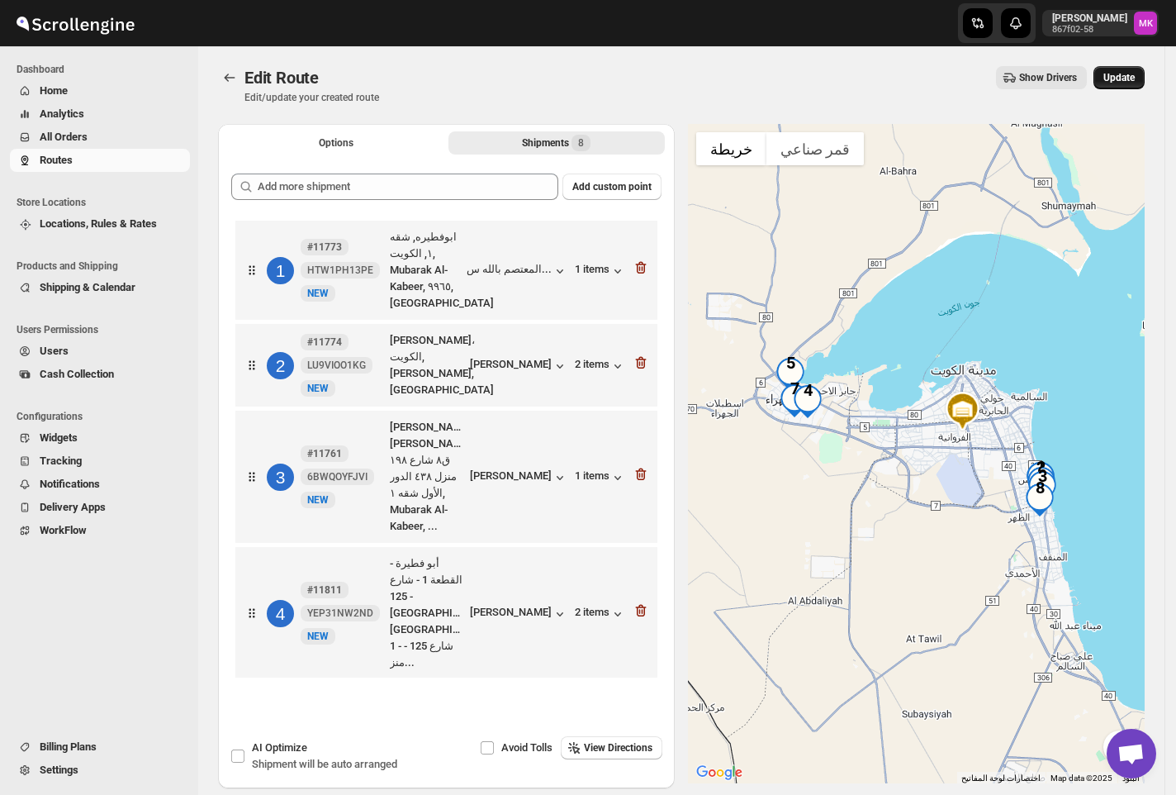
click at [1144, 87] on button "Update" at bounding box center [1119, 77] width 51 height 23
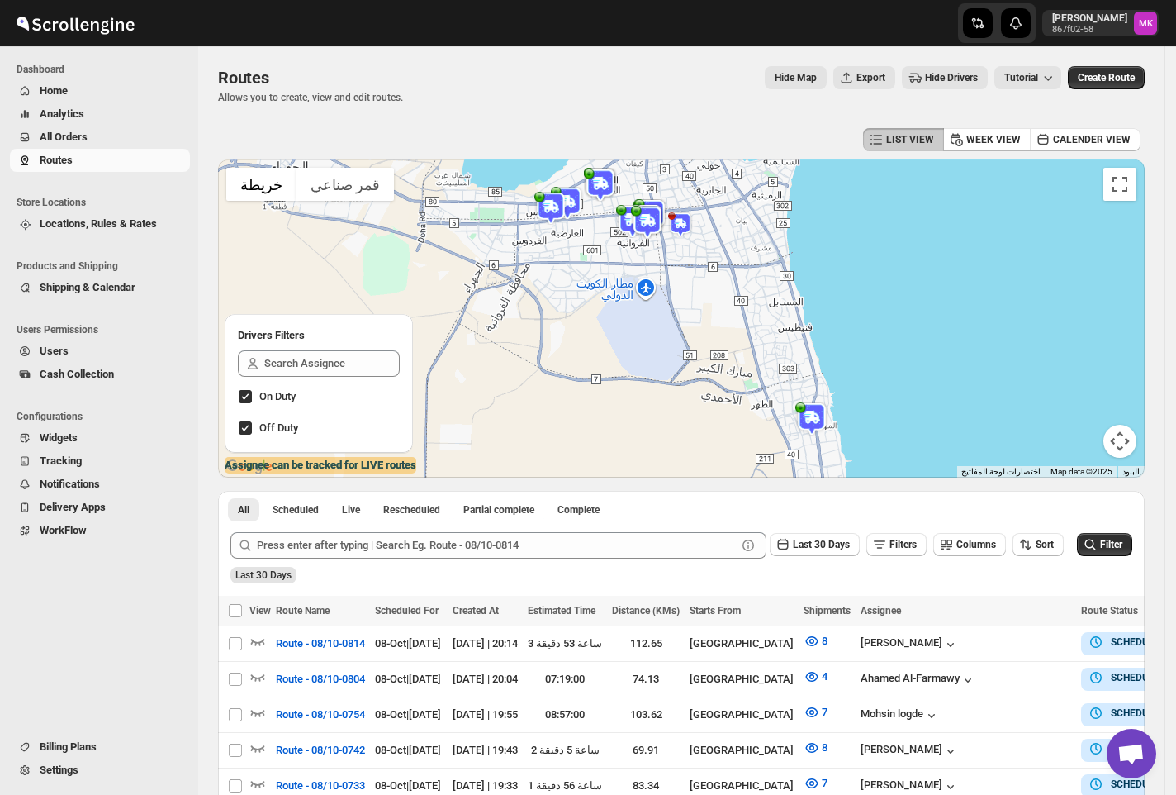
click at [89, 140] on span "All Orders" at bounding box center [113, 137] width 147 height 17
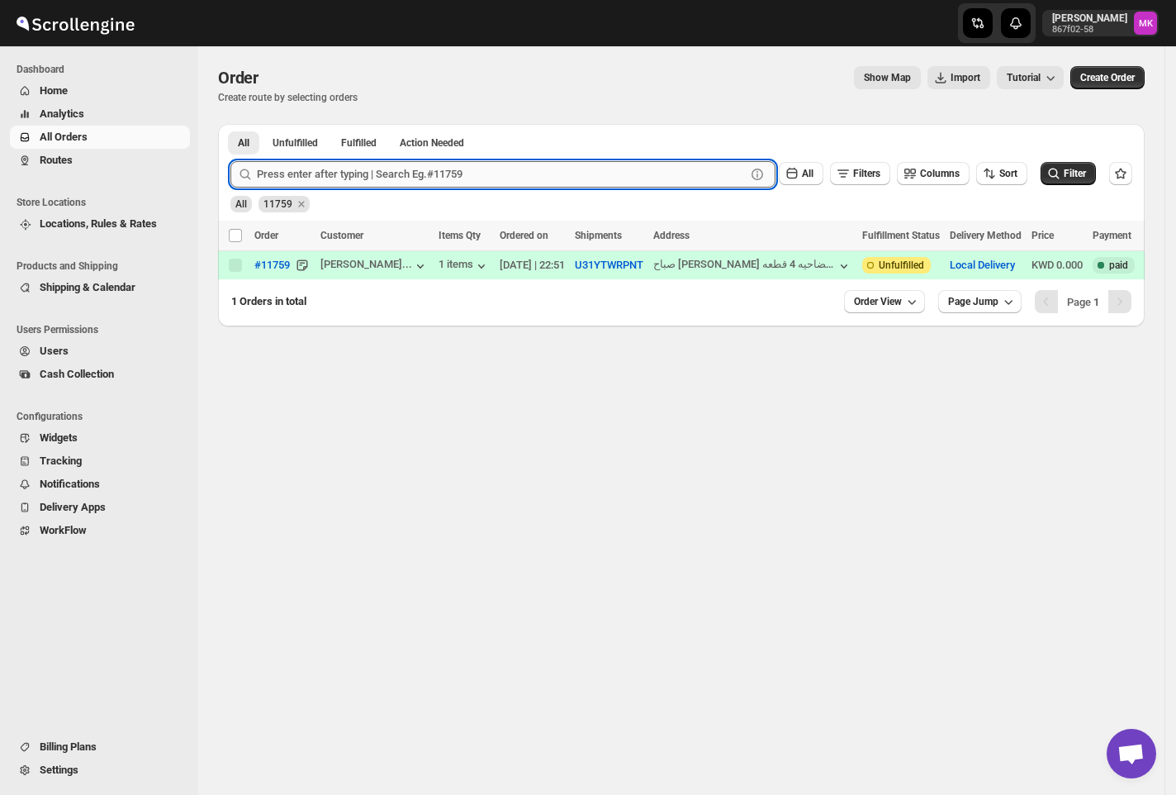
click at [301, 173] on input "text" at bounding box center [501, 174] width 489 height 26
paste input "11784"
type input "11784"
click at [230, 124] on button "Submit" at bounding box center [253, 132] width 47 height 17
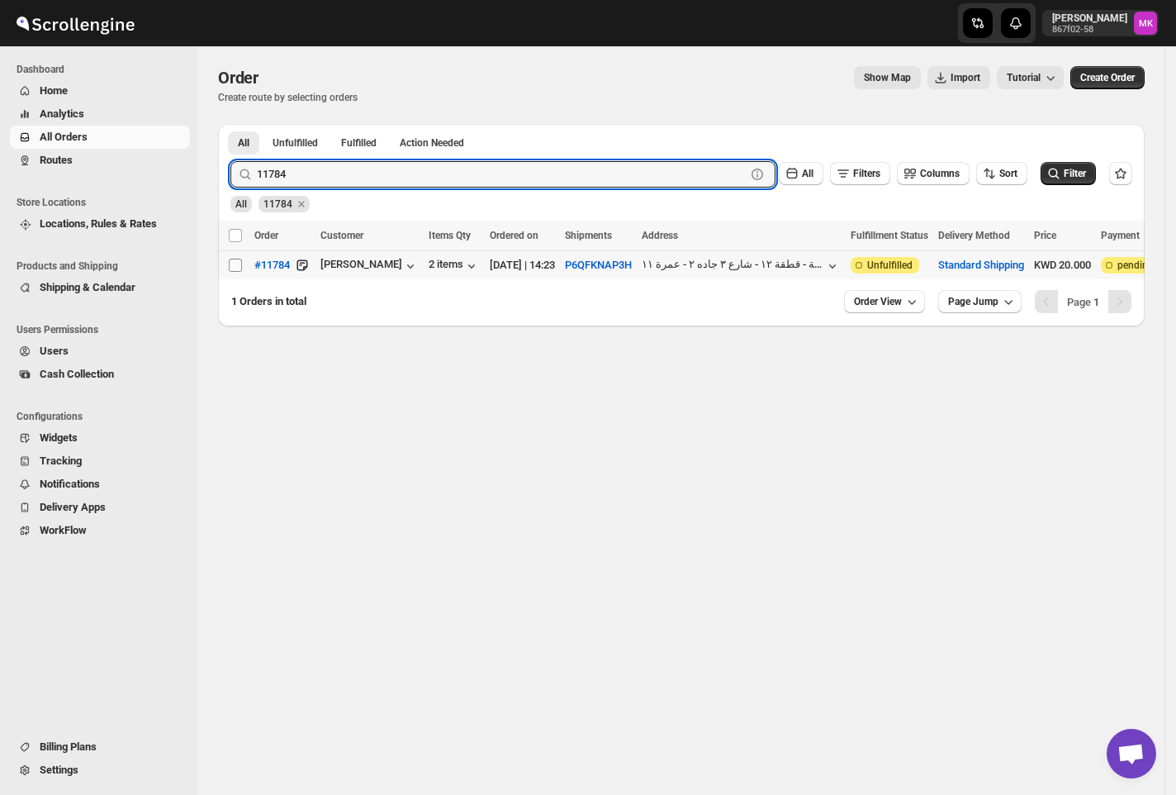
click at [235, 265] on input "Select order" at bounding box center [235, 265] width 13 height 13
checkbox input "true"
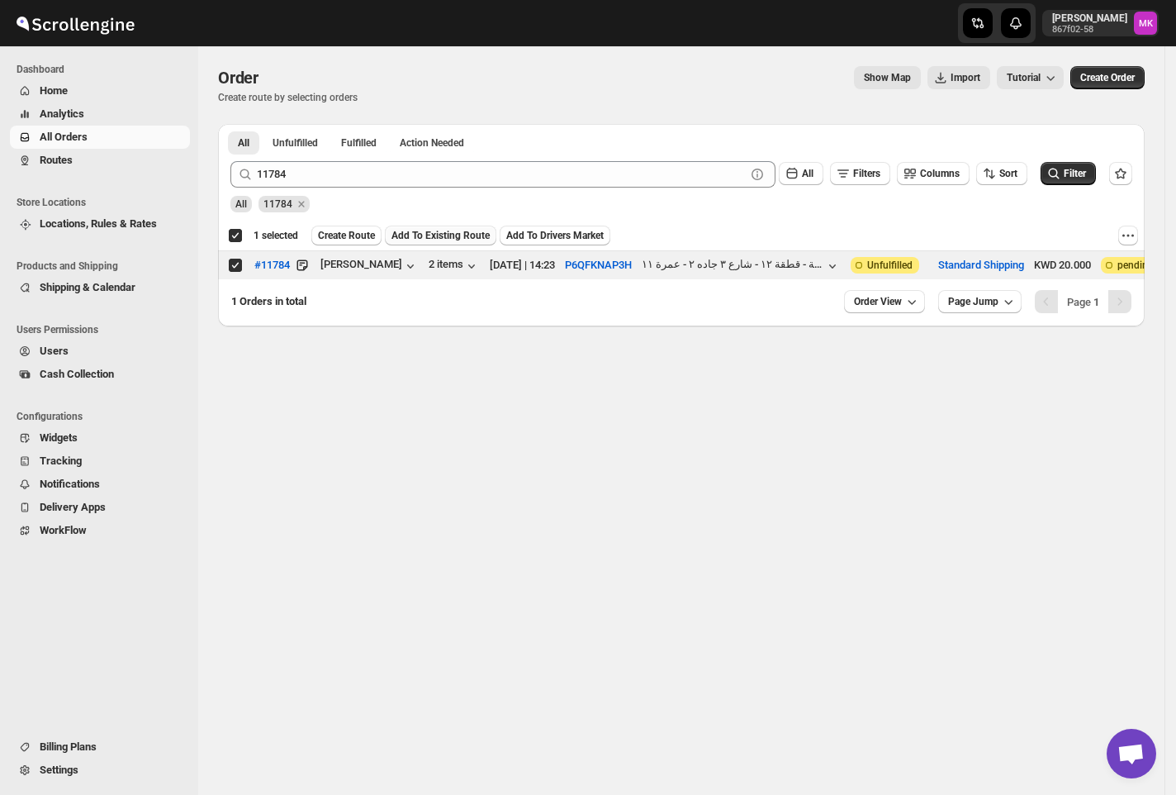
click at [427, 228] on button "Add To Existing Route" at bounding box center [441, 236] width 112 height 20
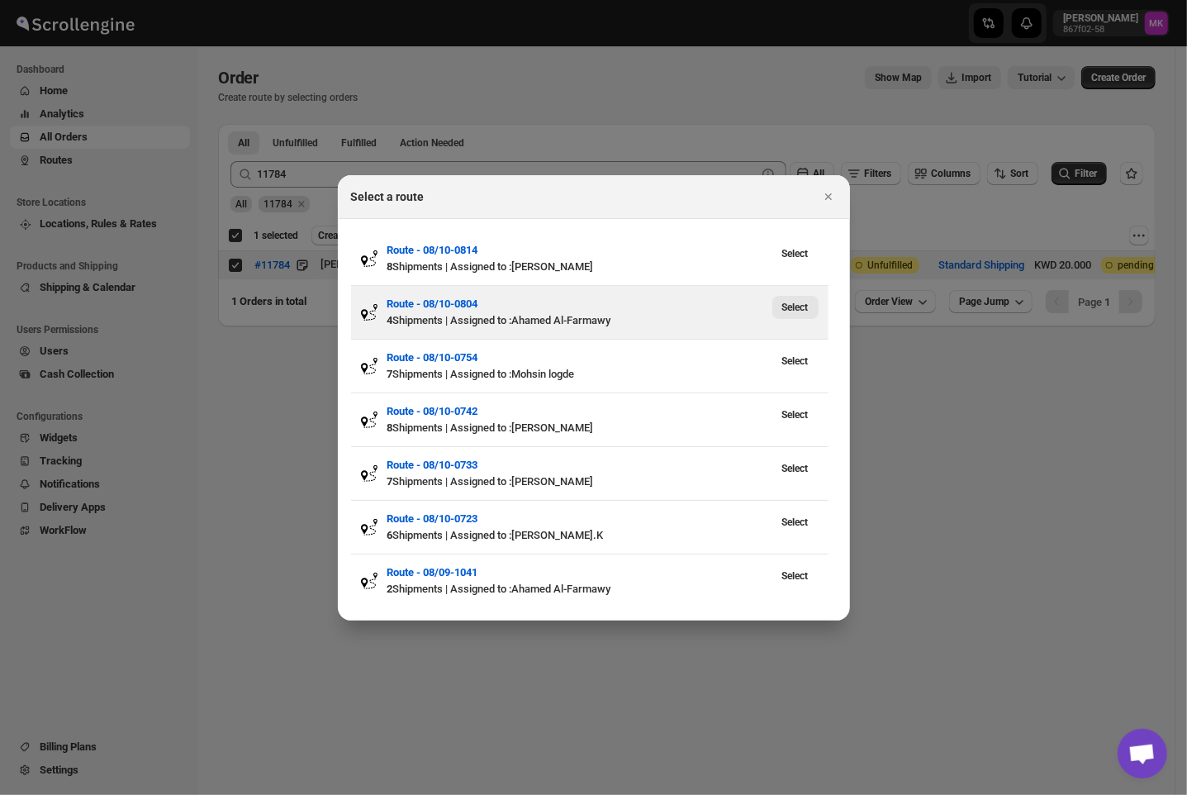
click at [791, 309] on span "Select" at bounding box center [795, 307] width 26 height 13
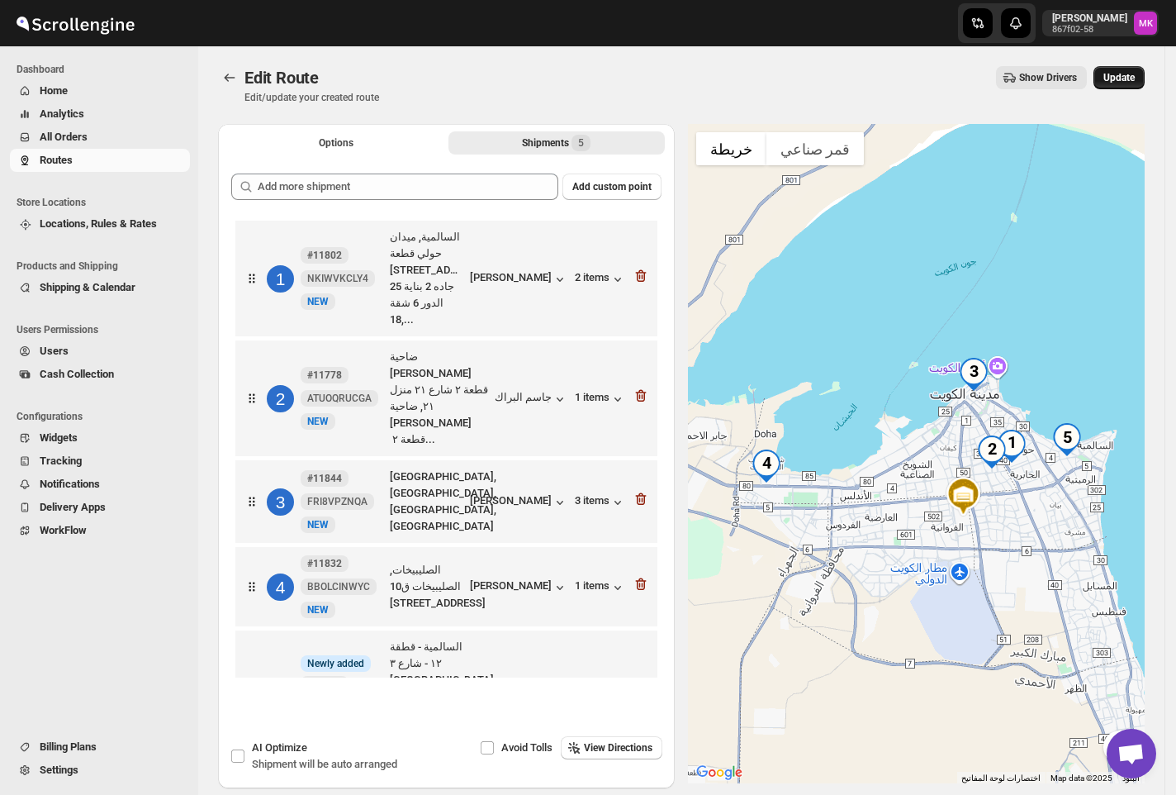
click at [1128, 78] on span "Update" at bounding box center [1119, 77] width 31 height 13
